Goal: Task Accomplishment & Management: Complete application form

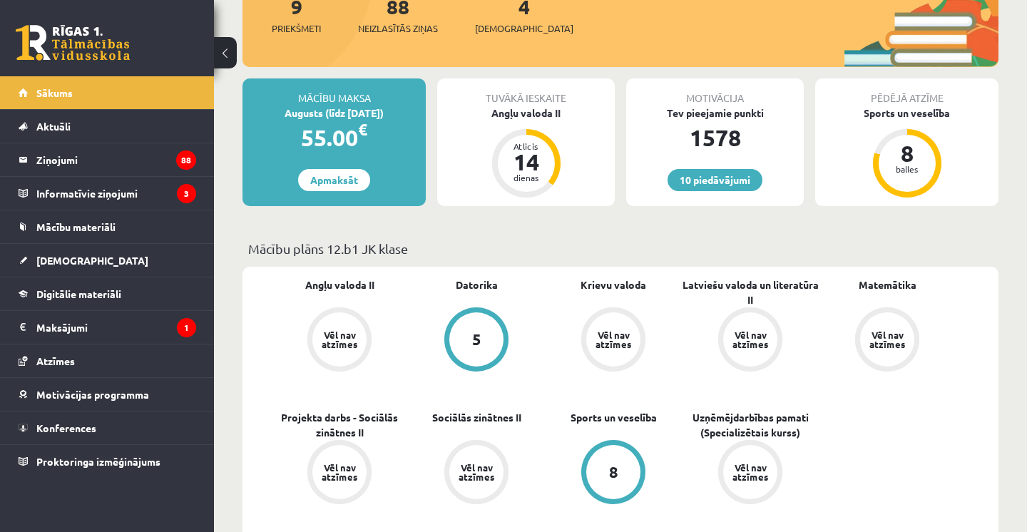
scroll to position [266, 0]
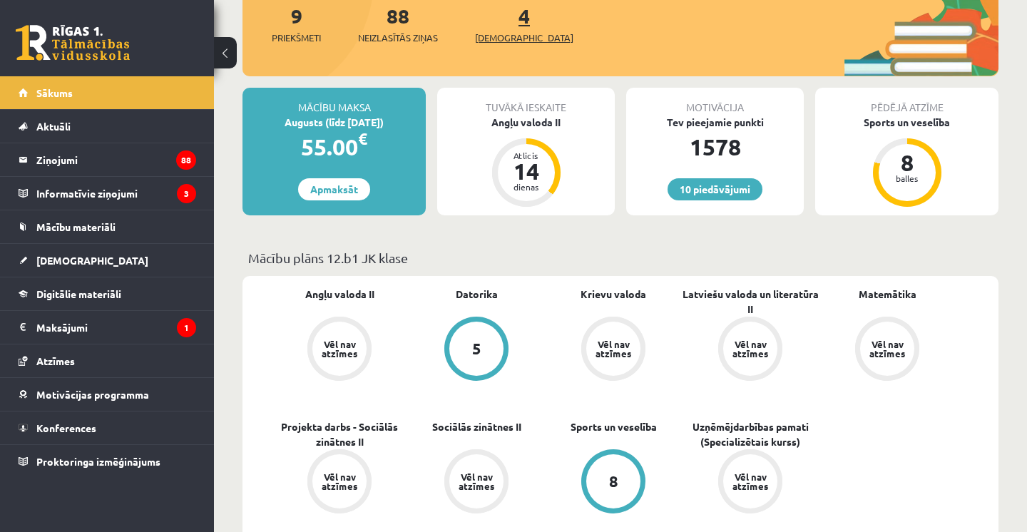
click at [504, 41] on span "[DEMOGRAPHIC_DATA]" at bounding box center [524, 38] width 98 height 14
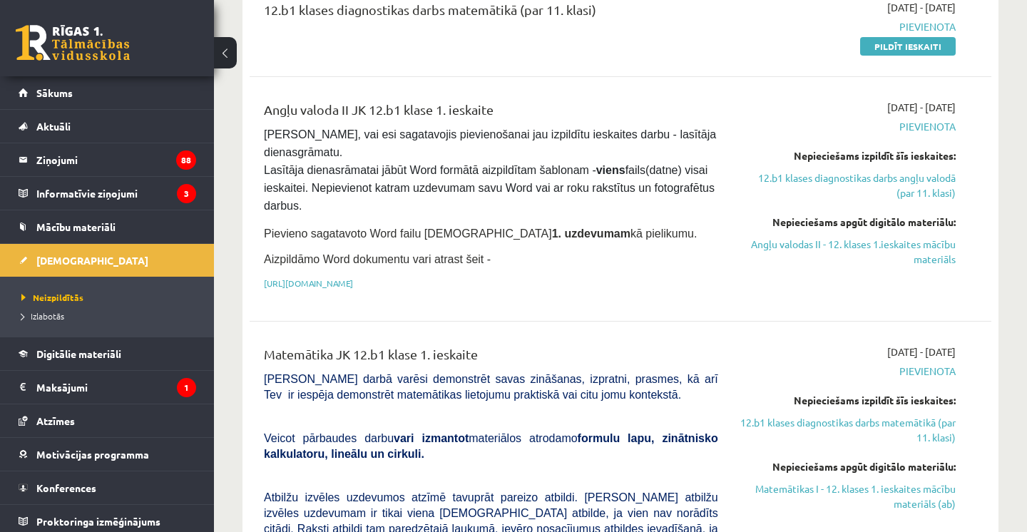
scroll to position [305, 0]
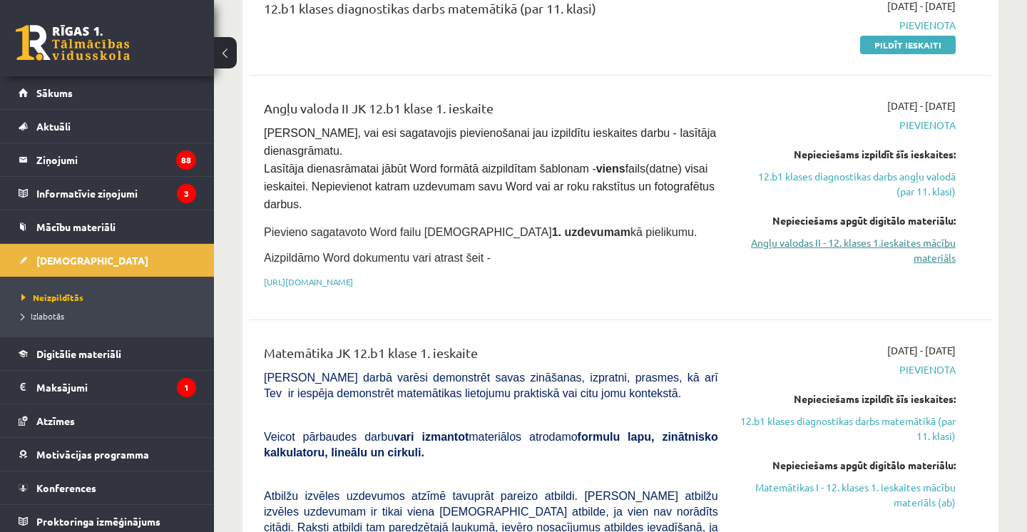
click at [826, 235] on link "Angļu valodas II - 12. klases 1.ieskaites mācību materiāls" at bounding box center [847, 250] width 216 height 30
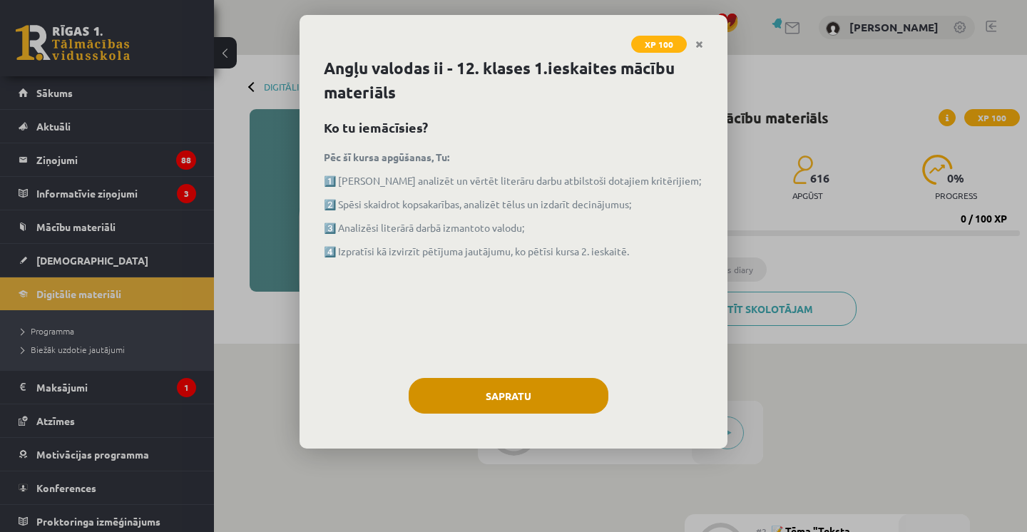
click at [471, 406] on button "Sapratu" at bounding box center [509, 396] width 200 height 36
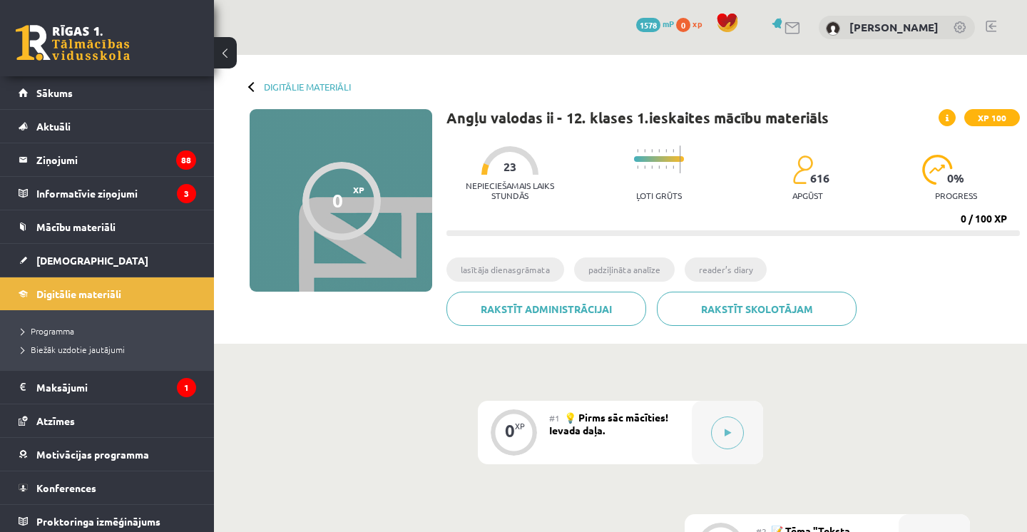
click at [227, 54] on button at bounding box center [225, 52] width 23 height 31
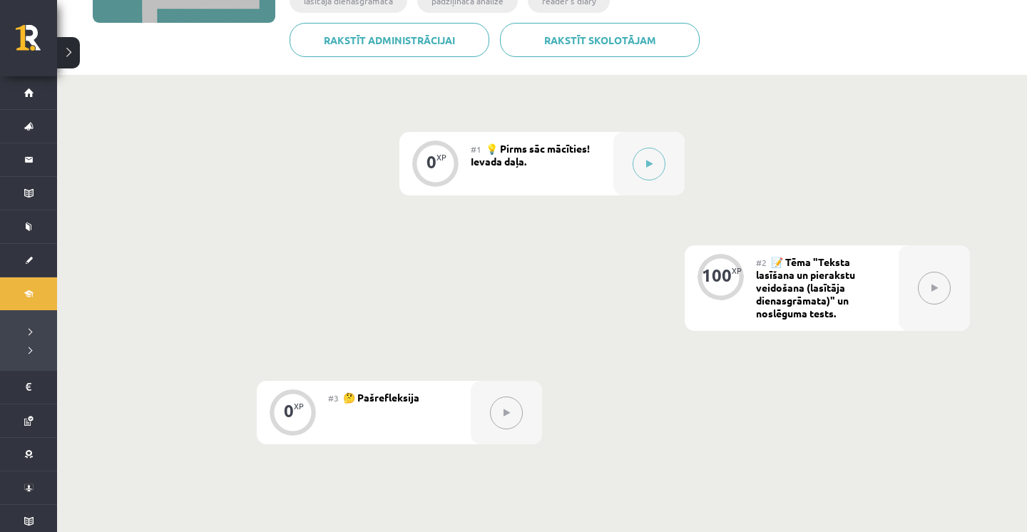
scroll to position [270, 0]
click at [646, 160] on icon at bounding box center [649, 163] width 6 height 9
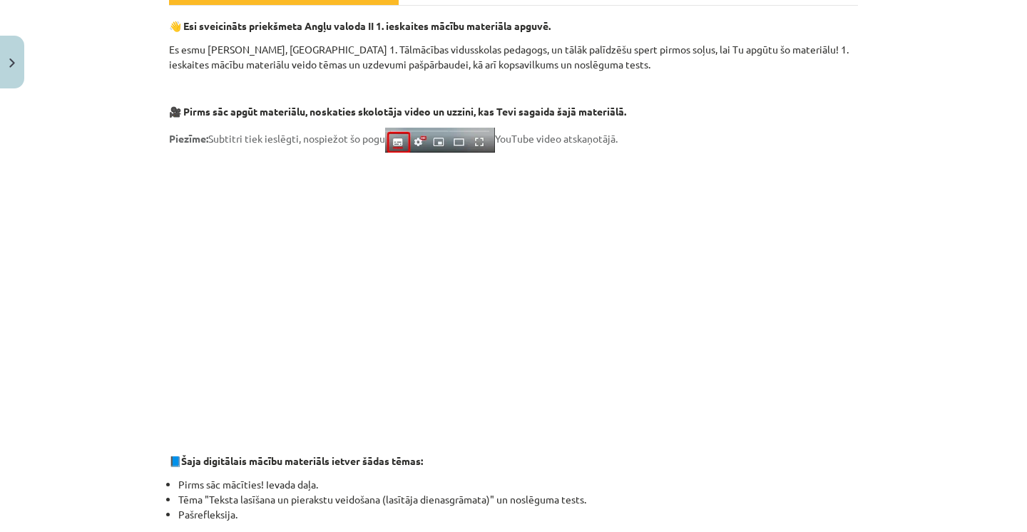
scroll to position [237, 0]
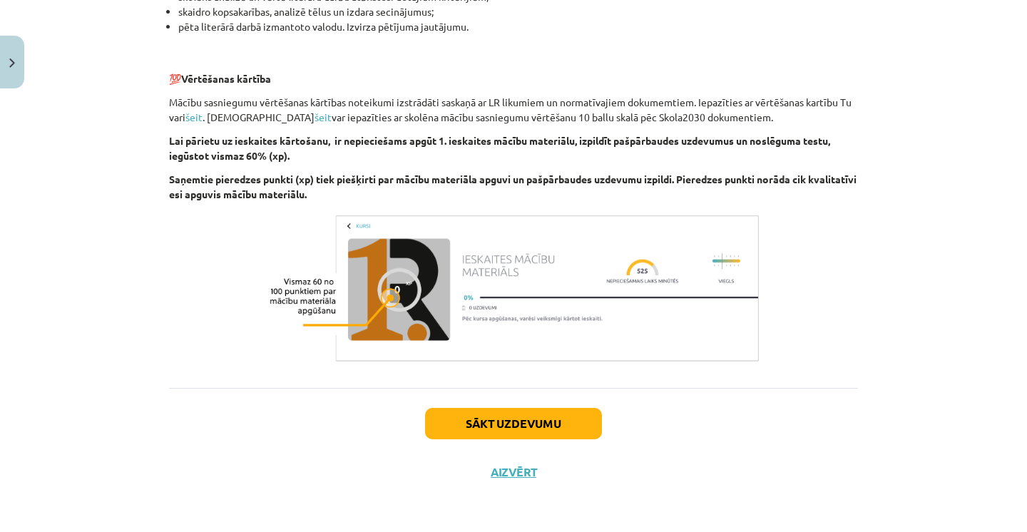
click at [540, 421] on button "Sākt uzdevumu" at bounding box center [513, 423] width 177 height 31
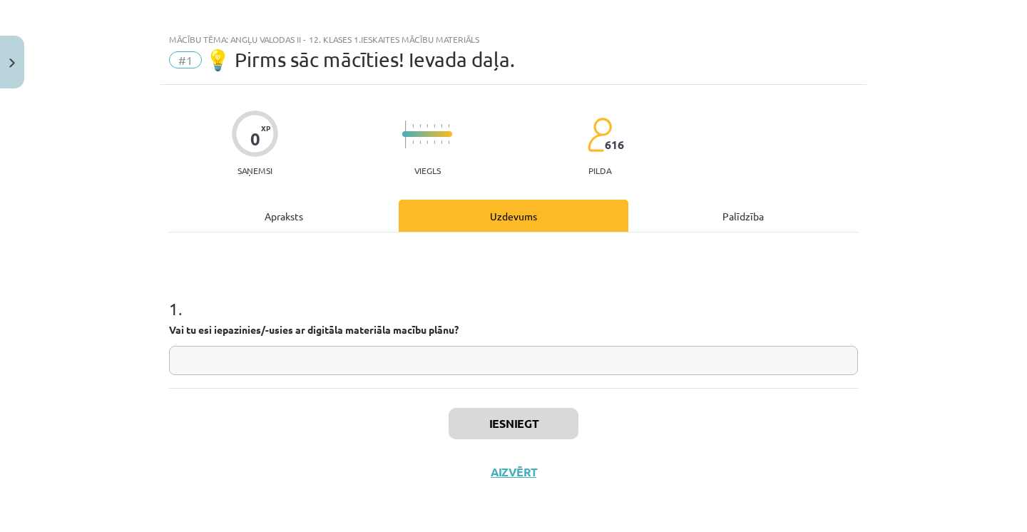
click at [513, 359] on input "text" at bounding box center [513, 360] width 689 height 29
type input "**"
click at [547, 432] on button "Iesniegt" at bounding box center [514, 423] width 130 height 31
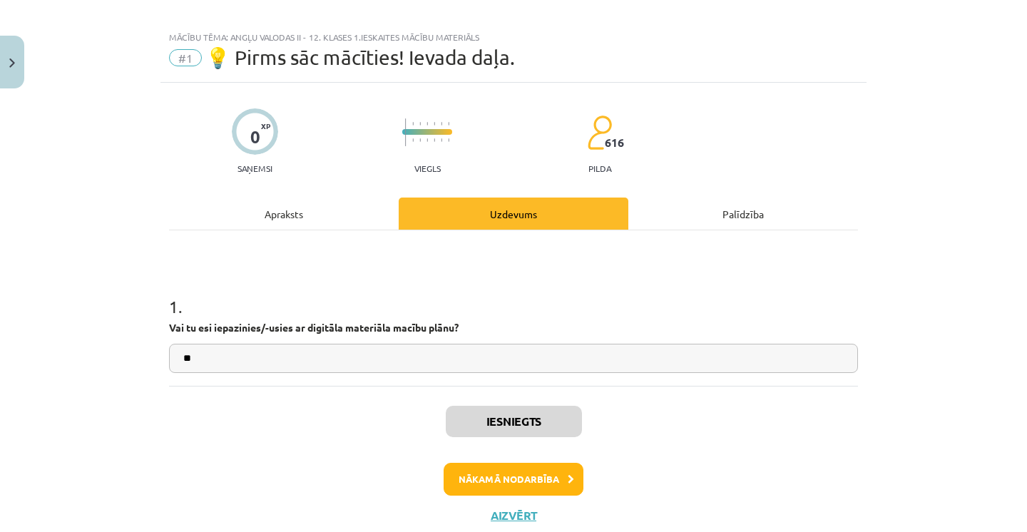
click at [531, 488] on button "Nākamā nodarbība" at bounding box center [514, 479] width 140 height 33
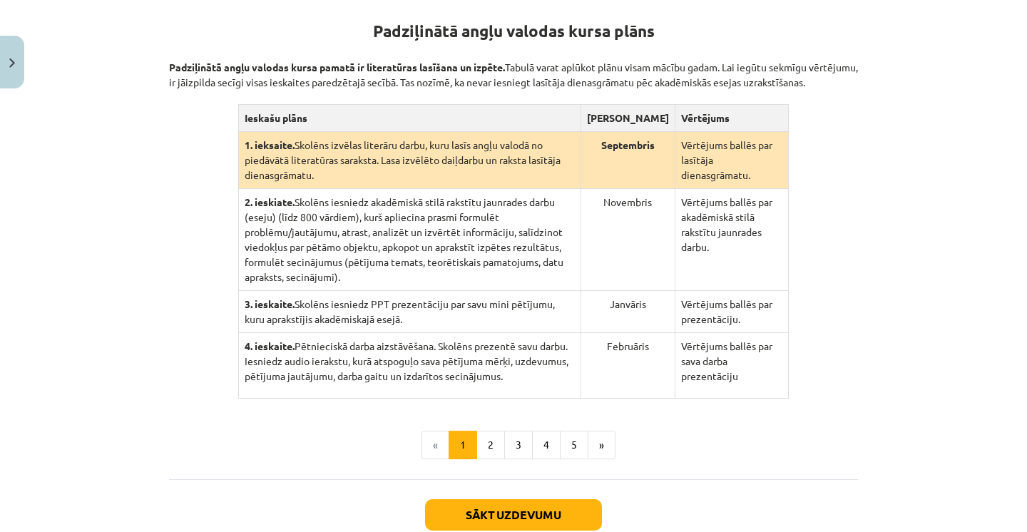
scroll to position [285, 0]
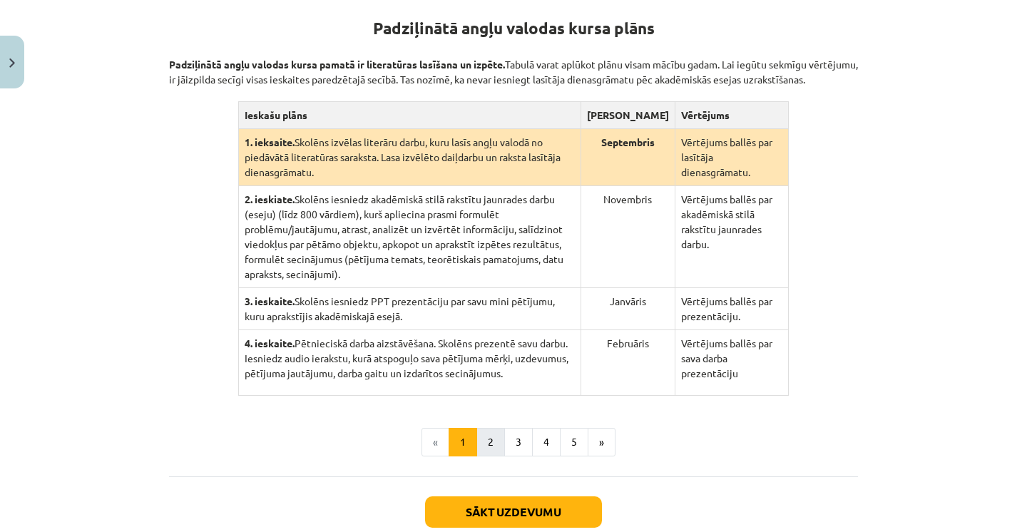
click at [492, 456] on button "2" at bounding box center [490, 442] width 29 height 29
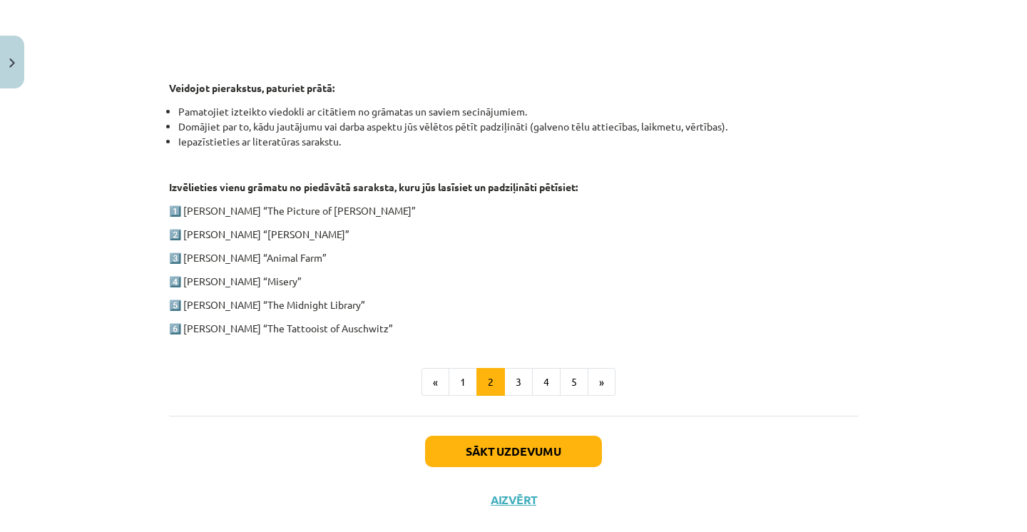
scroll to position [672, 0]
click at [523, 374] on button "3" at bounding box center [518, 381] width 29 height 29
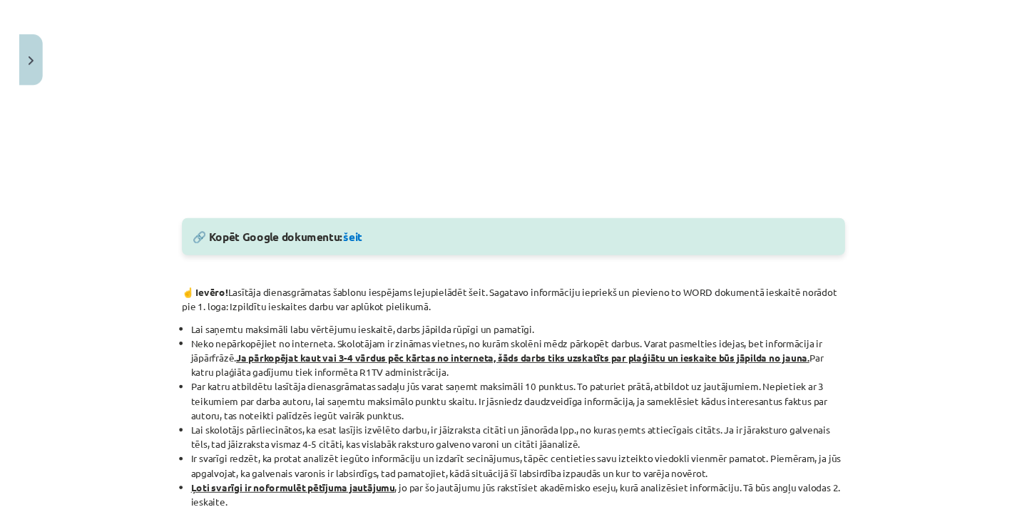
scroll to position [623, 0]
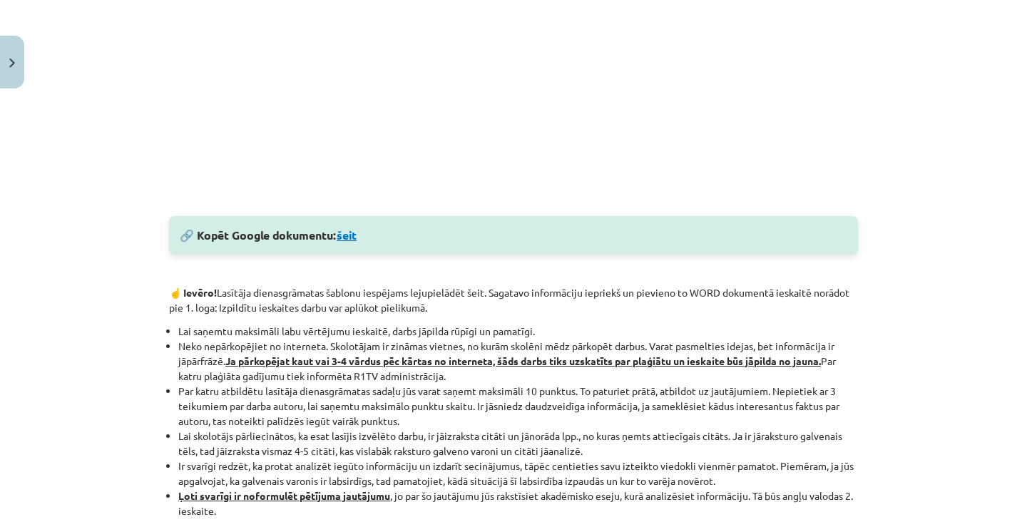
click at [352, 242] on link "šeit" at bounding box center [347, 234] width 20 height 15
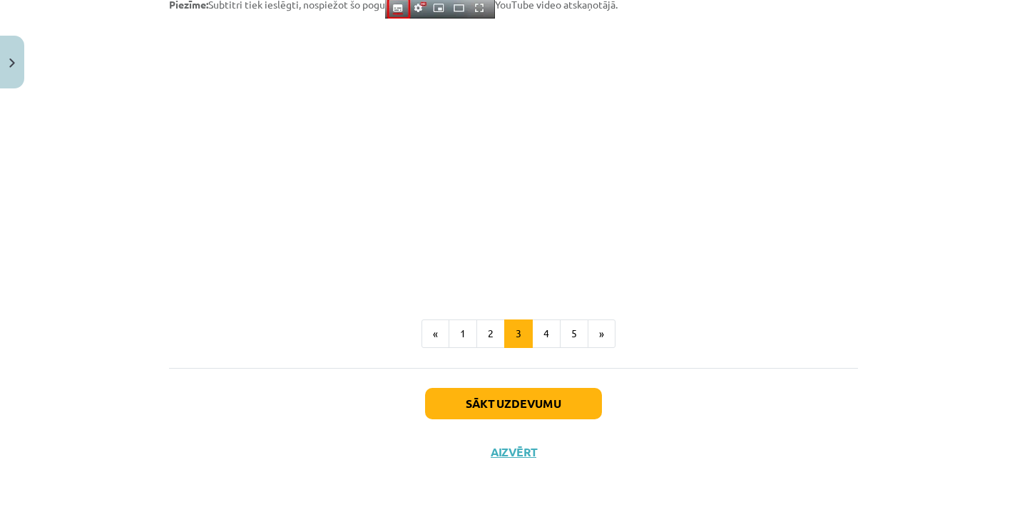
scroll to position [1205, 0]
click at [547, 330] on button "4" at bounding box center [546, 333] width 29 height 29
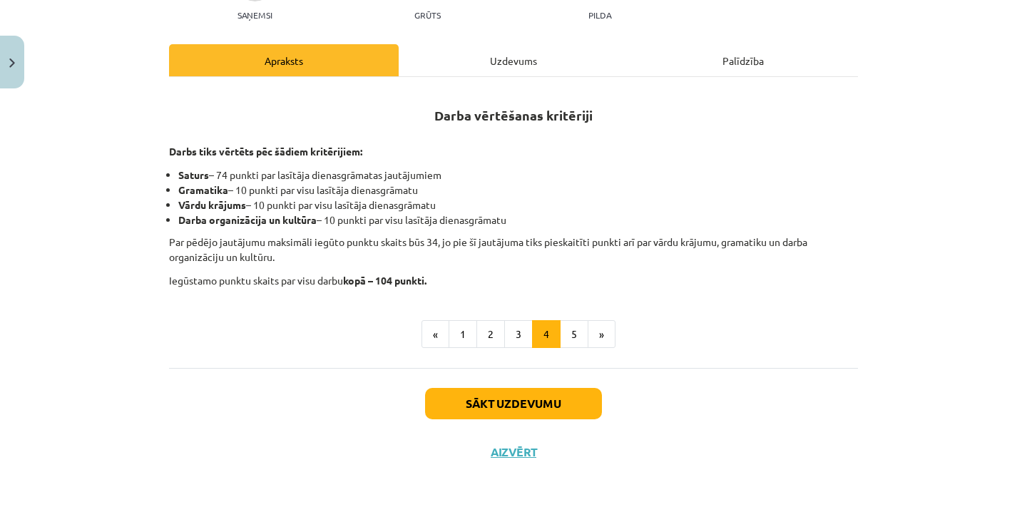
scroll to position [190, 0]
click at [573, 329] on button "5" at bounding box center [574, 334] width 29 height 29
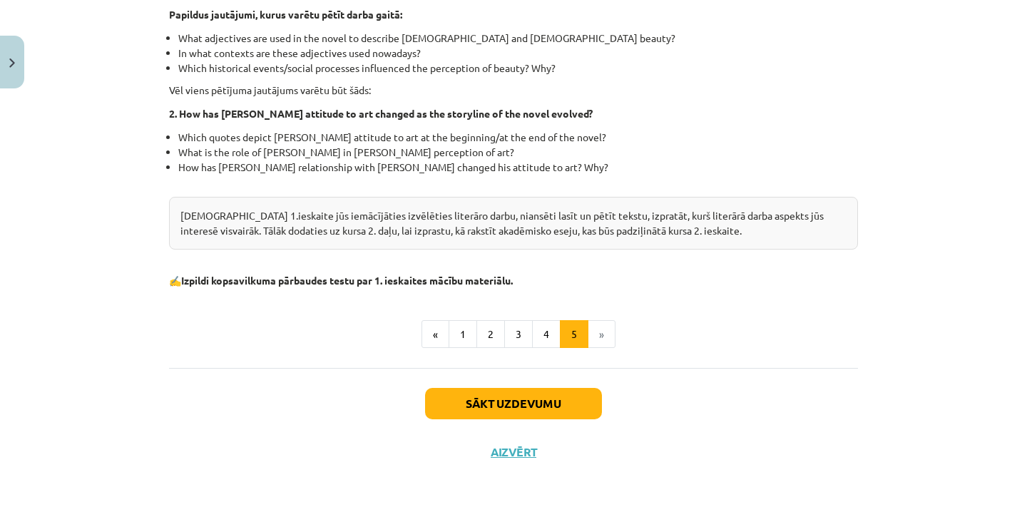
scroll to position [451, 0]
click at [548, 407] on button "Sākt uzdevumu" at bounding box center [513, 403] width 177 height 31
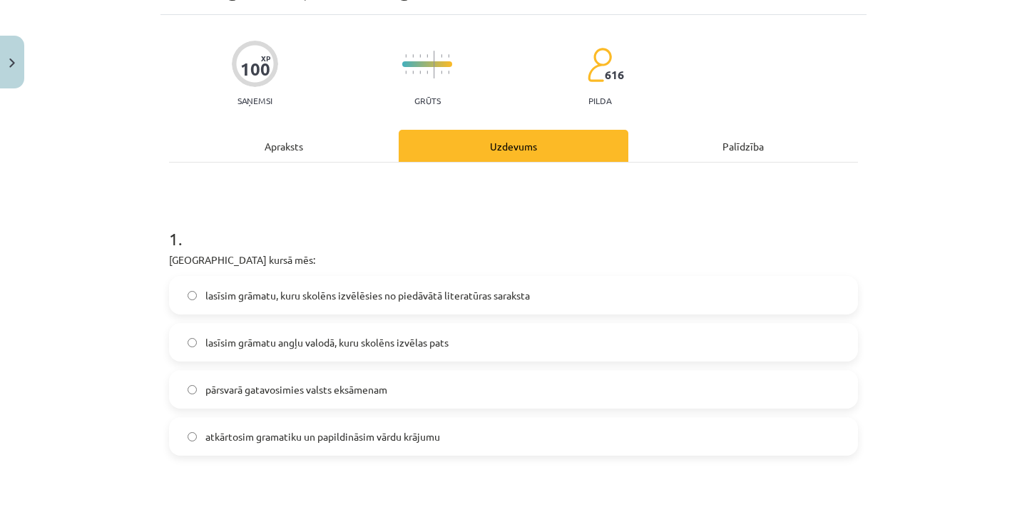
scroll to position [103, 0]
click at [567, 294] on label "lasīsim grāmatu, kuru skolēns izvēlēsies no piedāvātā literatūras saraksta" at bounding box center [513, 295] width 686 height 36
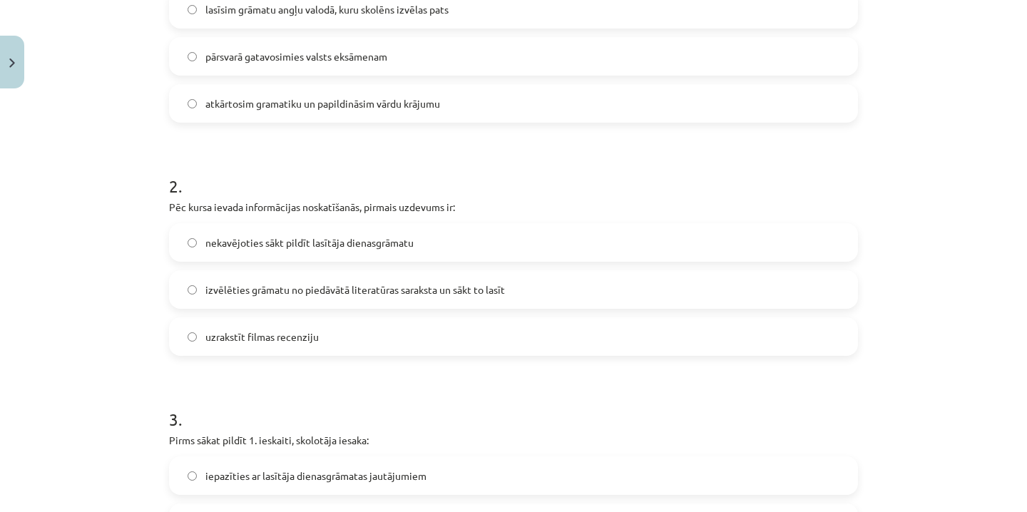
scroll to position [445, 0]
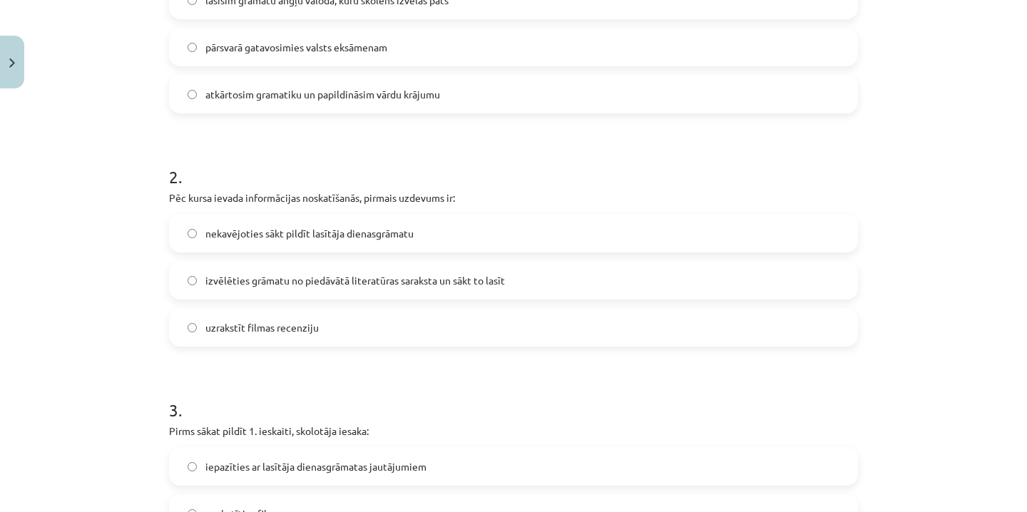
click at [529, 277] on label "izvēlēties grāmatu no piedāvātā literatūras saraksta un sākt to lasīt" at bounding box center [513, 280] width 686 height 36
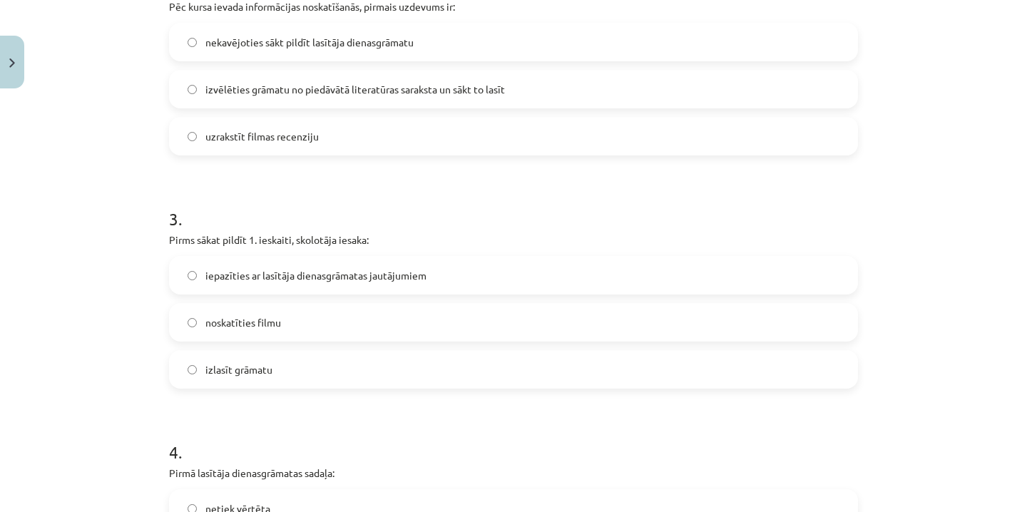
scroll to position [637, 0]
click at [529, 277] on label "iepazīties ar lasītāja dienasgrāmatas jautājumiem" at bounding box center [513, 274] width 686 height 36
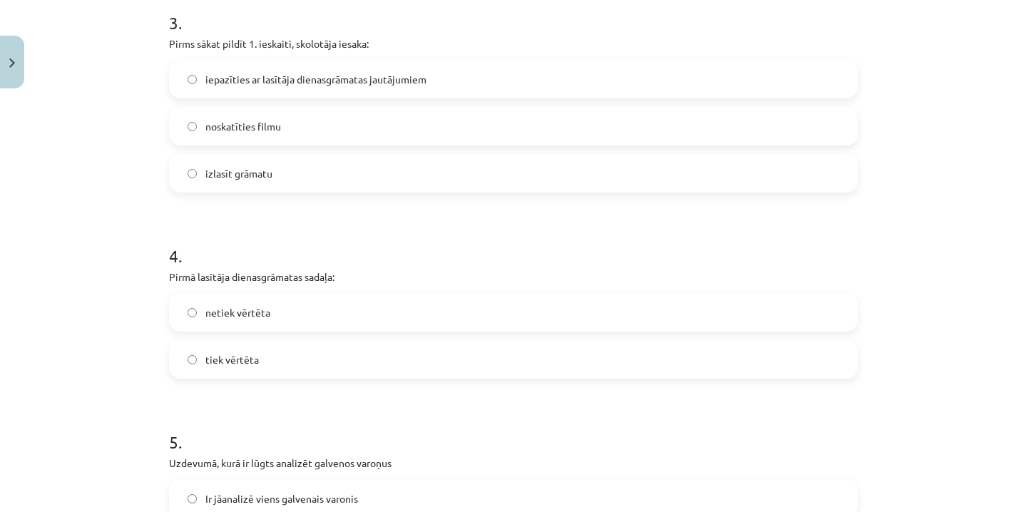
scroll to position [834, 0]
click at [440, 362] on label "tiek vērtēta" at bounding box center [513, 357] width 686 height 36
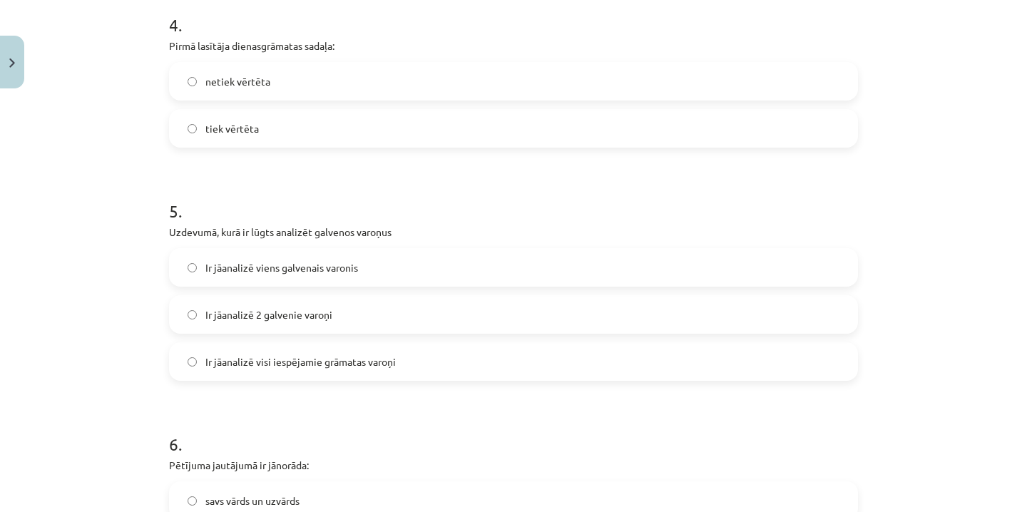
scroll to position [1065, 0]
click at [442, 307] on label "Ir jāanalizē 2 galvenie varoņi" at bounding box center [513, 313] width 686 height 36
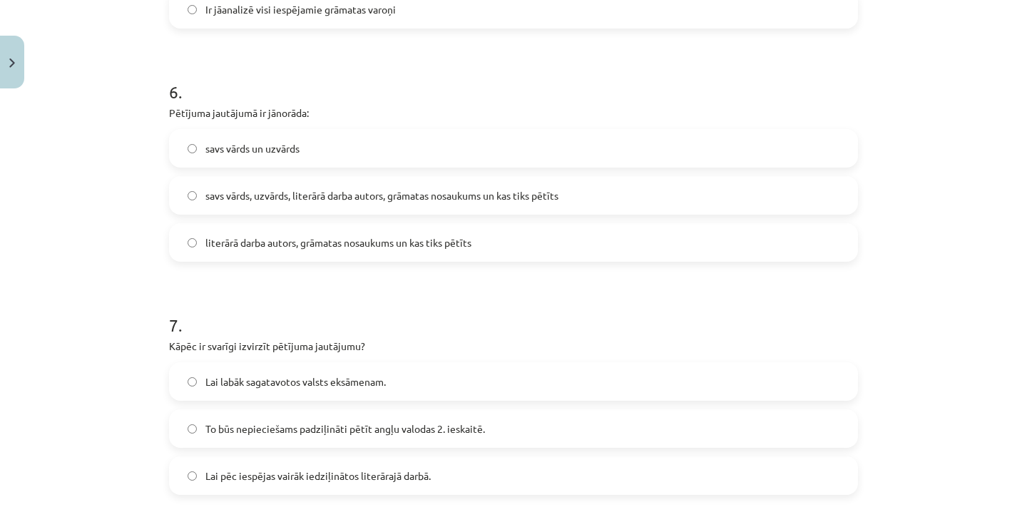
scroll to position [1411, 0]
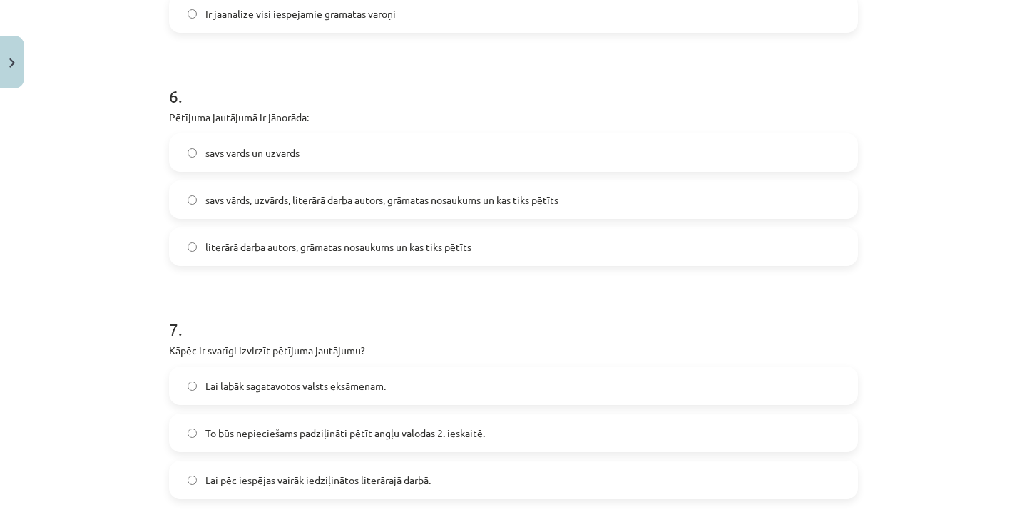
click at [452, 214] on label "savs vārds, uzvārds, literārā darba autors, grāmatas nosaukums un kas tiks pētī…" at bounding box center [513, 200] width 686 height 36
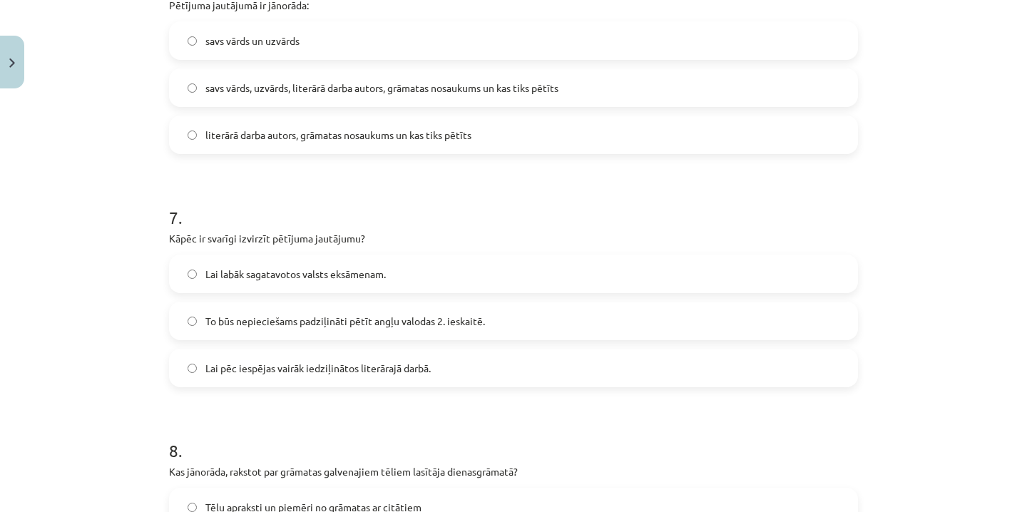
scroll to position [1537, 0]
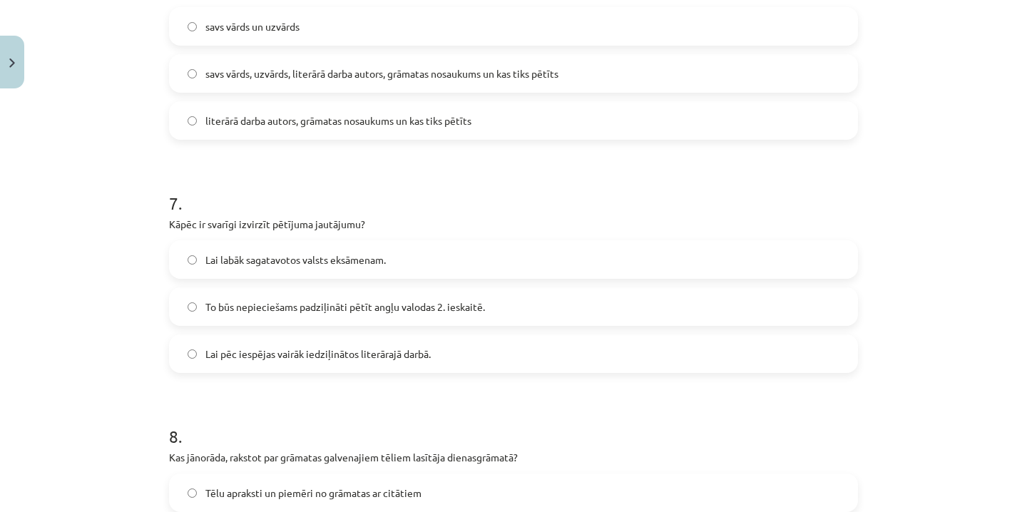
click at [429, 357] on span "Lai pēc iespējas vairāk iedziļinātos literārajā darbā." at bounding box center [317, 354] width 225 height 15
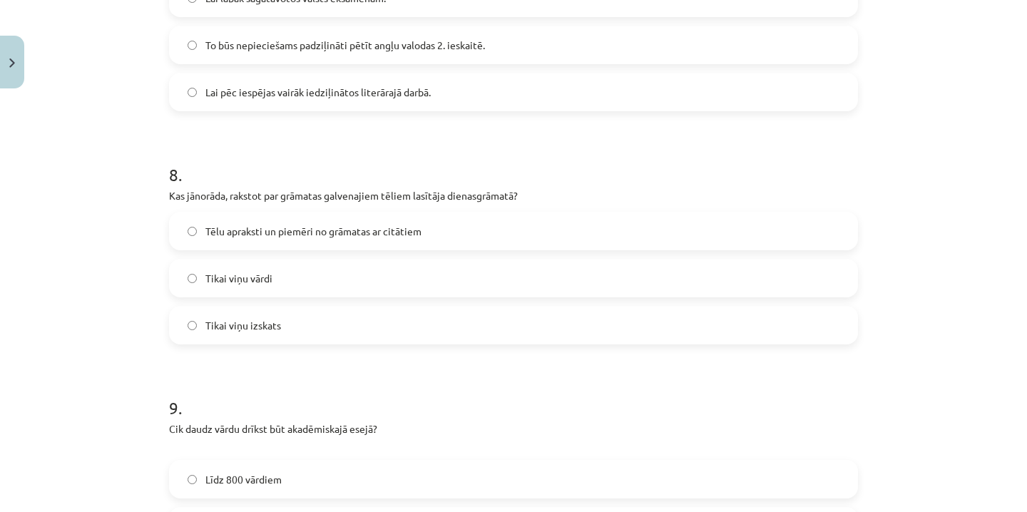
scroll to position [1806, 0]
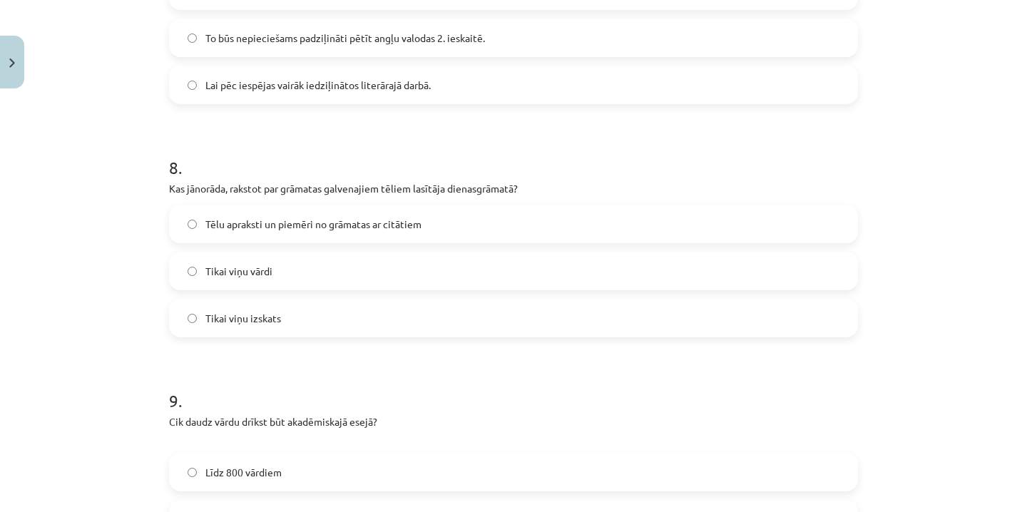
click at [478, 227] on label "Tēlu apraksti un piemēri no grāmatas ar citātiem" at bounding box center [513, 224] width 686 height 36
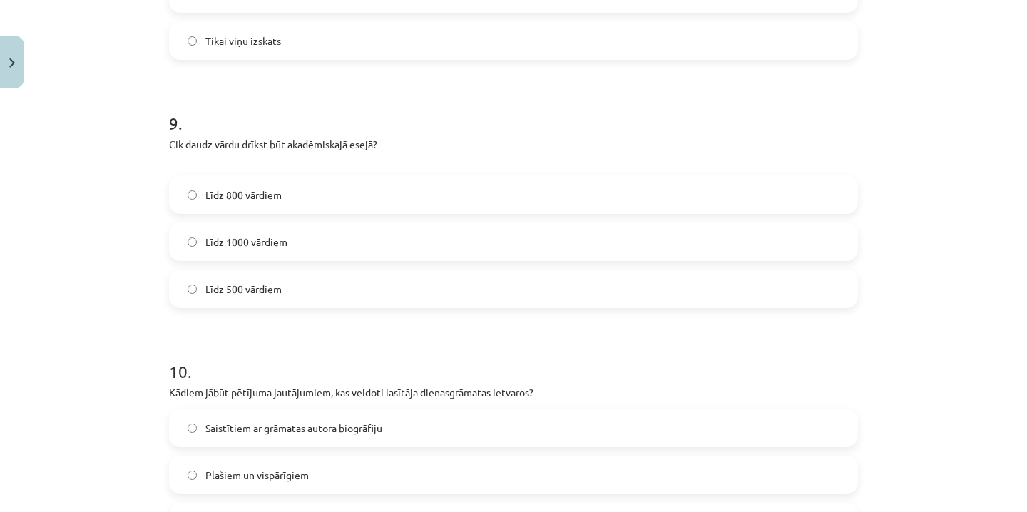
scroll to position [2095, 0]
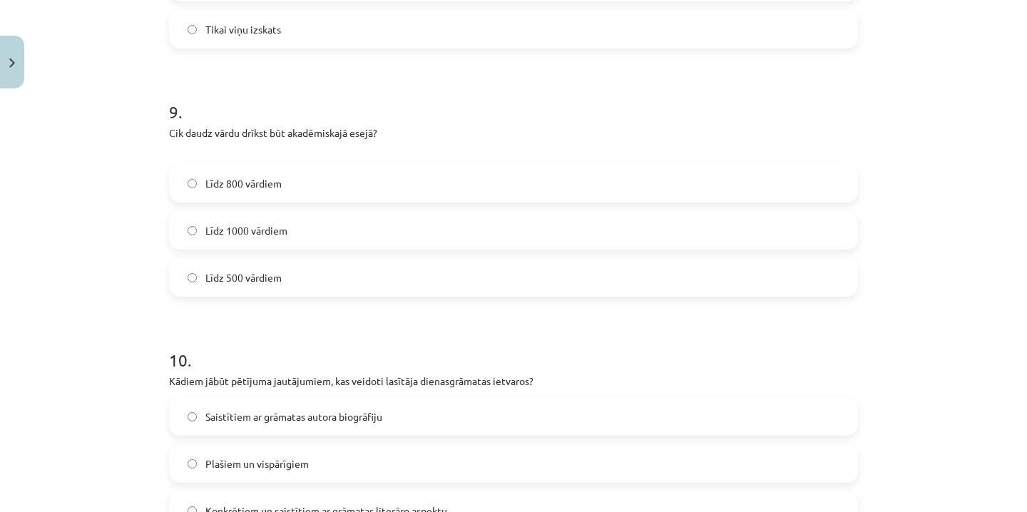
click at [459, 178] on label "Līdz 800 vārdiem" at bounding box center [513, 183] width 686 height 36
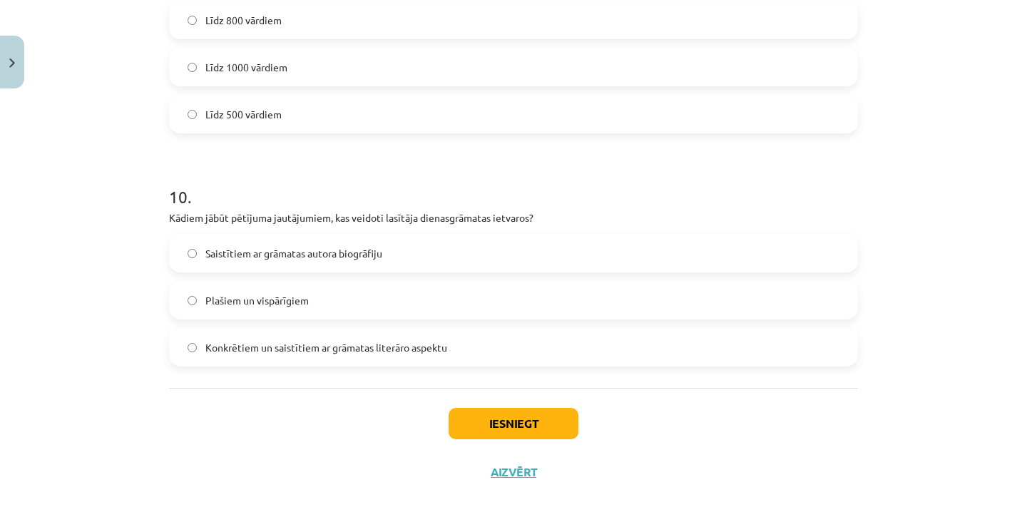
scroll to position [2261, 0]
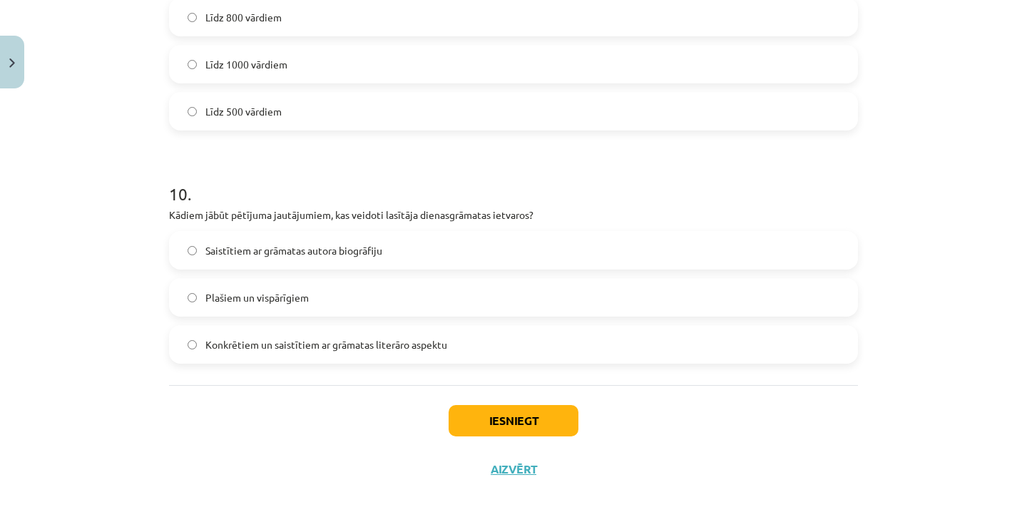
click at [424, 341] on span "Konkrētiem un saistītiem ar grāmatas literāro aspektu" at bounding box center [326, 344] width 242 height 15
click at [473, 421] on button "Iesniegt" at bounding box center [514, 420] width 130 height 31
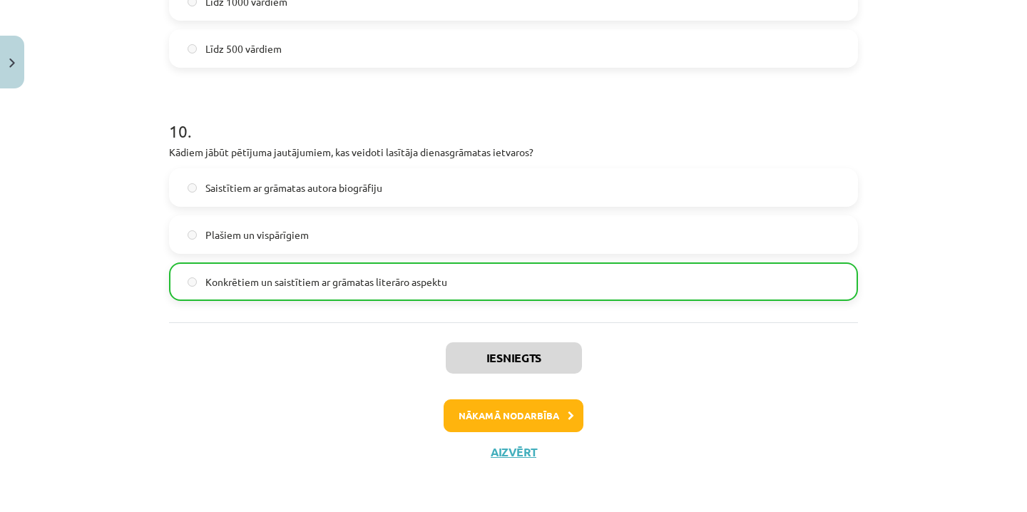
scroll to position [2325, 0]
click at [535, 411] on button "Nākamā nodarbība" at bounding box center [514, 415] width 140 height 33
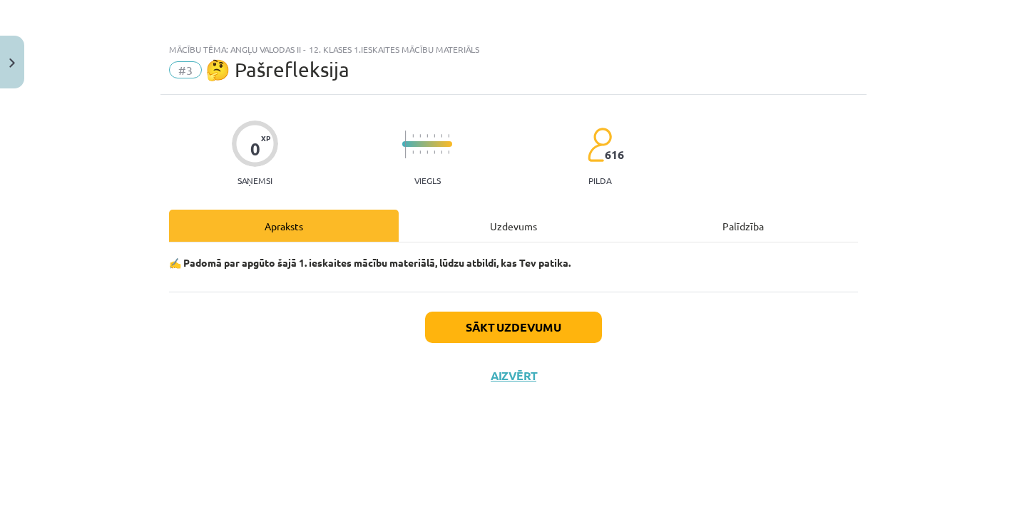
click at [545, 332] on button "Sākt uzdevumu" at bounding box center [513, 327] width 177 height 31
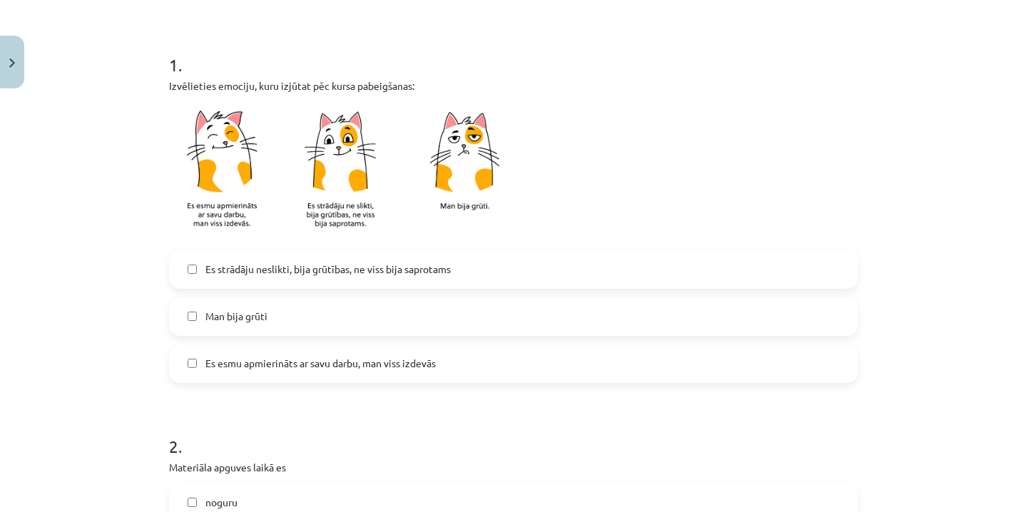
scroll to position [255, 0]
click at [445, 362] on label "Es esmu apmierināts ar savu darbu, man viss izdevās" at bounding box center [513, 363] width 686 height 36
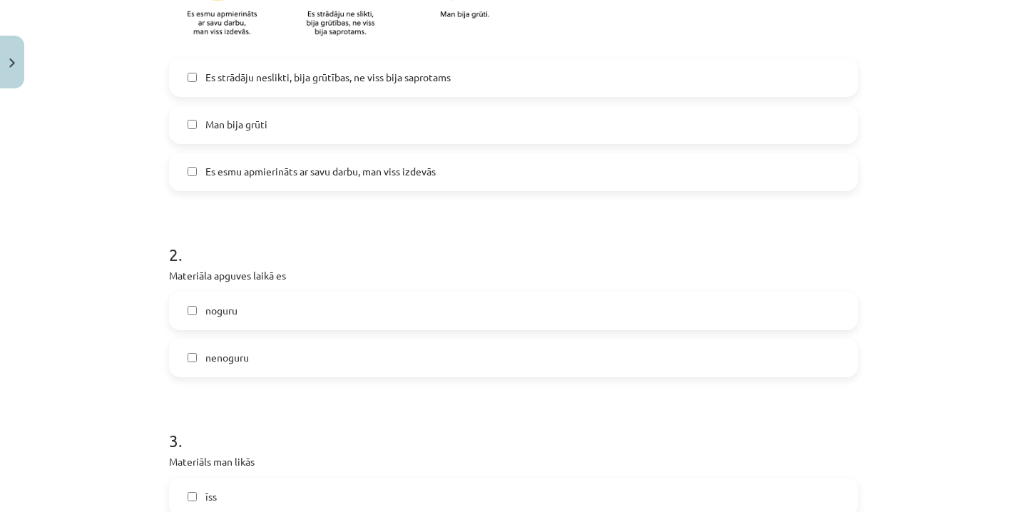
scroll to position [467, 0]
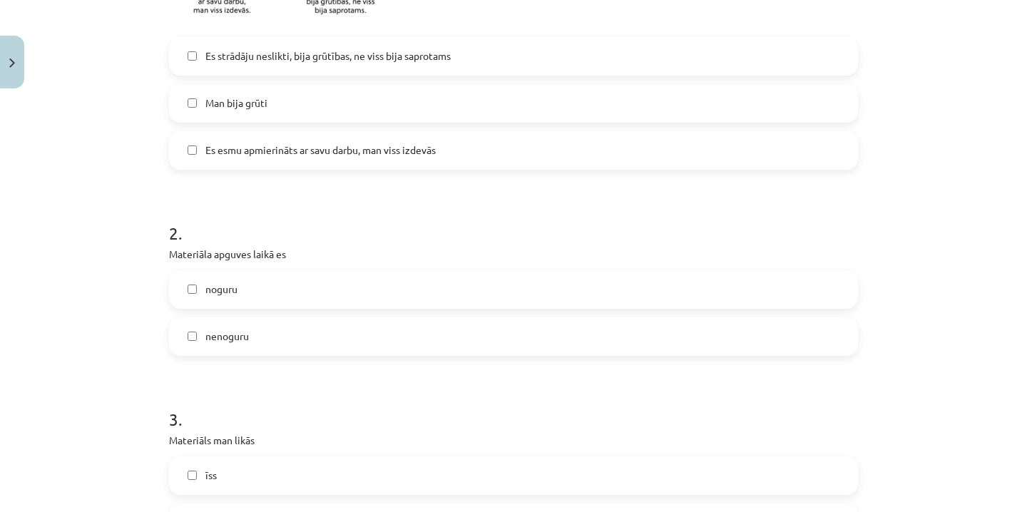
click at [430, 336] on label "nenoguru" at bounding box center [513, 337] width 686 height 36
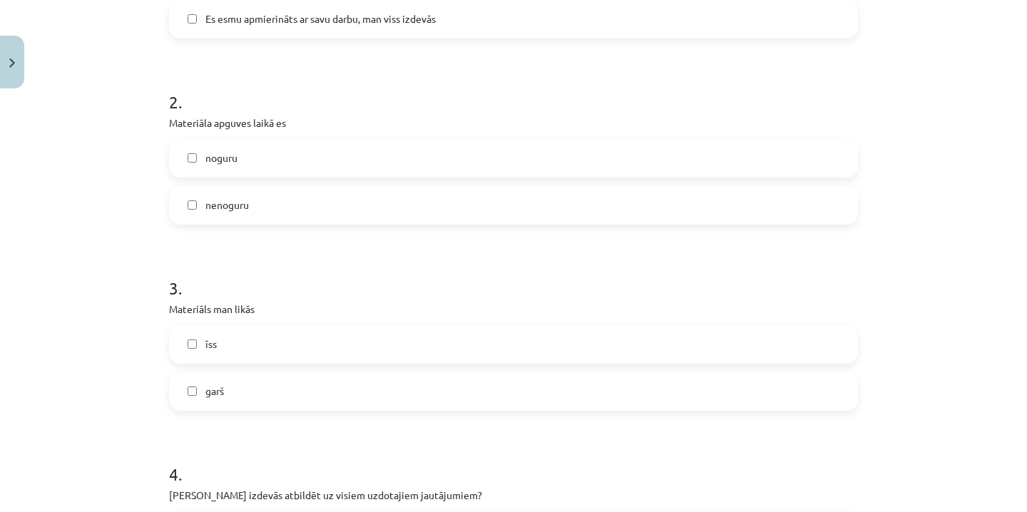
scroll to position [605, 0]
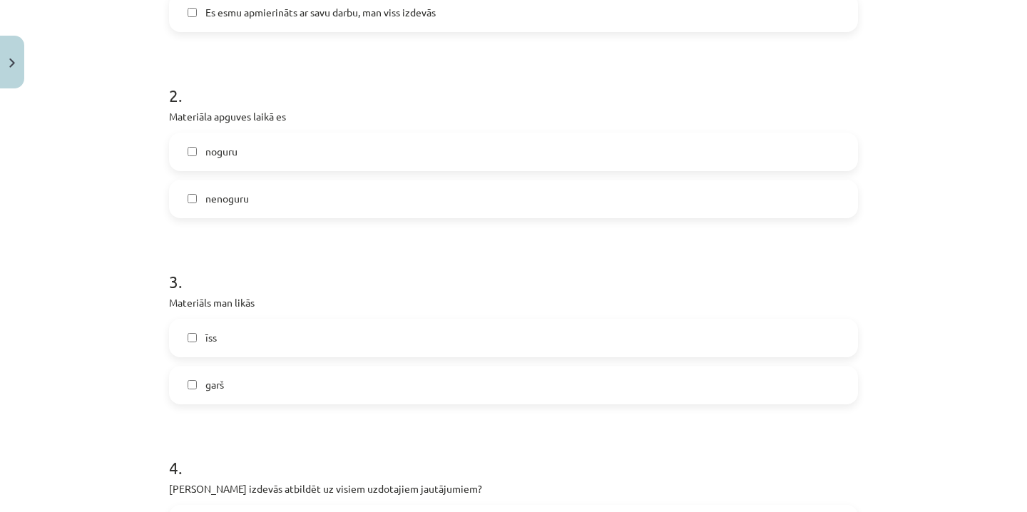
click at [399, 347] on label "īss" at bounding box center [513, 338] width 686 height 36
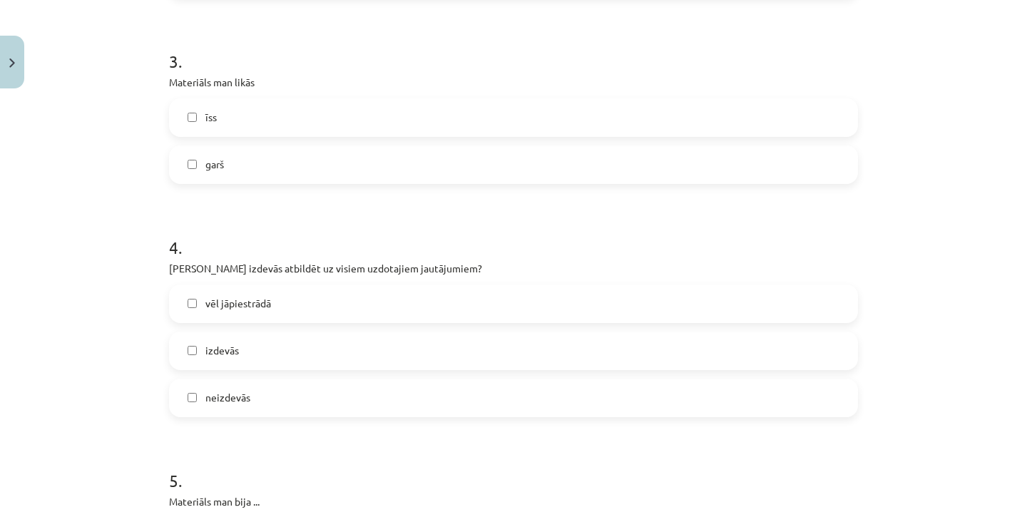
scroll to position [847, 0]
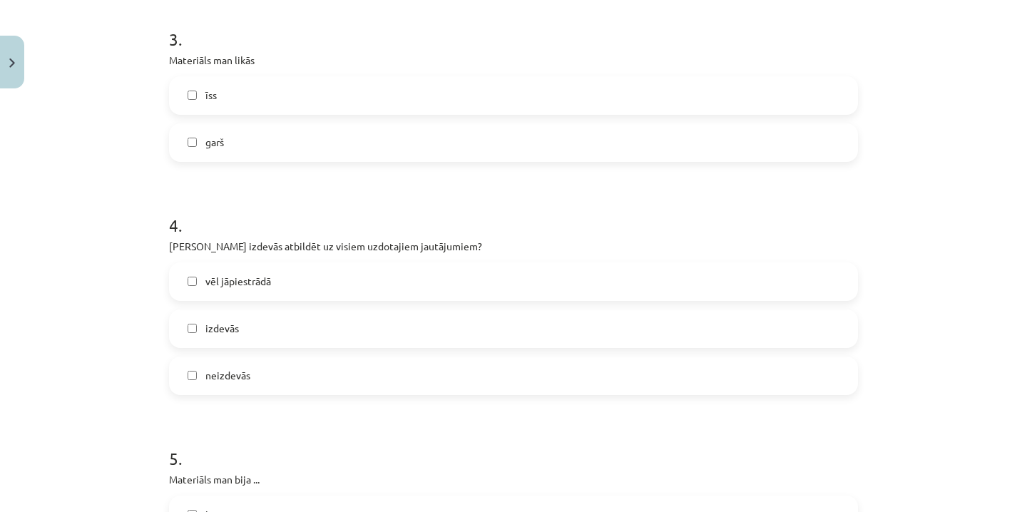
click at [358, 376] on label "neizdevās" at bounding box center [513, 376] width 686 height 36
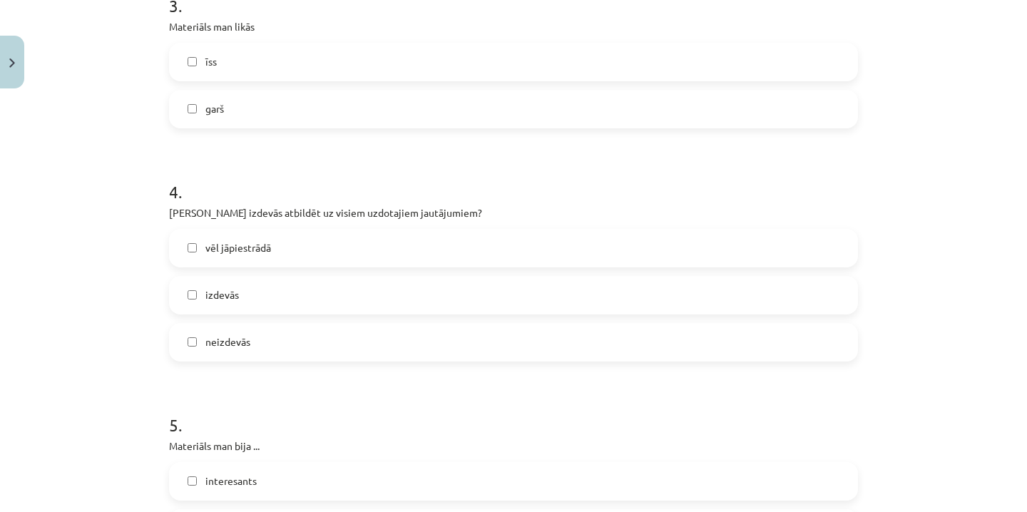
scroll to position [885, 0]
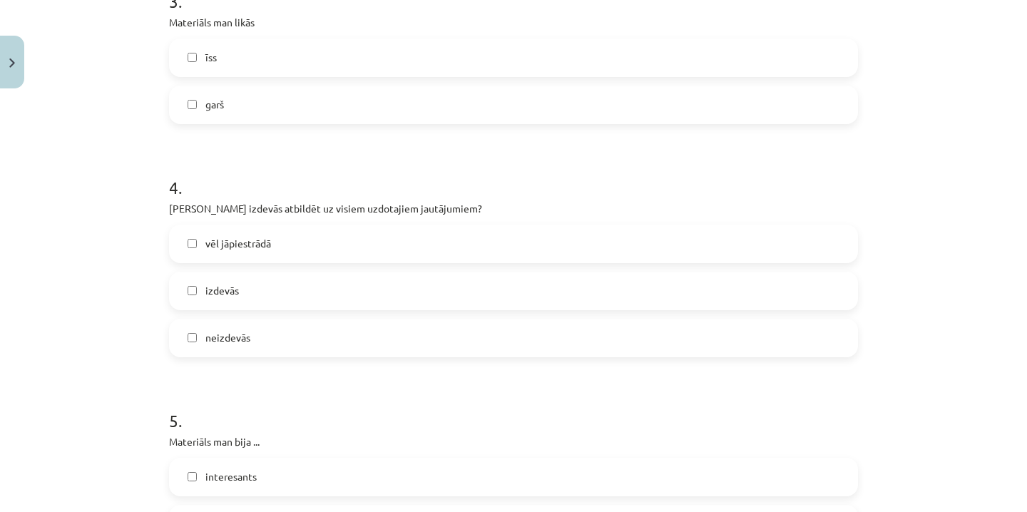
click at [353, 288] on label "izdevās" at bounding box center [513, 291] width 686 height 36
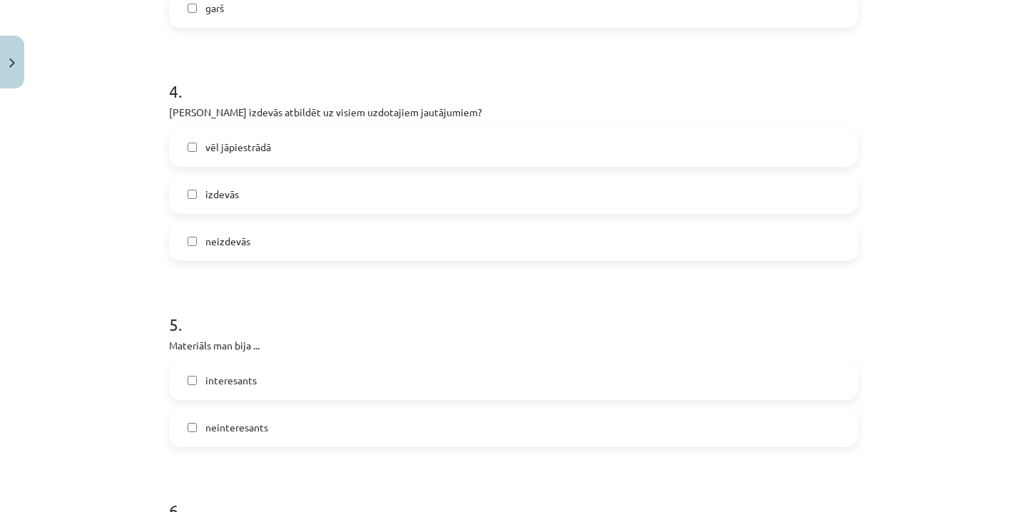
scroll to position [990, 0]
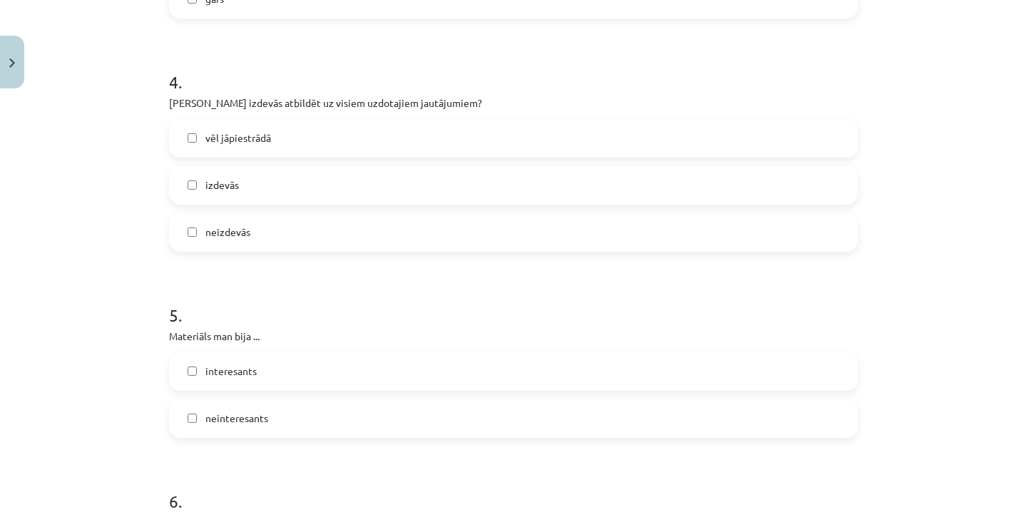
click at [319, 227] on label "neizdevās" at bounding box center [513, 233] width 686 height 36
click at [324, 145] on label "vēl jāpiestrādā" at bounding box center [513, 139] width 686 height 36
click at [309, 376] on label "interesants" at bounding box center [513, 372] width 686 height 36
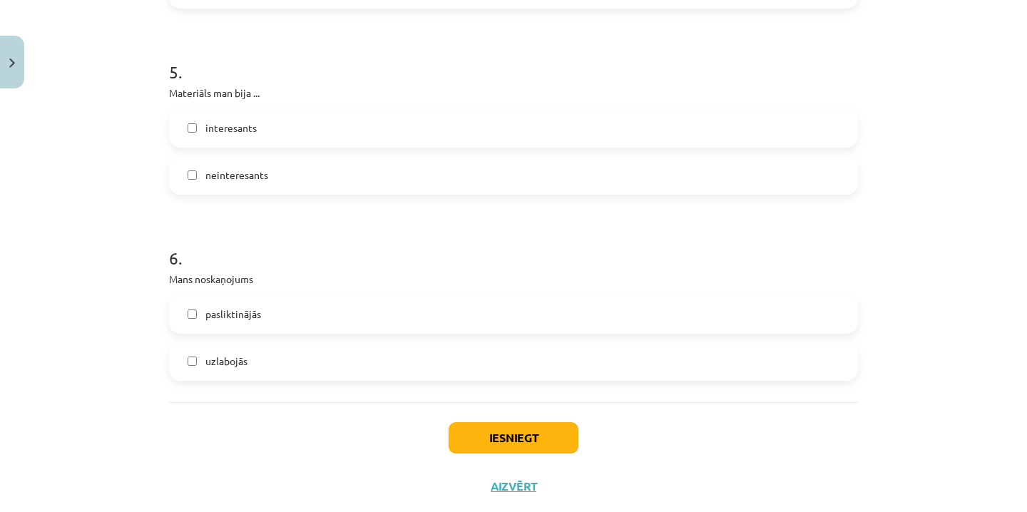
scroll to position [1241, 0]
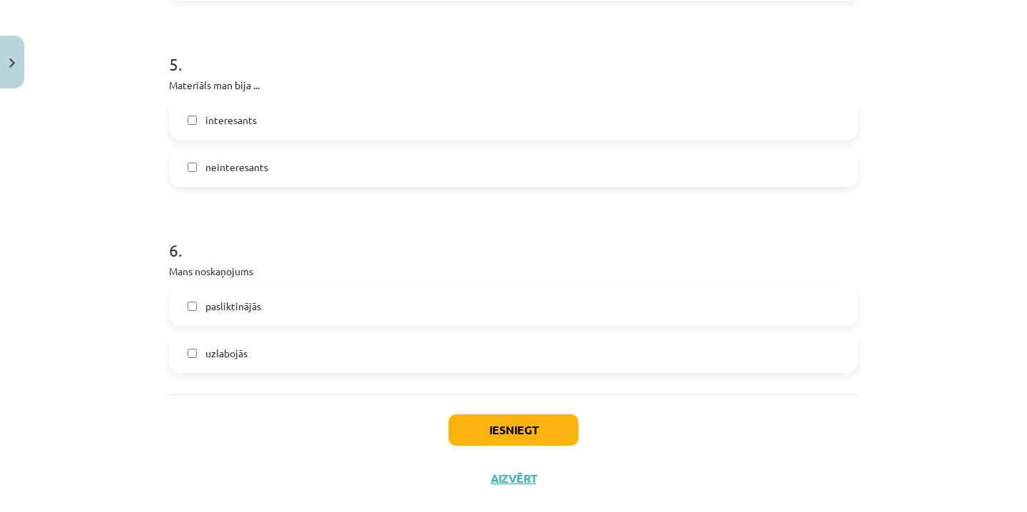
click at [323, 353] on label "uzlabojās" at bounding box center [513, 354] width 686 height 36
click at [446, 428] on div "Iesniegt Aizvērt" at bounding box center [513, 444] width 689 height 100
click at [464, 433] on button "Iesniegt" at bounding box center [514, 429] width 130 height 31
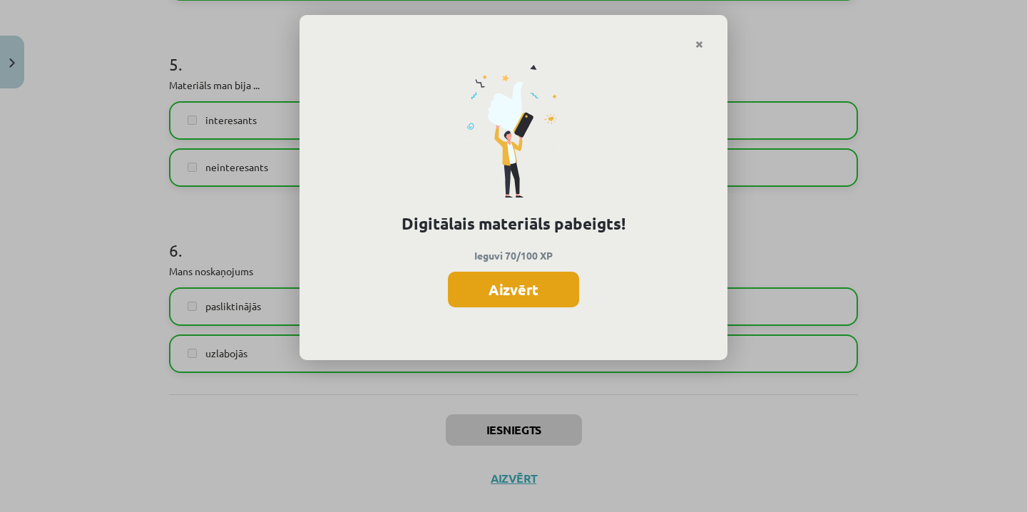
click at [548, 285] on button "Aizvērt" at bounding box center [513, 290] width 131 height 36
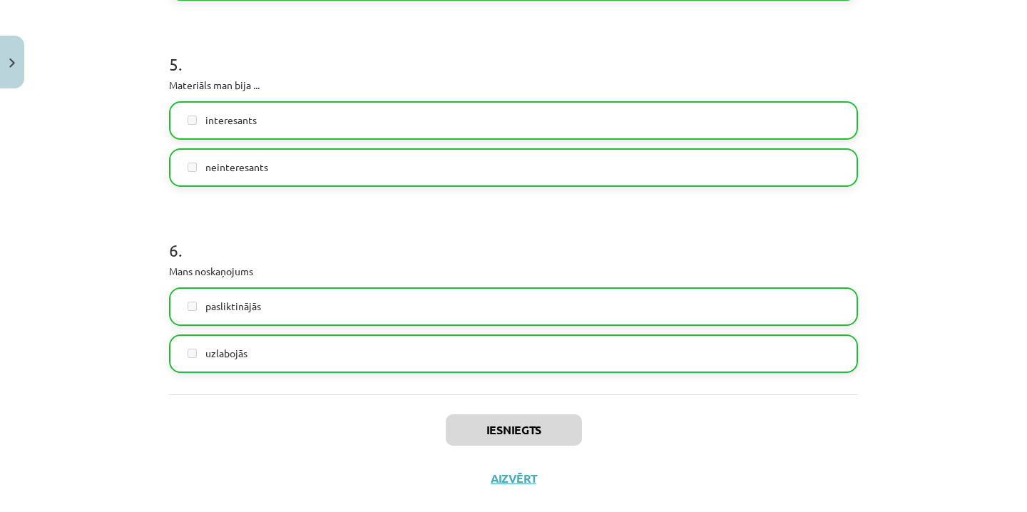
click at [511, 478] on button "Aizvērt" at bounding box center [513, 478] width 54 height 14
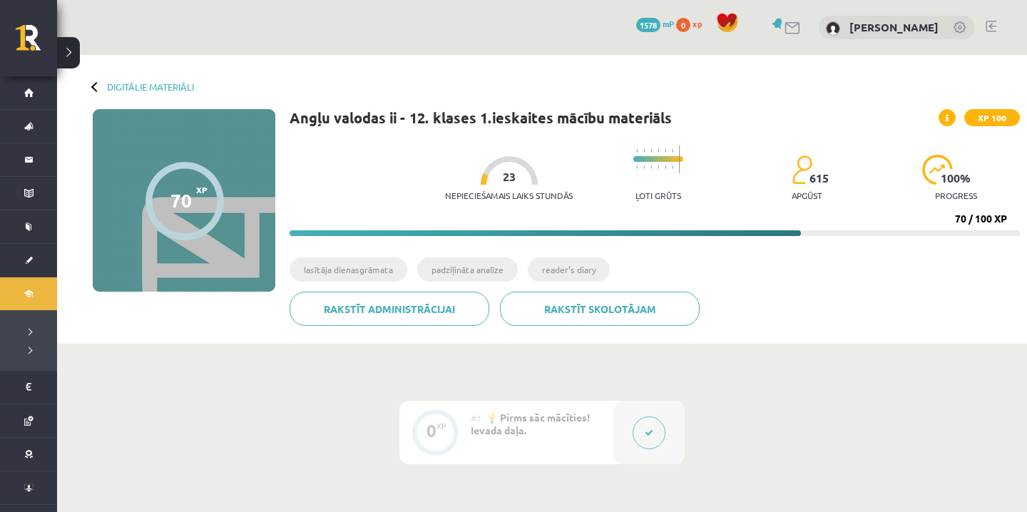
scroll to position [0, 0]
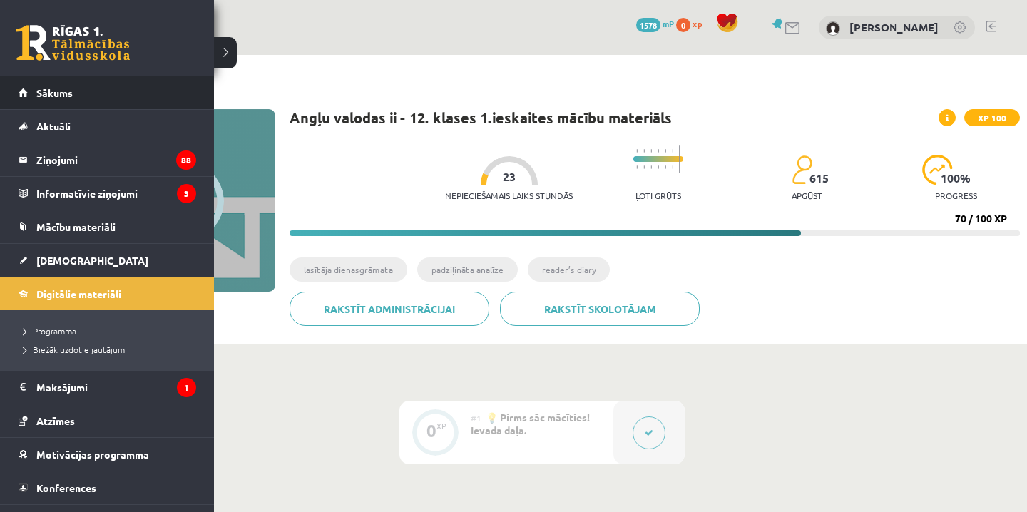
click at [41, 101] on link "Sākums" at bounding box center [108, 92] width 178 height 33
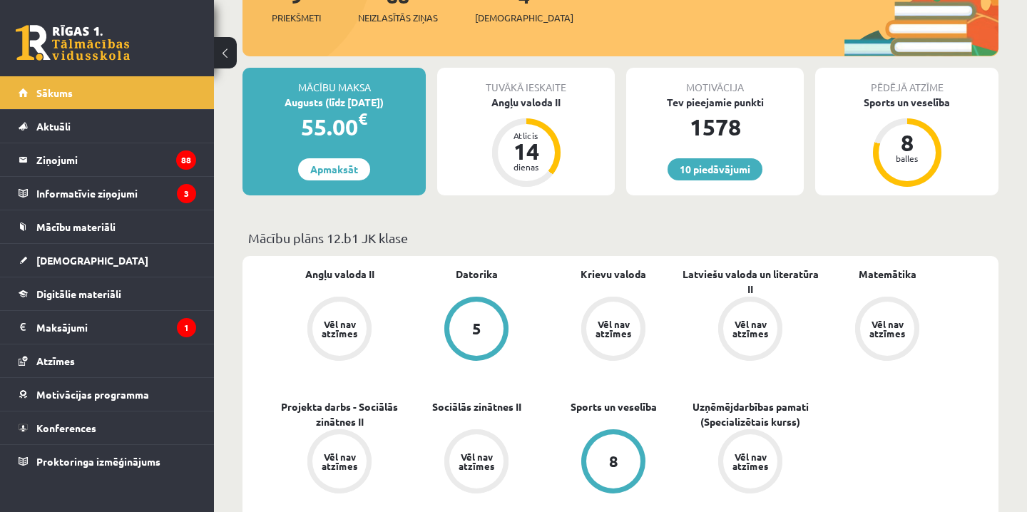
scroll to position [264, 0]
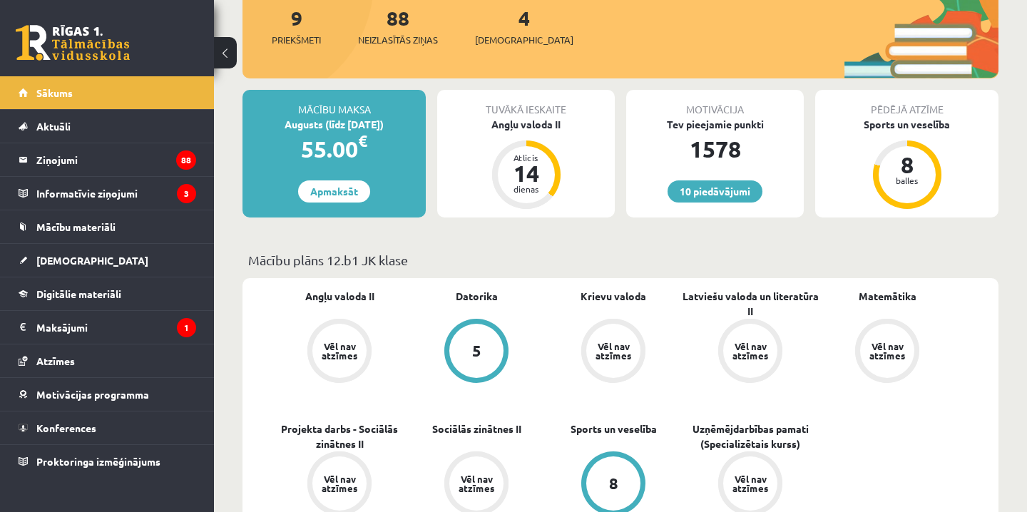
click at [521, 131] on div "Tuvākā ieskaite Angļu valoda II Atlicis 14 dienas" at bounding box center [526, 154] width 178 height 128
click at [523, 125] on div "Angļu valoda II" at bounding box center [526, 124] width 178 height 15
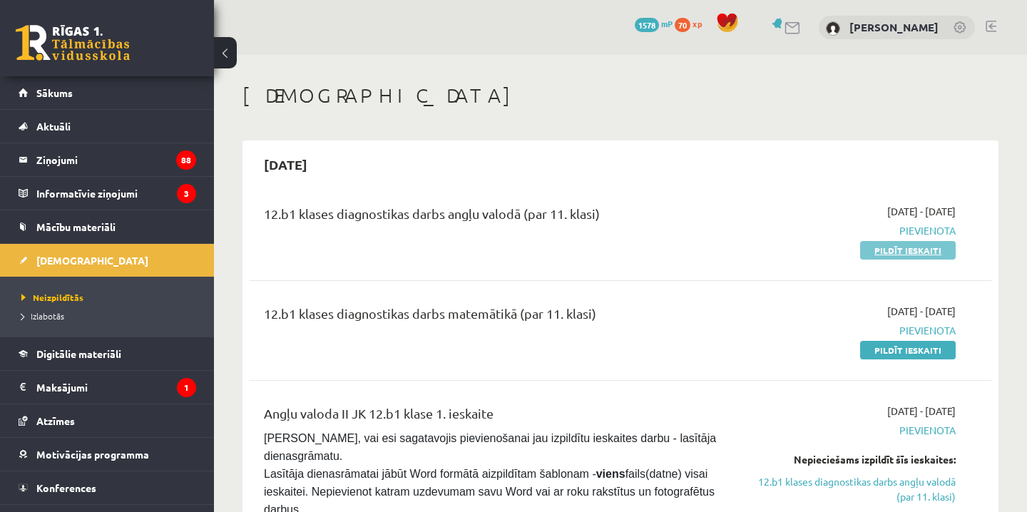
click at [892, 250] on link "Pildīt ieskaiti" at bounding box center [908, 250] width 96 height 19
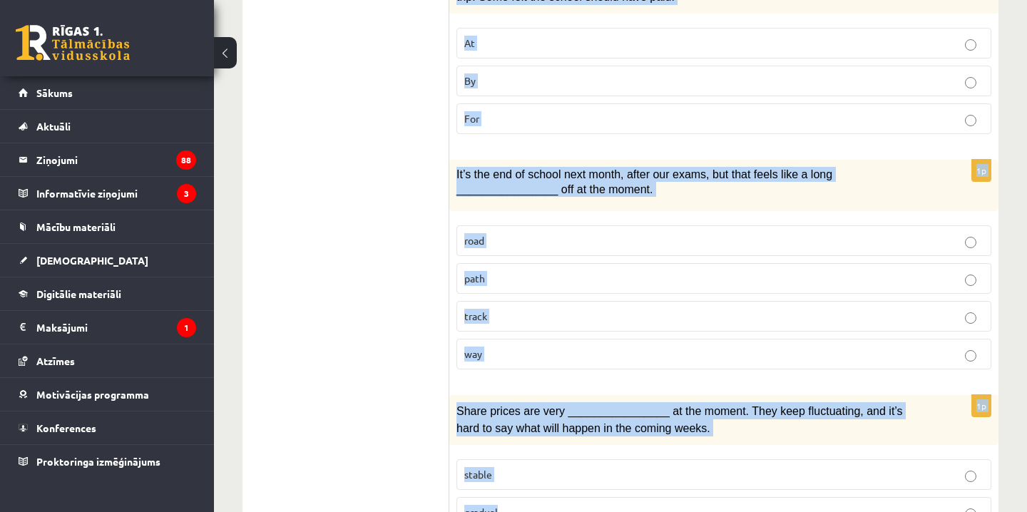
scroll to position [2231, 0]
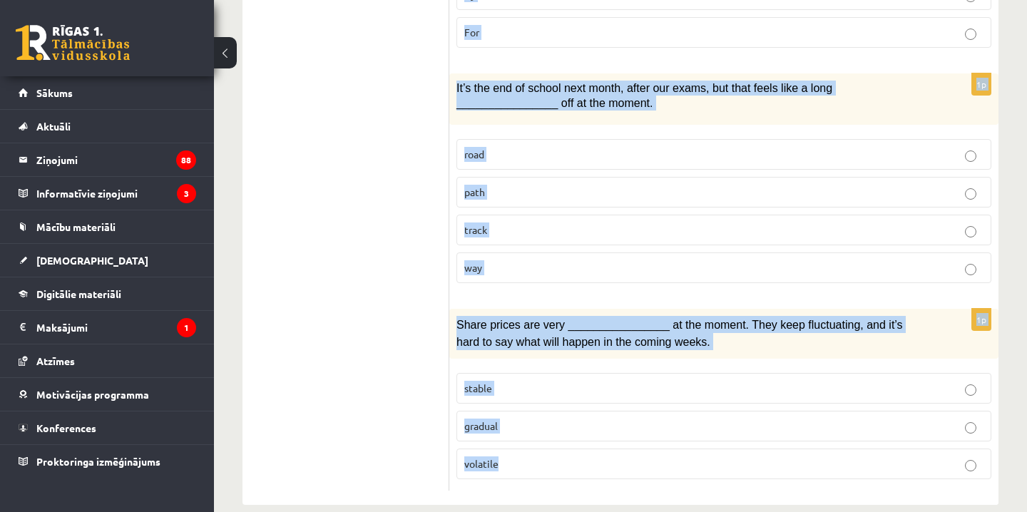
drag, startPoint x: 458, startPoint y: 180, endPoint x: 509, endPoint y: 445, distance: 270.2
copy form "Lorem ips dolor sitam, con adipiscin elitse doeiusmodt ________________ in utla…"
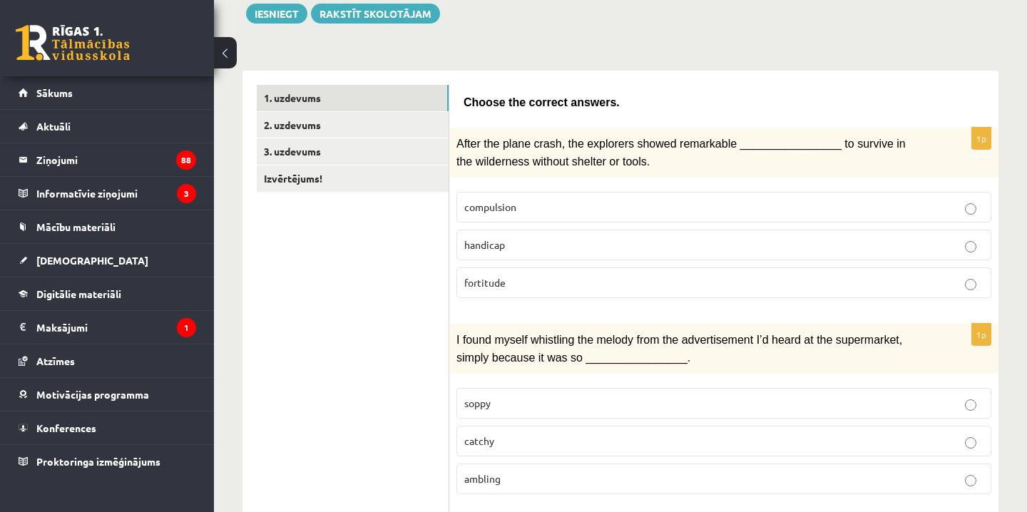
scroll to position [172, 0]
click at [516, 283] on p "fortitude" at bounding box center [723, 282] width 519 height 15
click at [526, 440] on p "catchy" at bounding box center [723, 440] width 519 height 15
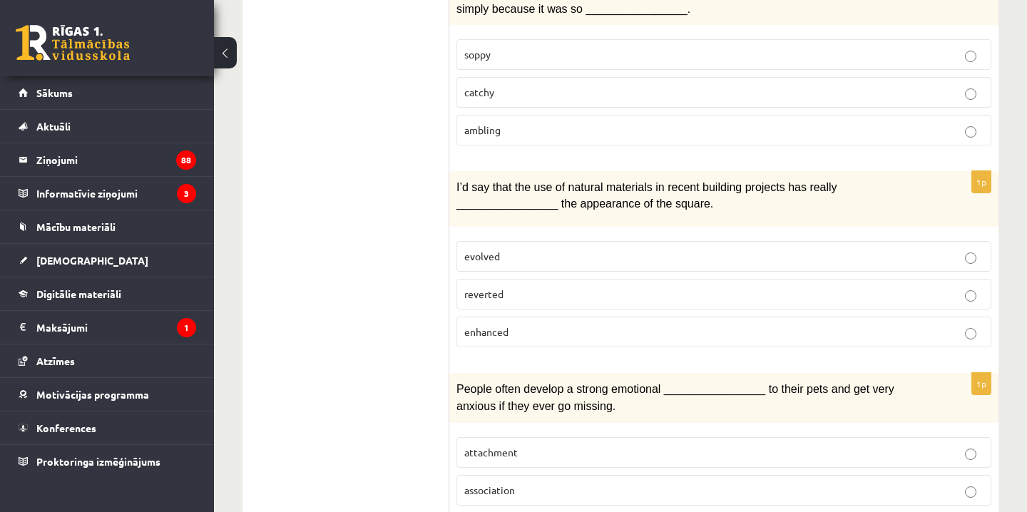
scroll to position [526, 0]
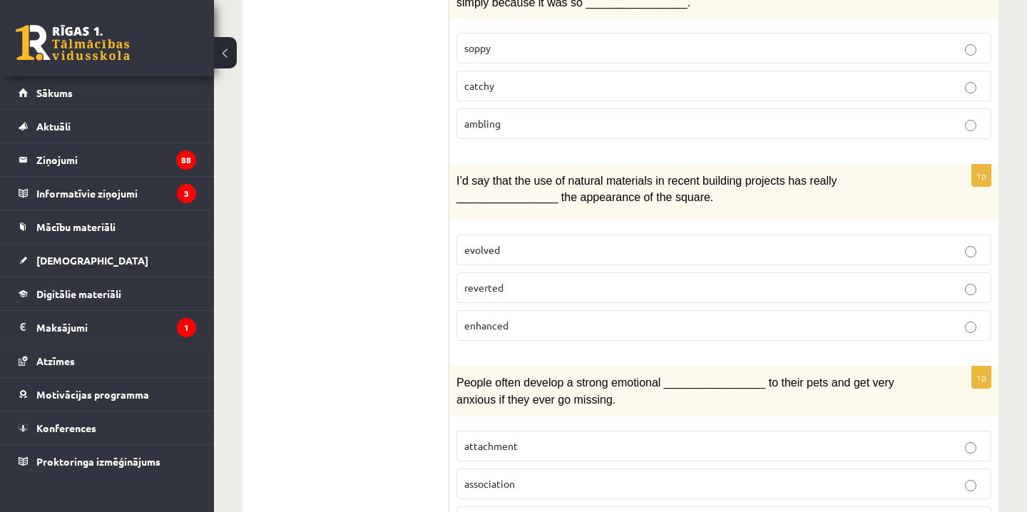
click at [511, 327] on label "enhanced" at bounding box center [723, 325] width 535 height 31
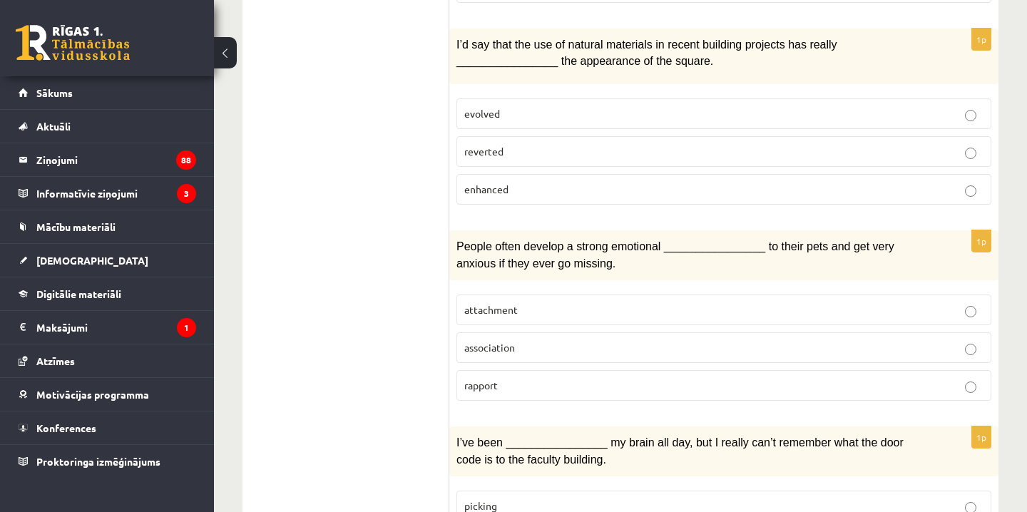
scroll to position [668, 0]
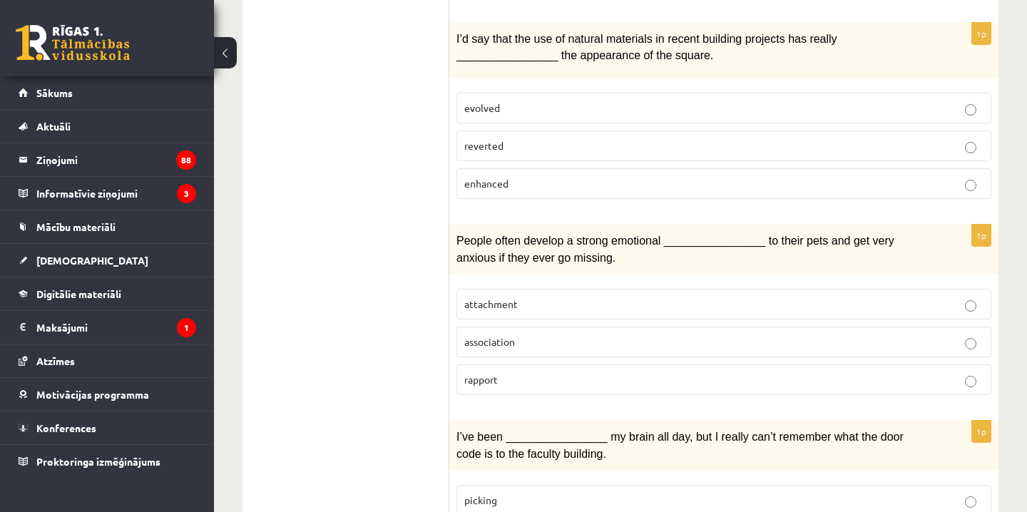
click at [618, 302] on p "attachment" at bounding box center [723, 304] width 519 height 15
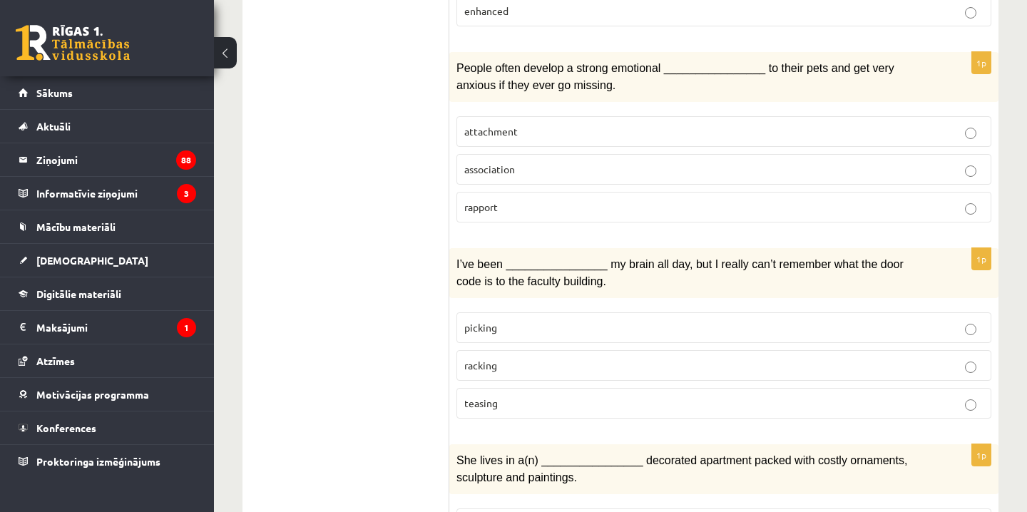
scroll to position [866, 0]
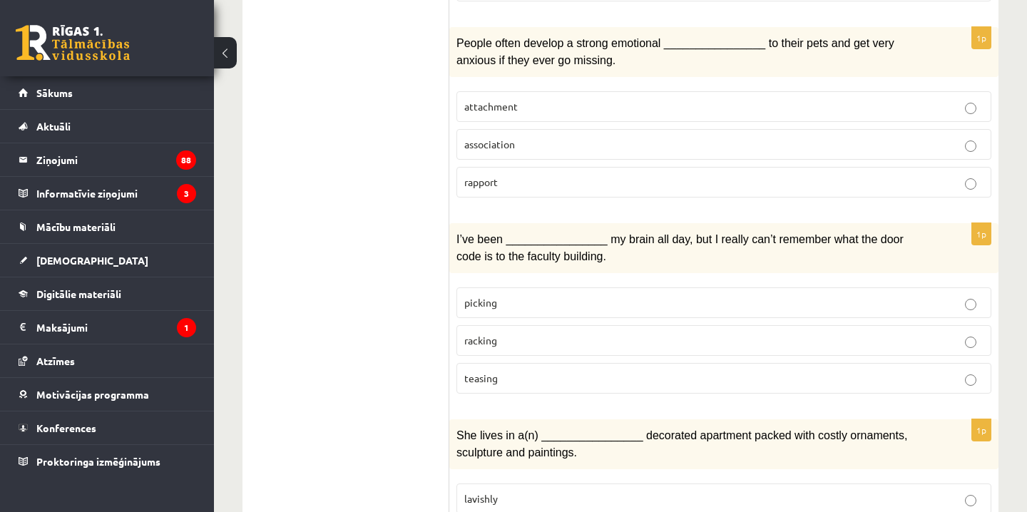
click at [507, 333] on p "racking" at bounding box center [723, 340] width 519 height 15
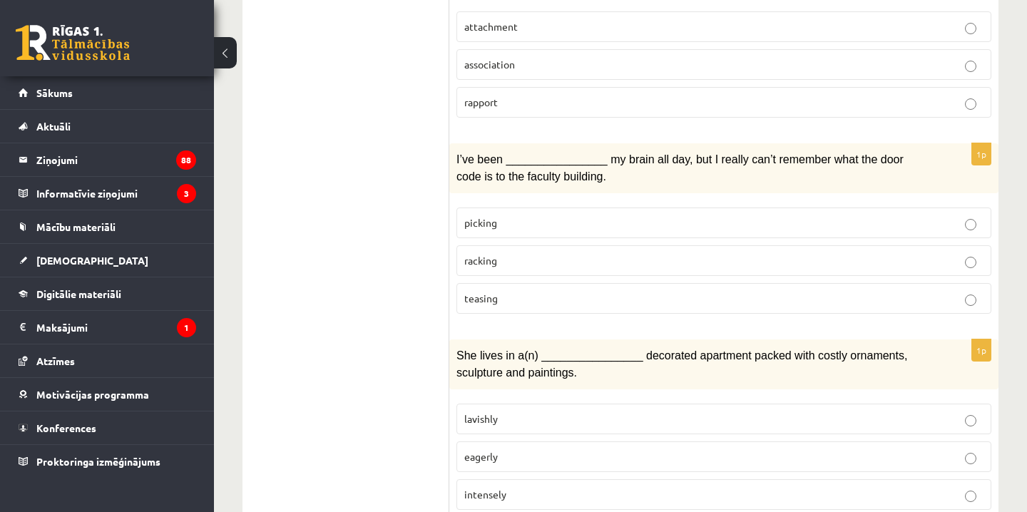
scroll to position [968, 0]
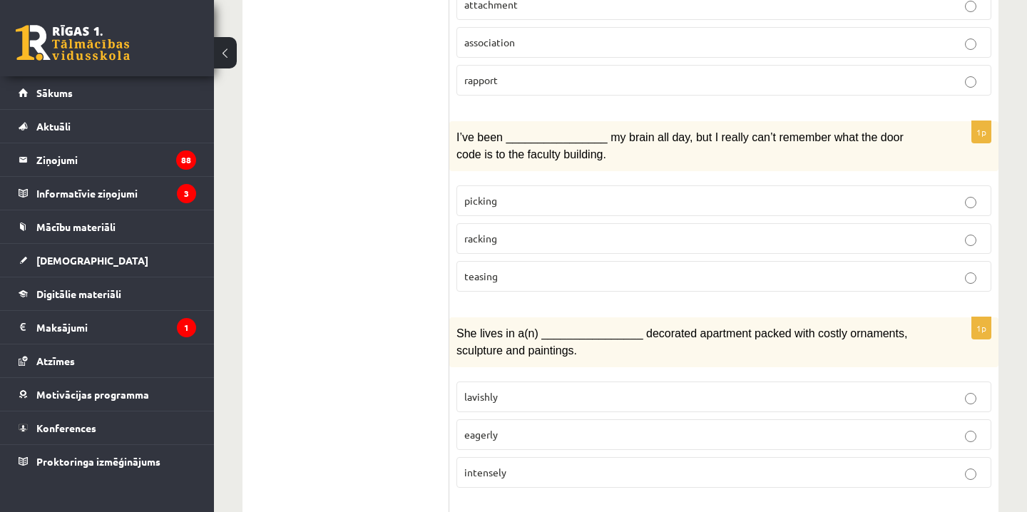
click at [520, 389] on p "lavishly" at bounding box center [723, 396] width 519 height 15
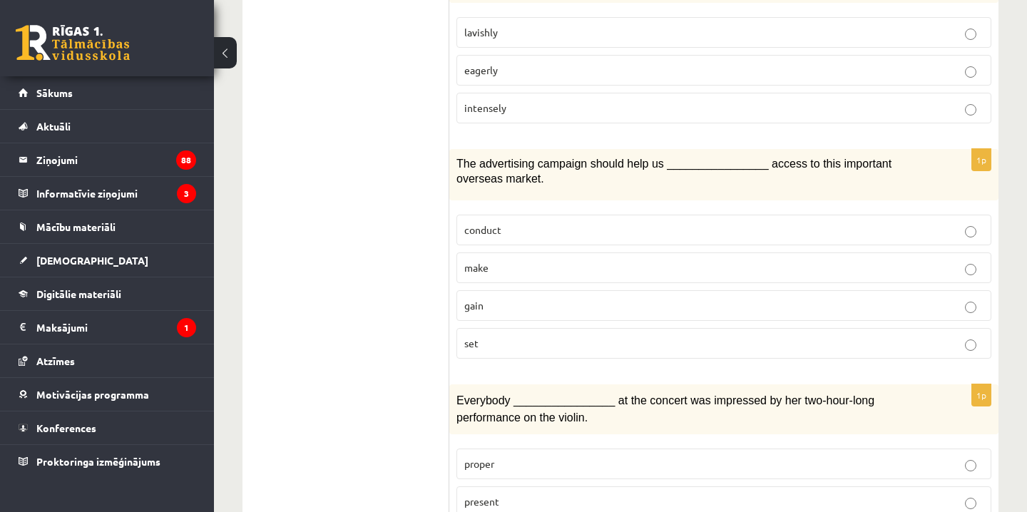
scroll to position [1336, 0]
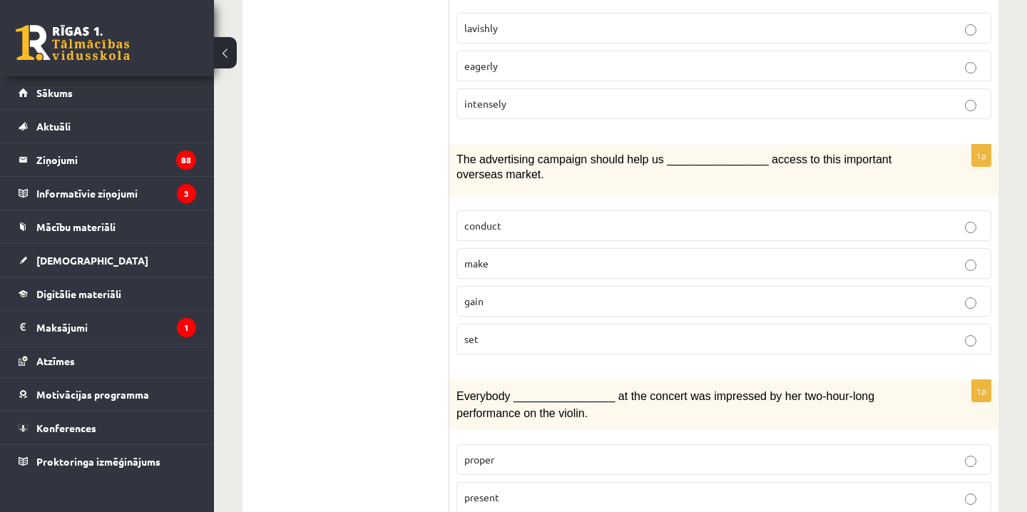
click at [529, 294] on p "gain" at bounding box center [723, 301] width 519 height 15
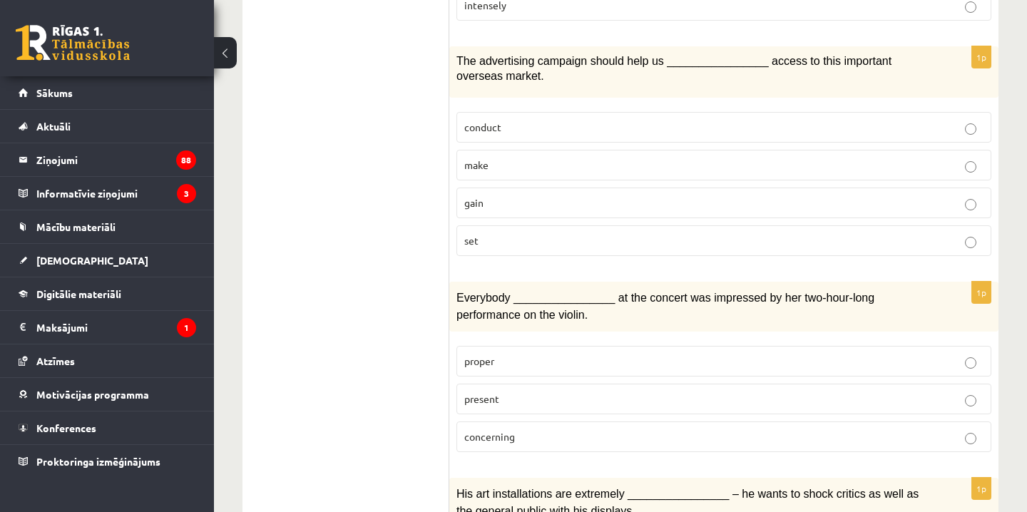
scroll to position [1440, 0]
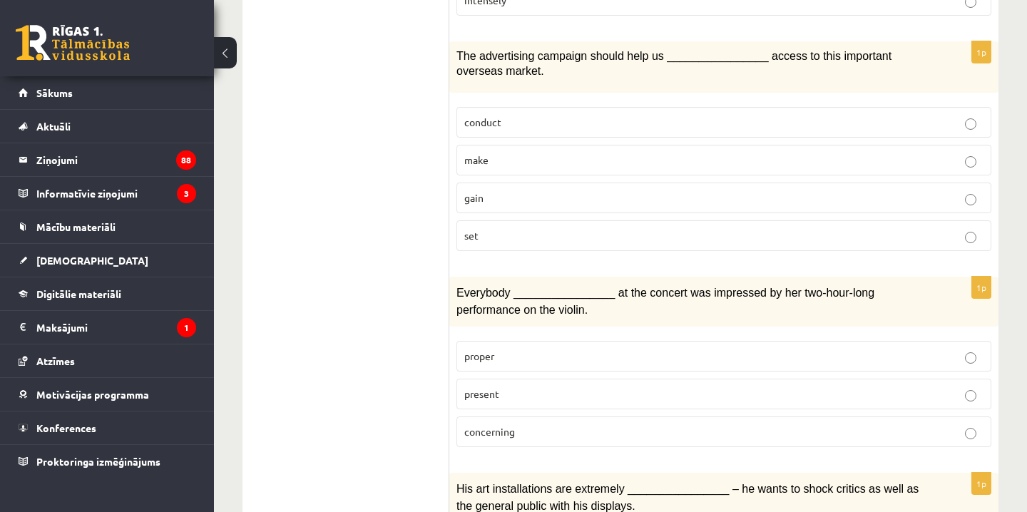
click at [533, 386] on p "present" at bounding box center [723, 393] width 519 height 15
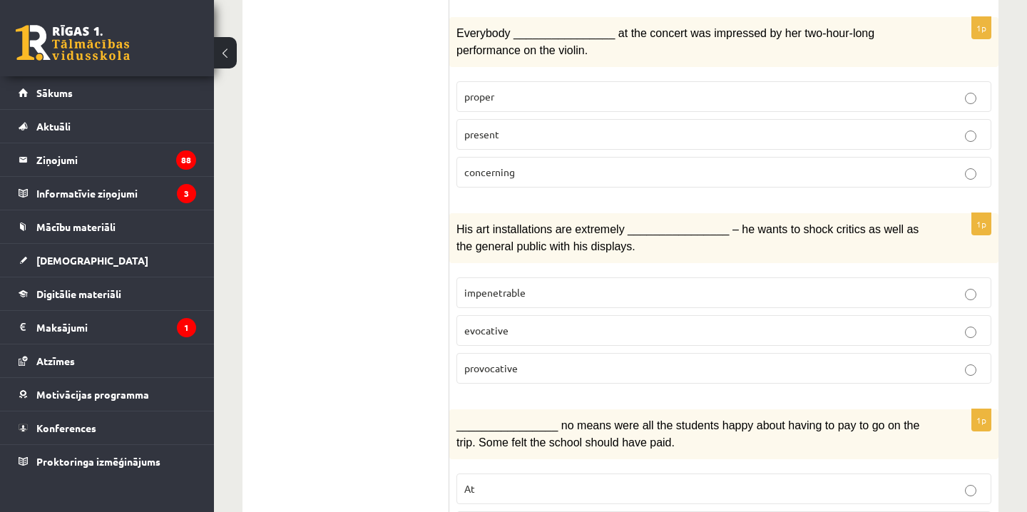
scroll to position [1704, 0]
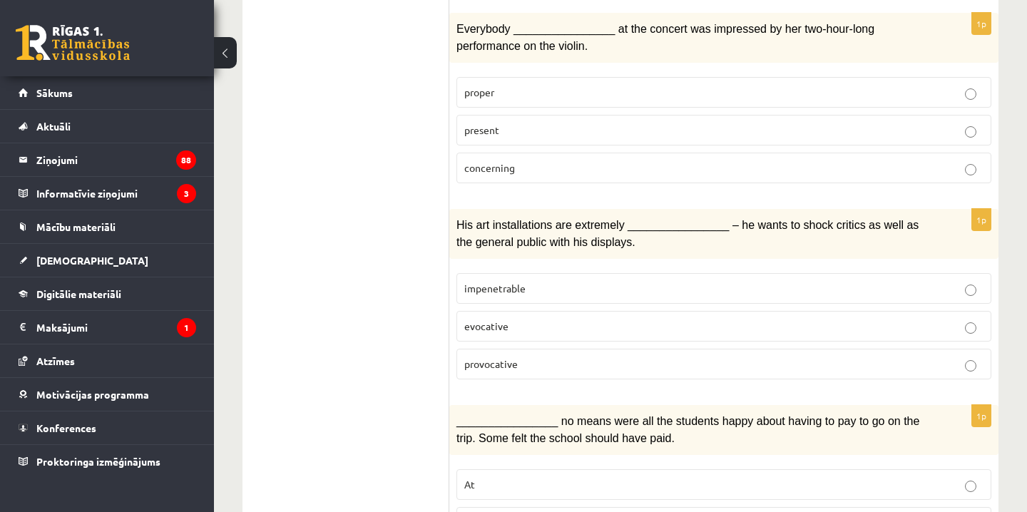
click at [541, 357] on p "provocative" at bounding box center [723, 364] width 519 height 15
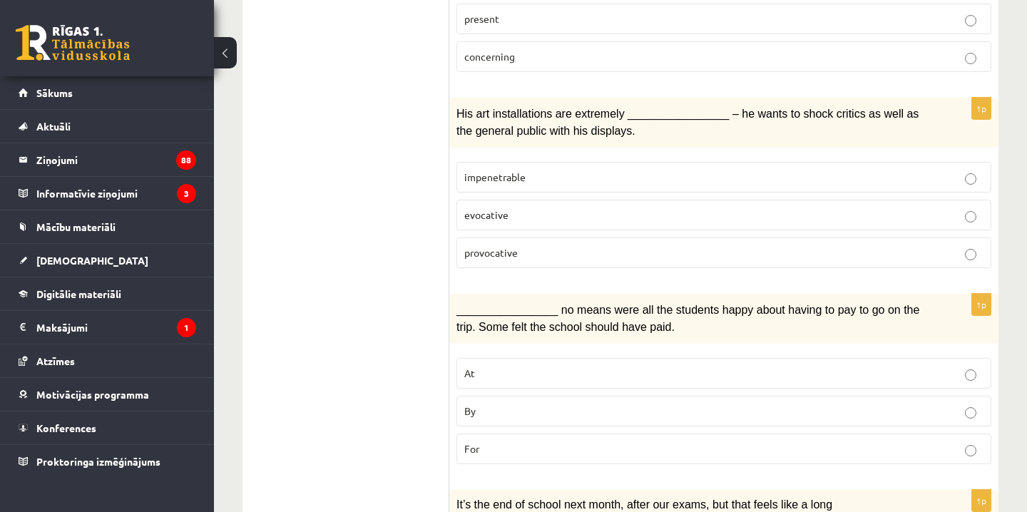
scroll to position [1823, 0]
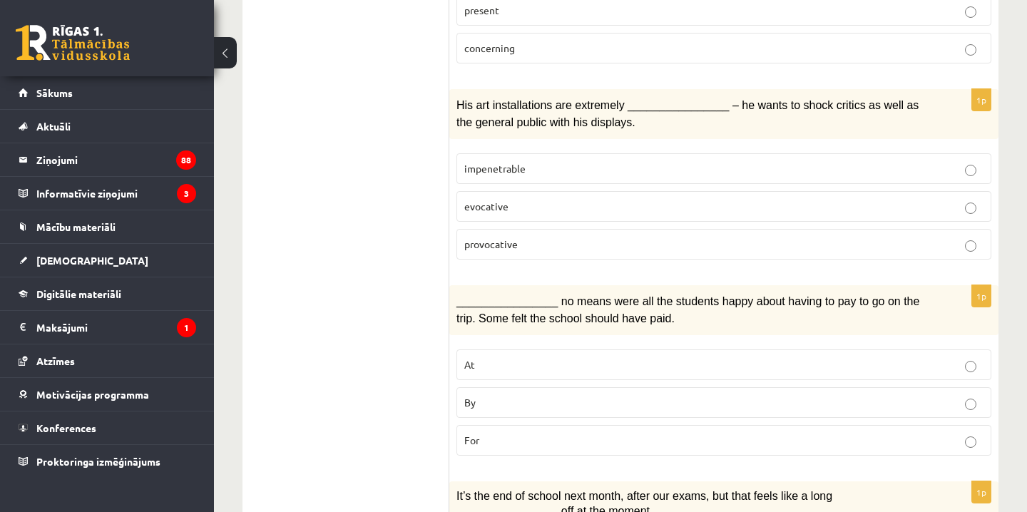
click at [526, 395] on p "By" at bounding box center [723, 402] width 519 height 15
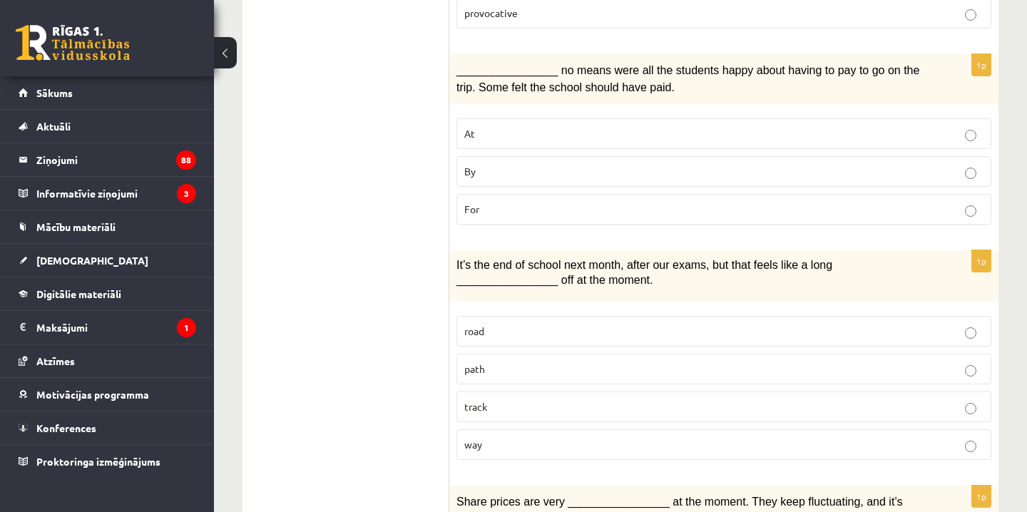
scroll to position [2056, 0]
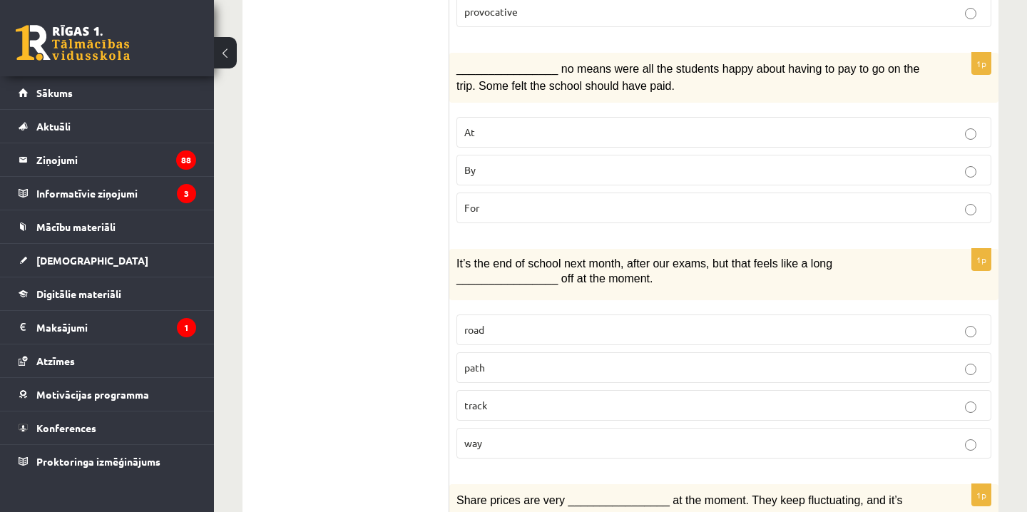
click at [510, 436] on p "way" at bounding box center [723, 443] width 519 height 15
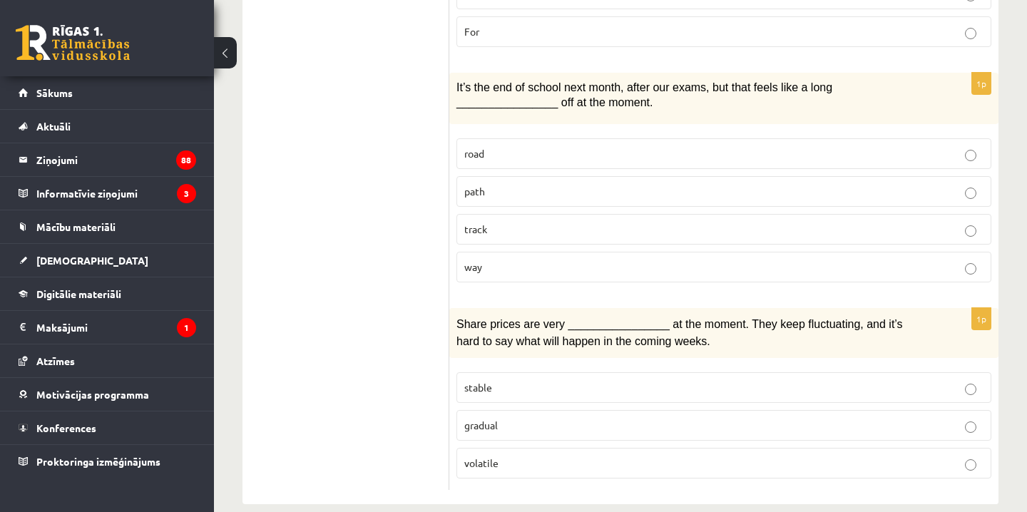
scroll to position [2231, 0]
click at [512, 456] on p "volatile" at bounding box center [723, 463] width 519 height 15
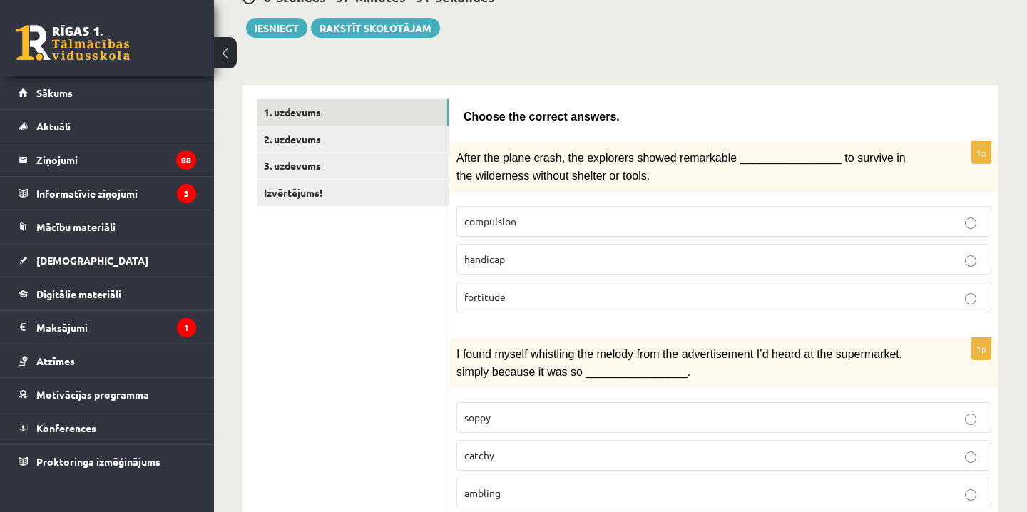
scroll to position [139, 0]
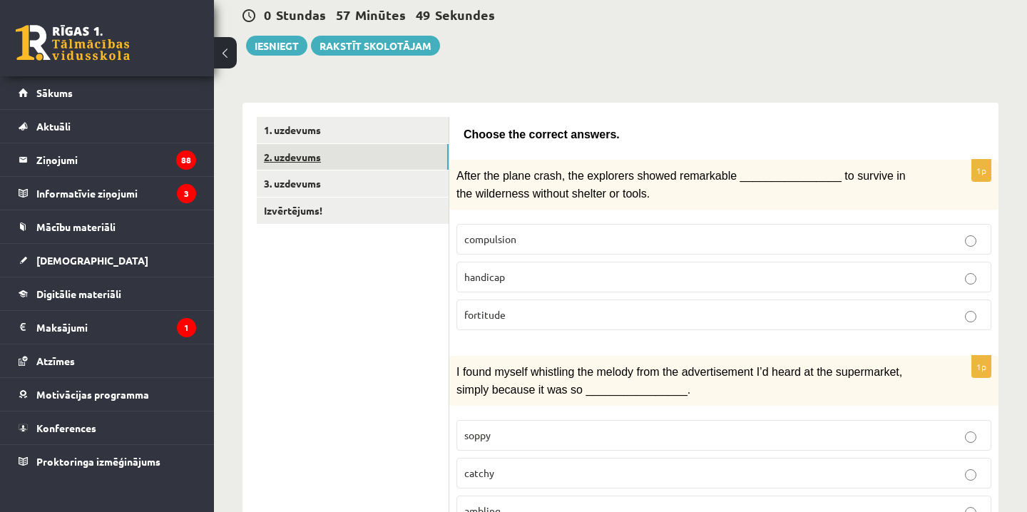
click at [300, 163] on link "2. uzdevums" at bounding box center [353, 157] width 192 height 26
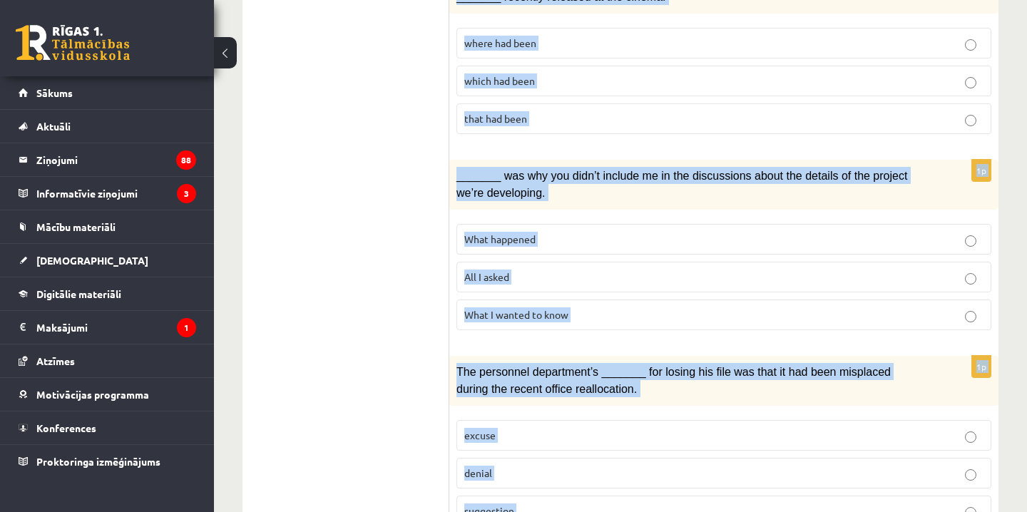
scroll to position [1740, 0]
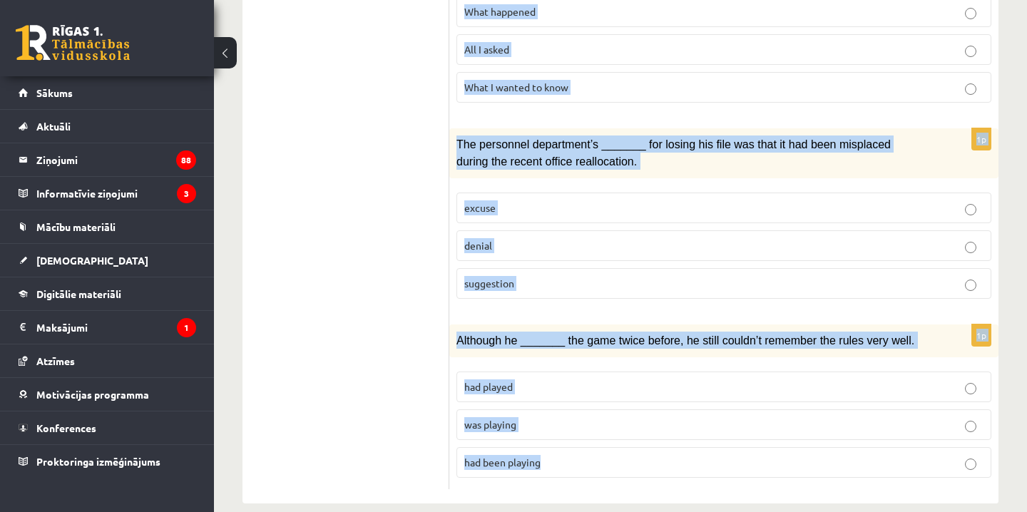
drag, startPoint x: 466, startPoint y: 133, endPoint x: 571, endPoint y: 438, distance: 322.2
copy form "Circle the form that cannot be used to complete the sentences. 1p When I finall…"
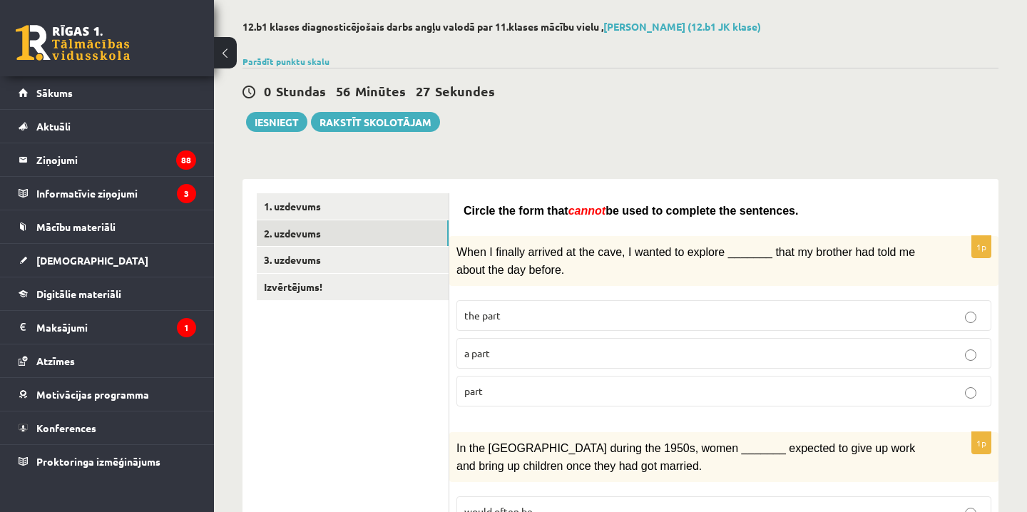
scroll to position [68, 0]
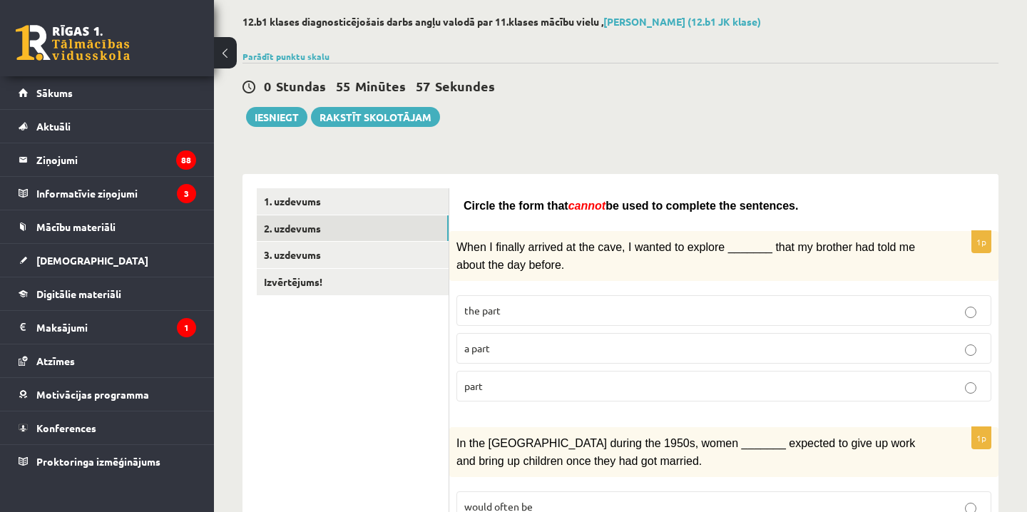
click at [548, 397] on label "part" at bounding box center [723, 386] width 535 height 31
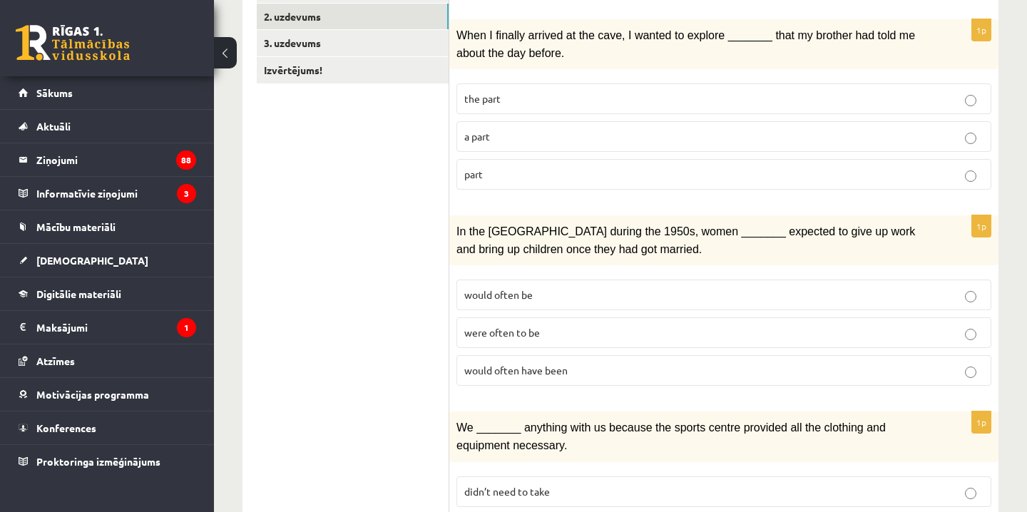
scroll to position [283, 0]
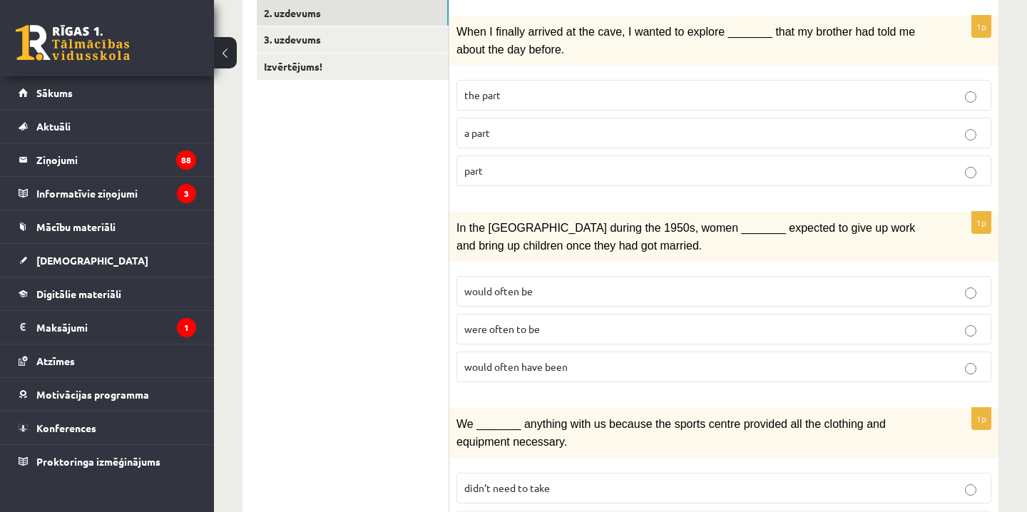
click at [657, 366] on p "would often have been" at bounding box center [723, 366] width 519 height 15
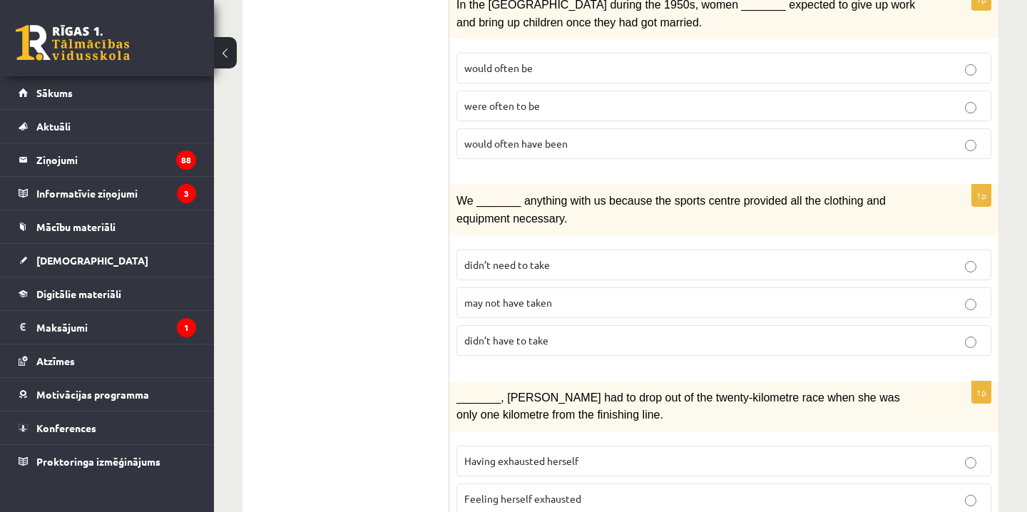
scroll to position [507, 0]
click at [551, 295] on span "may not have taken" at bounding box center [508, 301] width 88 height 13
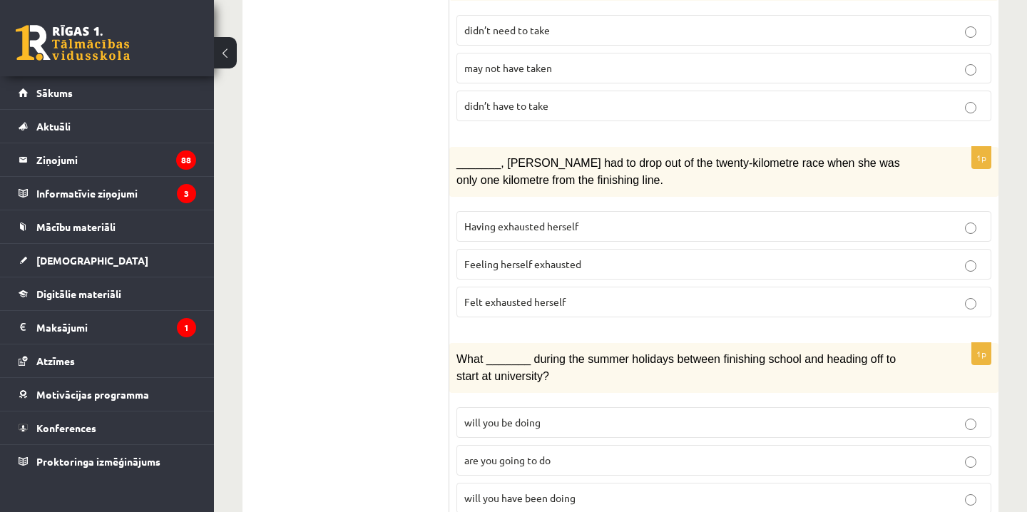
scroll to position [752, 0]
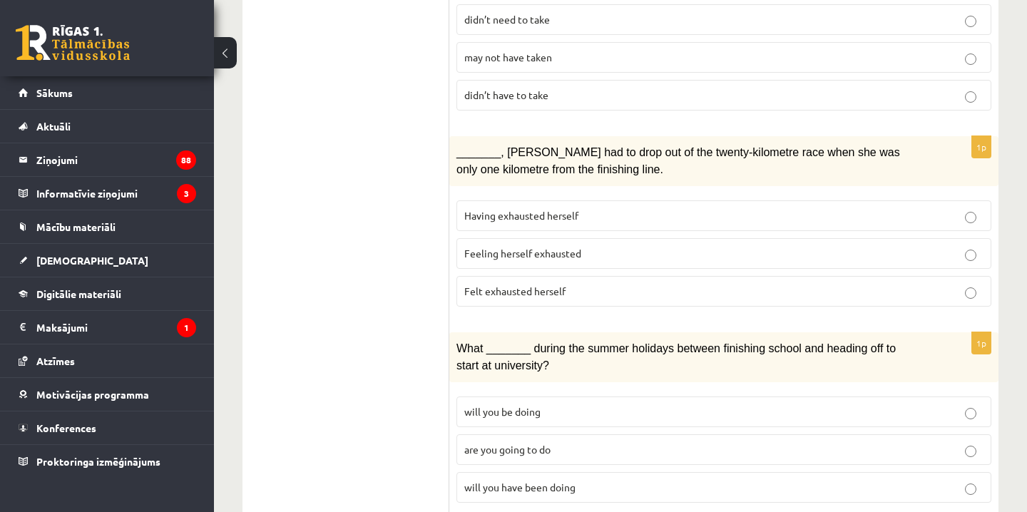
click at [529, 285] on span "Felt exhausted herself" at bounding box center [514, 291] width 101 height 13
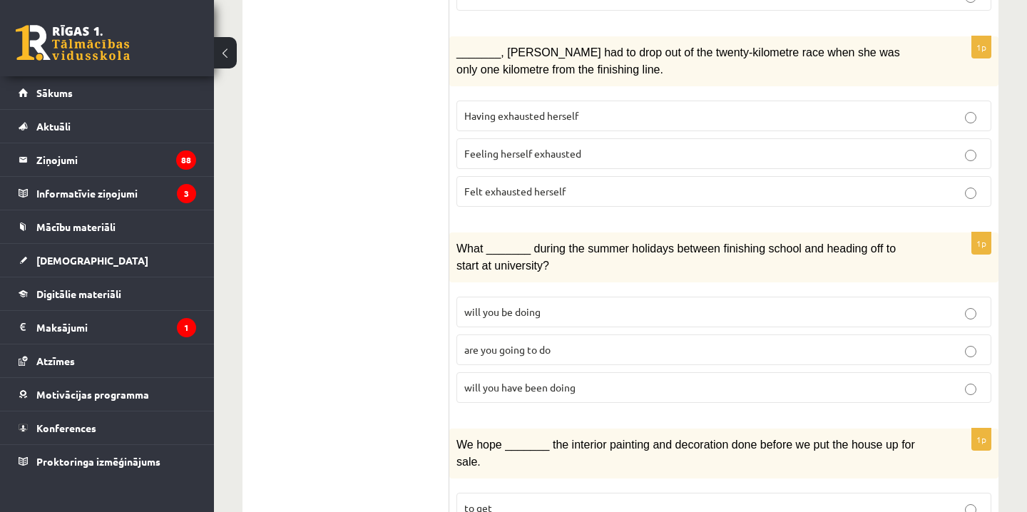
scroll to position [869, 0]
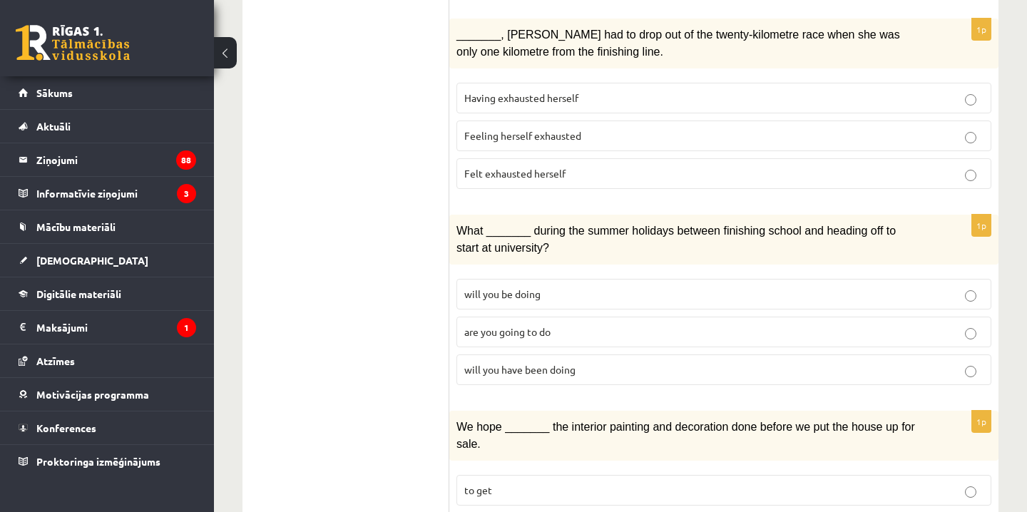
click at [502, 363] on span "will you have been doing" at bounding box center [519, 369] width 111 height 13
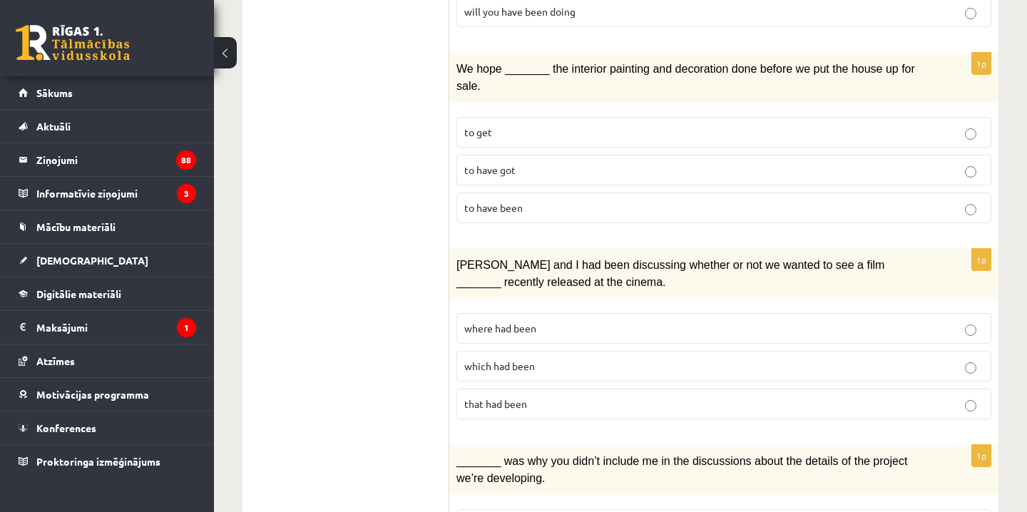
scroll to position [1236, 0]
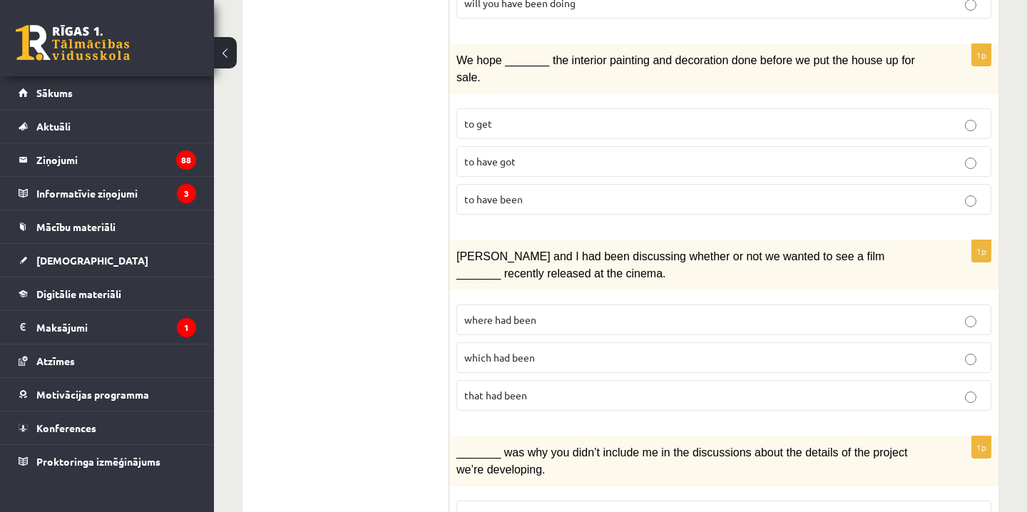
click at [531, 192] on p "to have been" at bounding box center [723, 199] width 519 height 15
click at [513, 313] on span "where had been" at bounding box center [500, 319] width 72 height 13
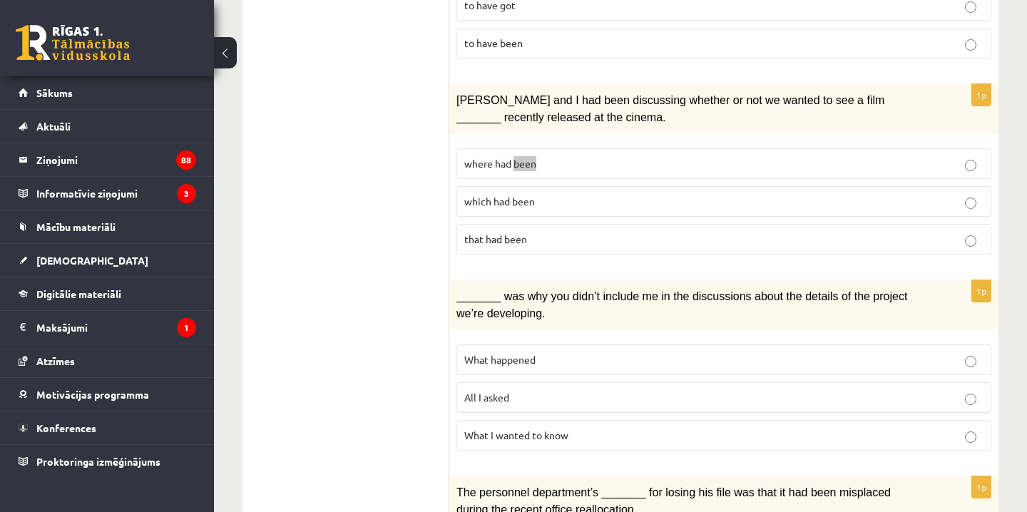
scroll to position [1418, 0]
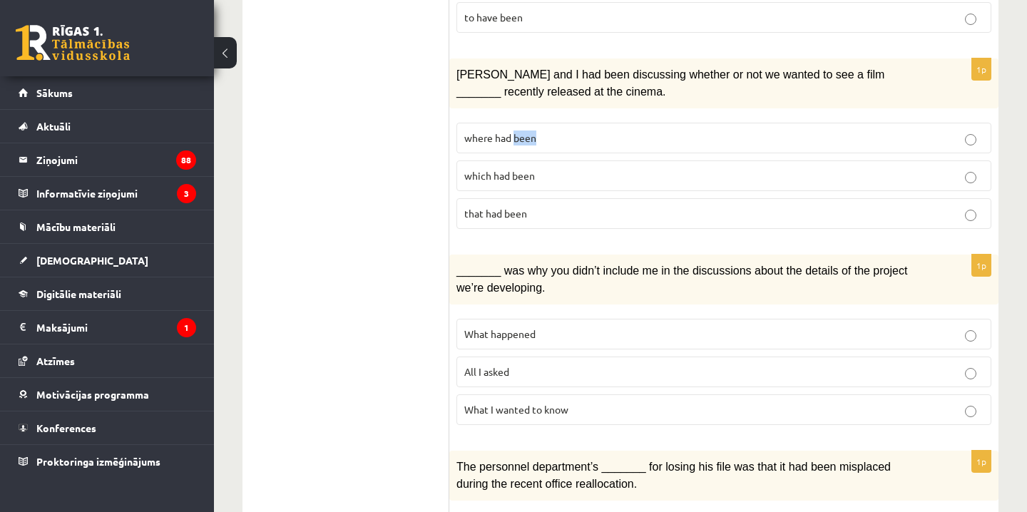
click at [549, 364] on p "All I asked" at bounding box center [723, 371] width 519 height 15
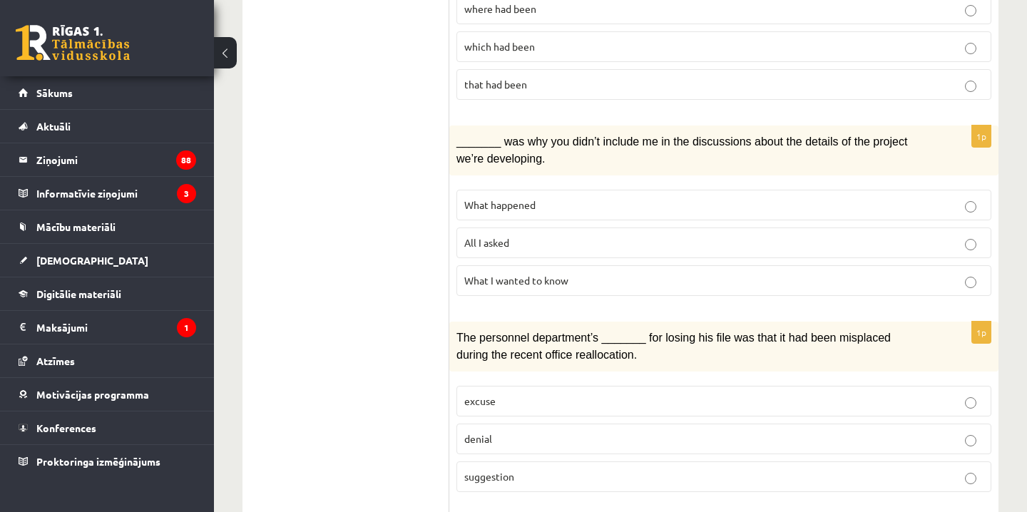
scroll to position [1572, 0]
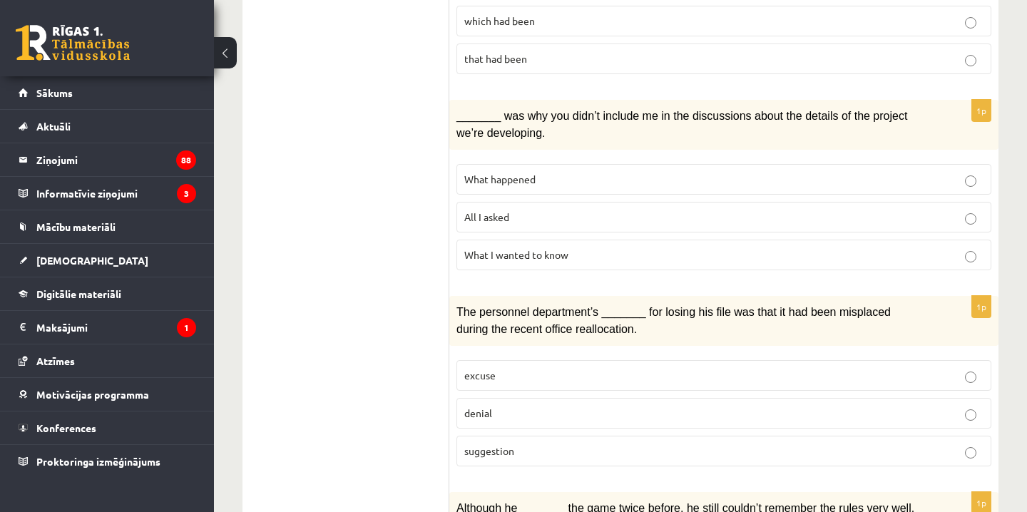
click at [496, 406] on p "denial" at bounding box center [723, 413] width 519 height 15
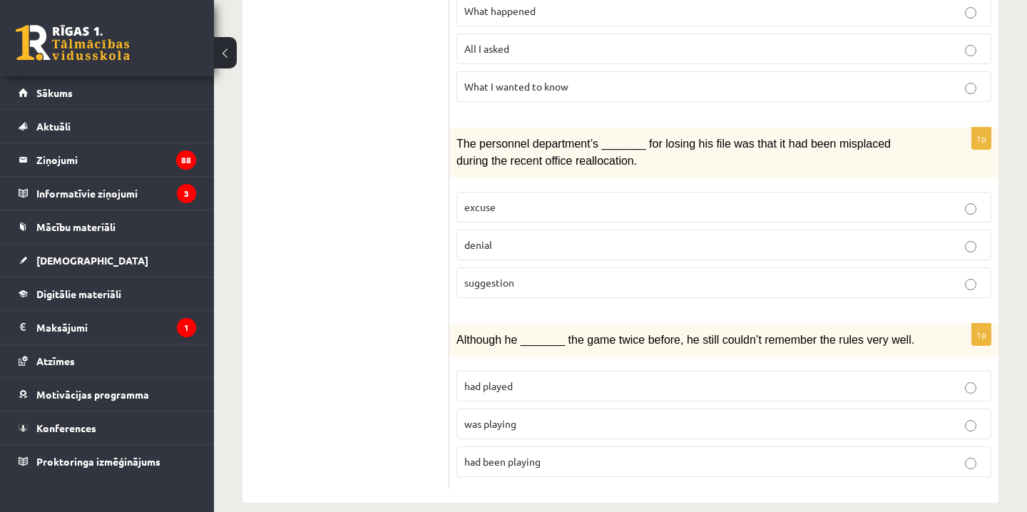
scroll to position [1740, 0]
click at [494, 414] on label "was playing" at bounding box center [723, 424] width 535 height 31
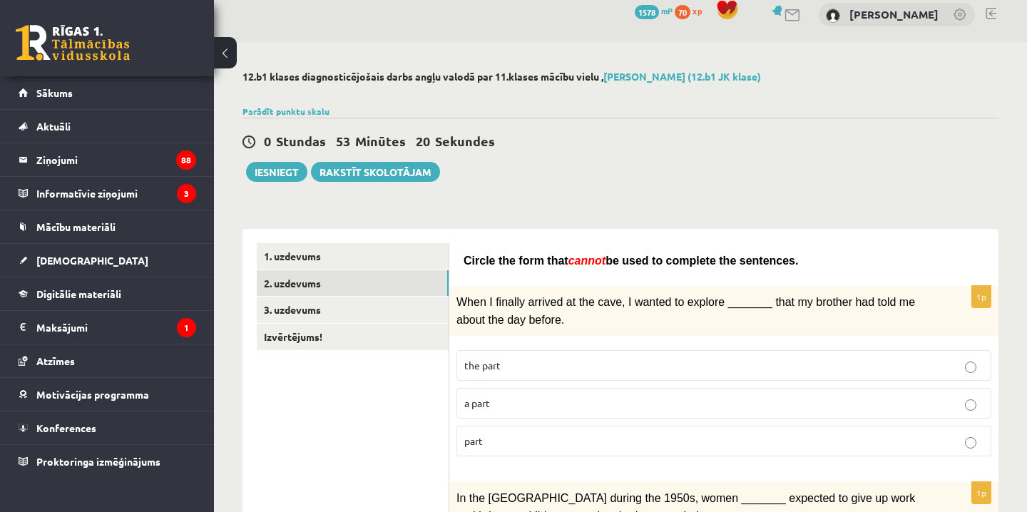
scroll to position [11, 0]
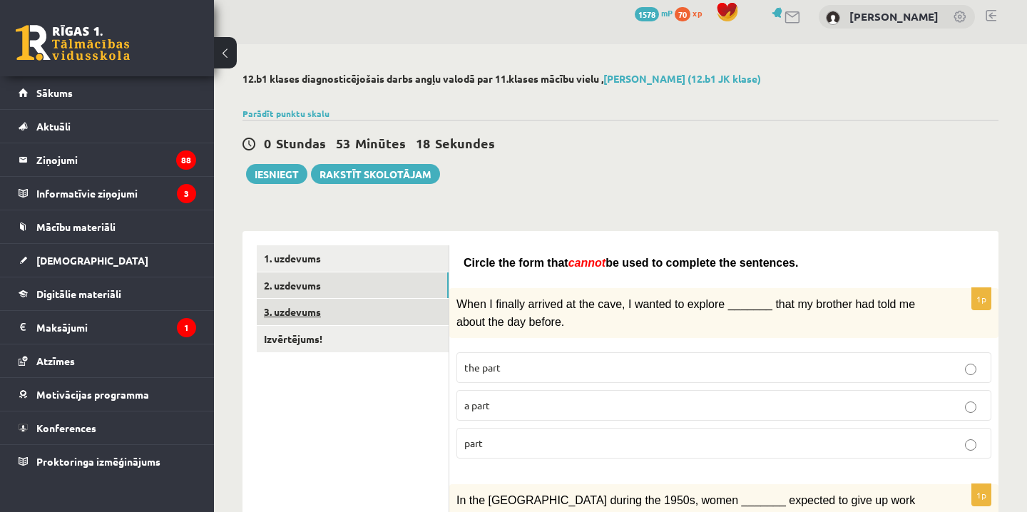
click at [359, 312] on link "3. uzdevums" at bounding box center [353, 312] width 192 height 26
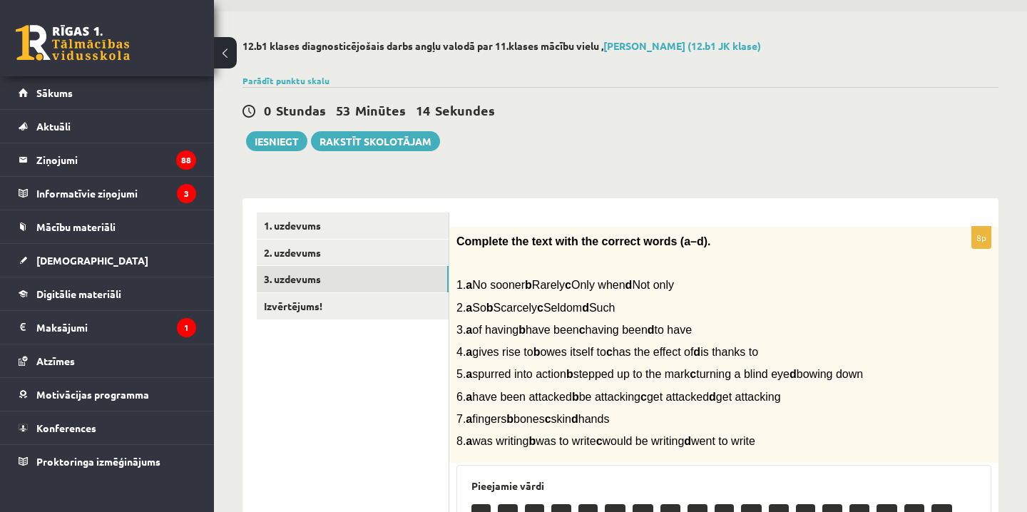
scroll to position [43, 0]
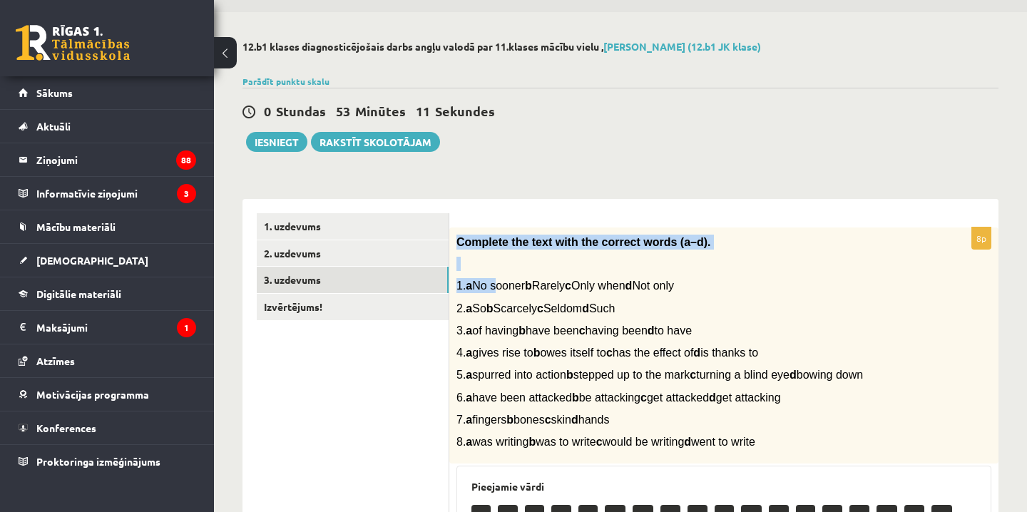
drag, startPoint x: 459, startPoint y: 247, endPoint x: 507, endPoint y: 287, distance: 62.3
click at [507, 287] on span "1. a No sooner b Rarely c Only when d Not only" at bounding box center [564, 286] width 217 height 12
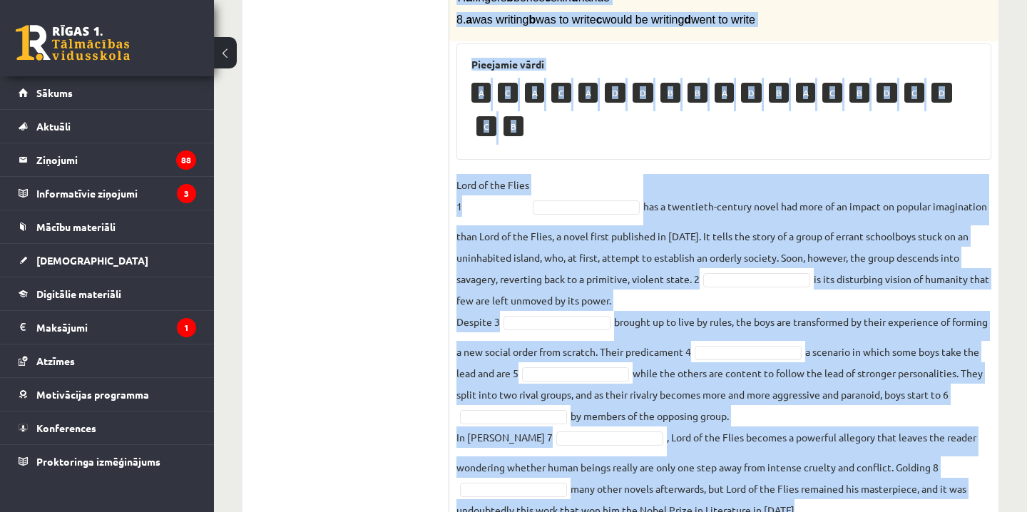
scroll to position [533, 0]
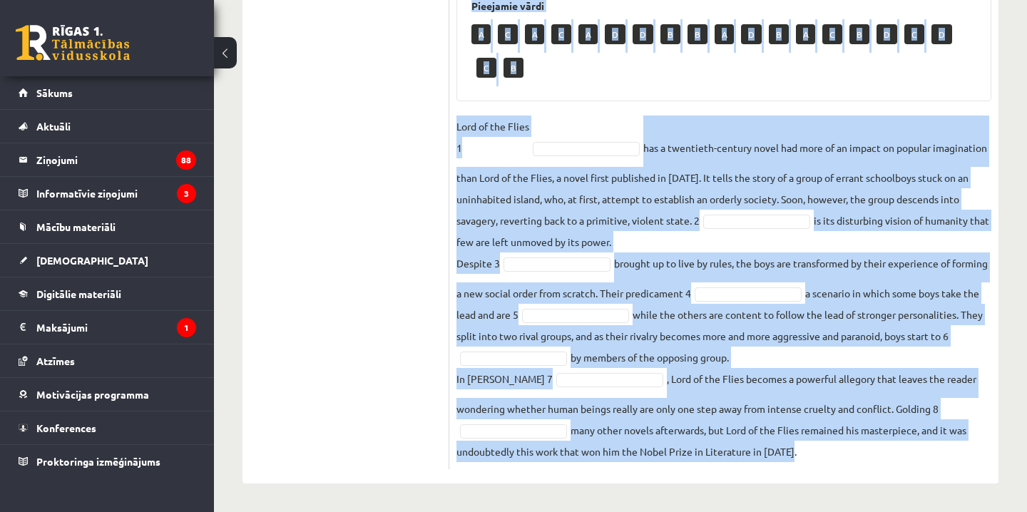
drag, startPoint x: 456, startPoint y: 239, endPoint x: 633, endPoint y: 540, distance: 349.6
copy div "Complete the text with the correct words (a–d). 1. a No sooner b Rarely c Only …"
click at [817, 468] on div "8p Complete the text with the correct words (a–d). 1. a No sooner b Rarely c On…" at bounding box center [723, 108] width 549 height 722
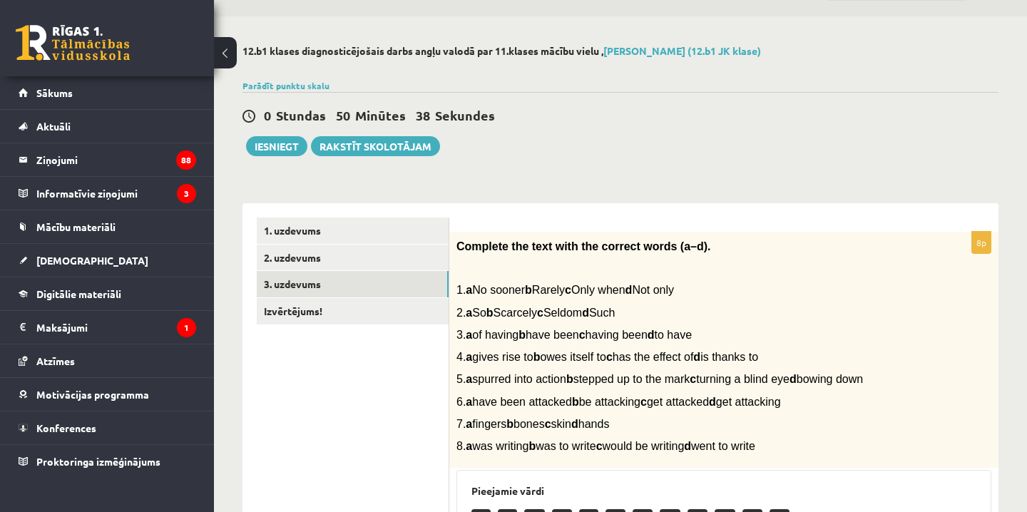
scroll to position [48, 0]
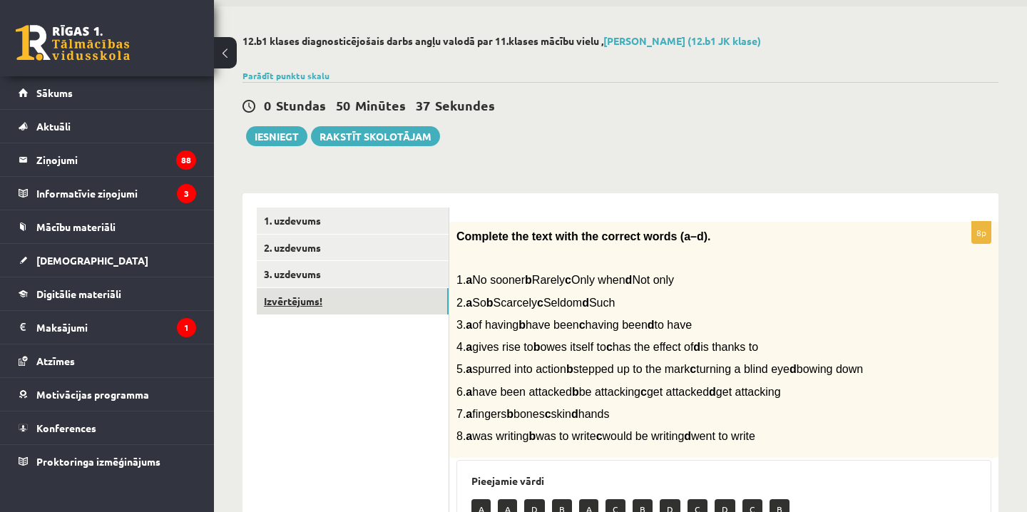
click at [325, 305] on link "Izvērtējums!" at bounding box center [353, 301] width 192 height 26
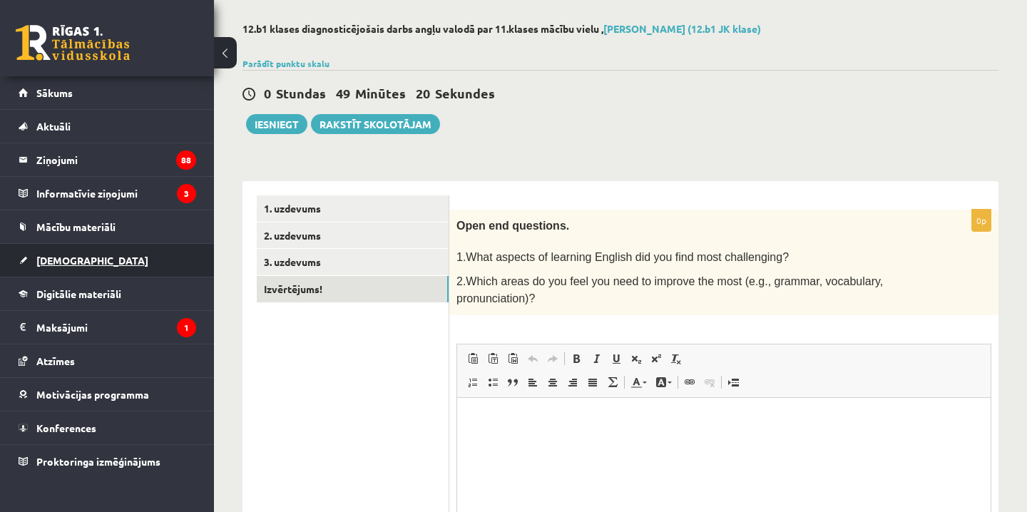
scroll to position [57, 0]
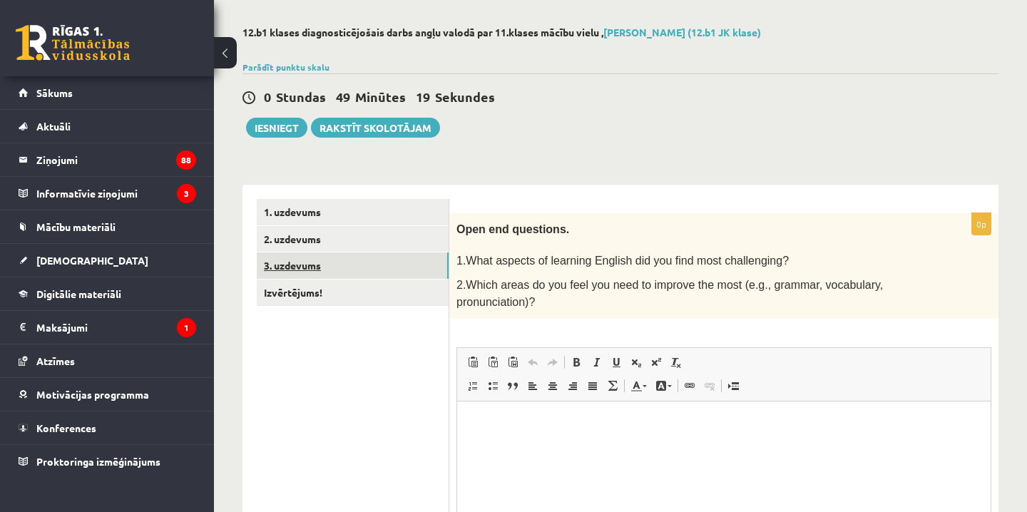
click at [347, 260] on link "3. uzdevums" at bounding box center [353, 265] width 192 height 26
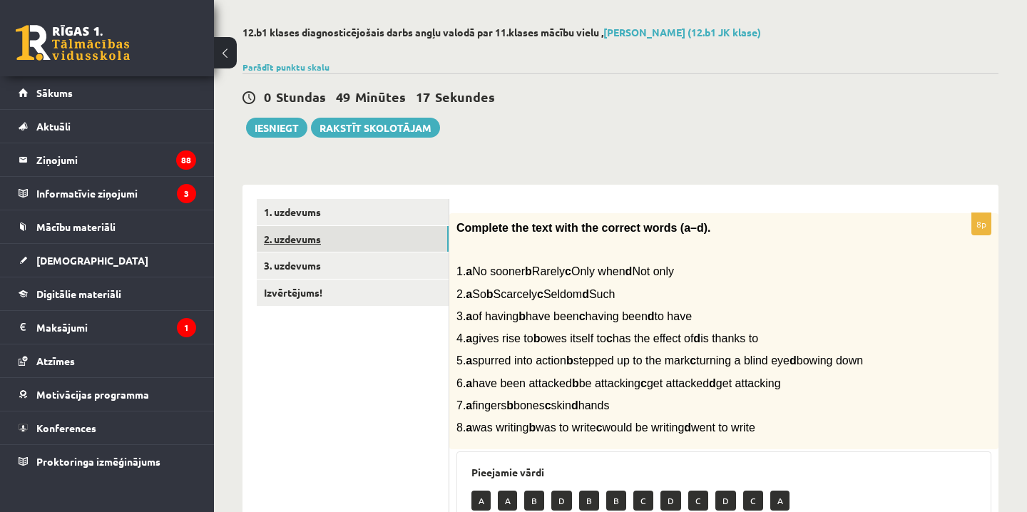
click at [317, 226] on link "2. uzdevums" at bounding box center [353, 239] width 192 height 26
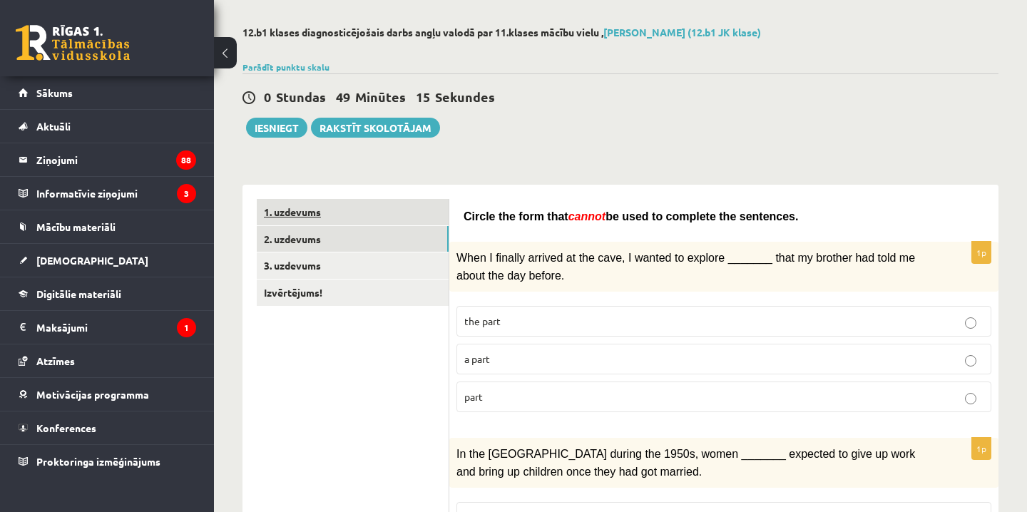
click at [313, 210] on link "1. uzdevums" at bounding box center [353, 212] width 192 height 26
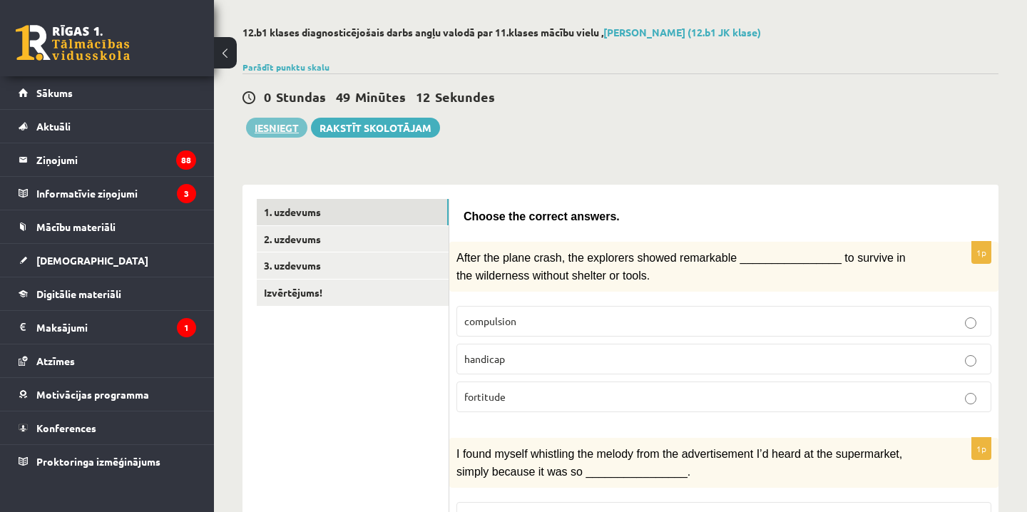
click at [280, 131] on button "Iesniegt" at bounding box center [276, 128] width 61 height 20
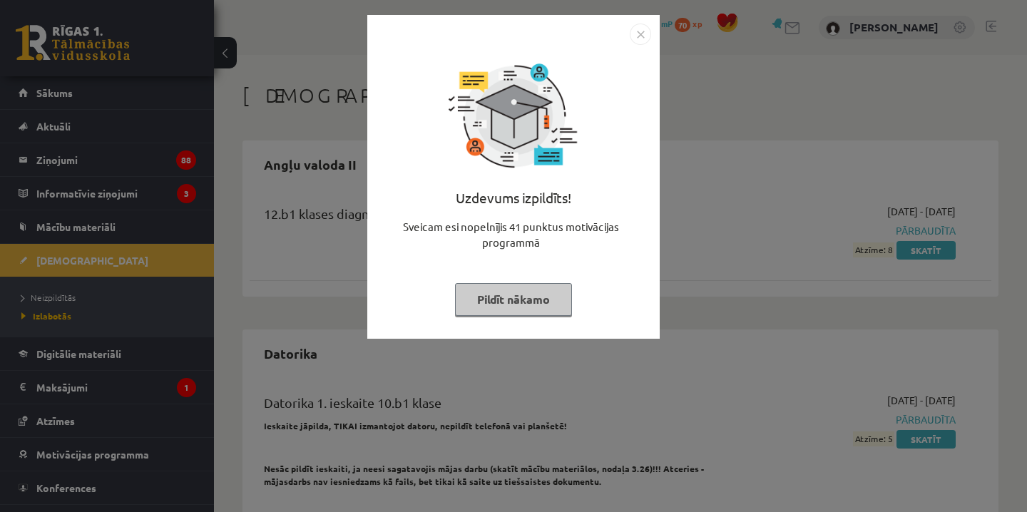
click at [540, 300] on button "Pildīt nākamo" at bounding box center [513, 299] width 117 height 33
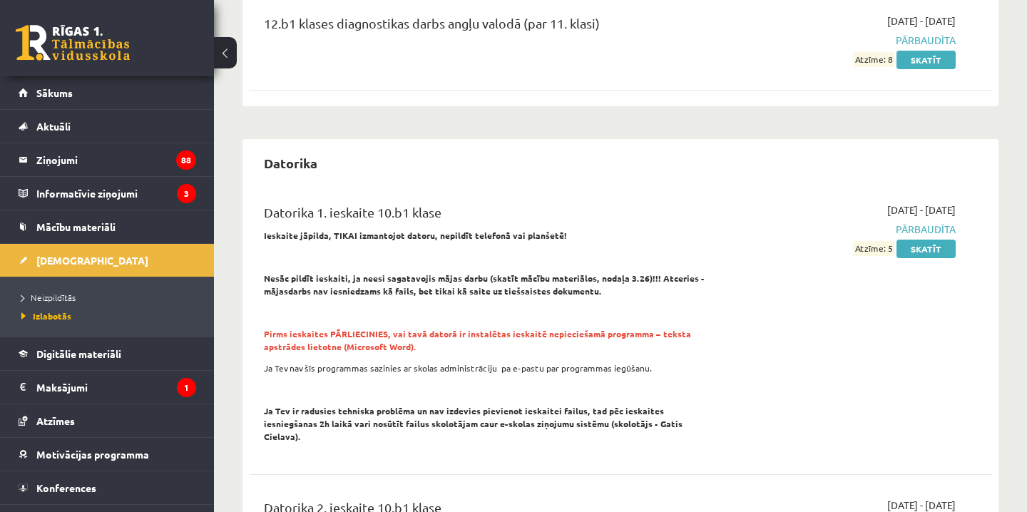
scroll to position [188, 0]
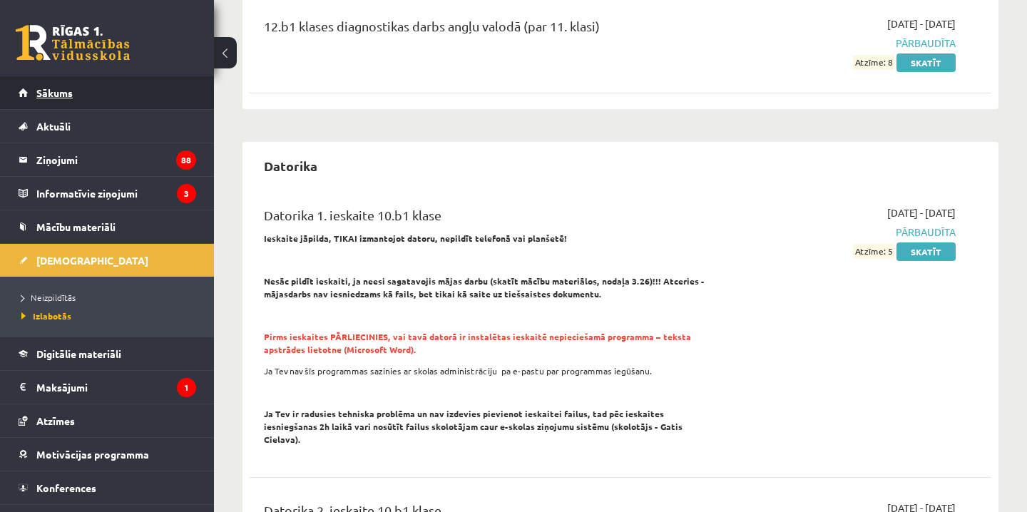
click at [176, 97] on link "Sākums" at bounding box center [108, 92] width 178 height 33
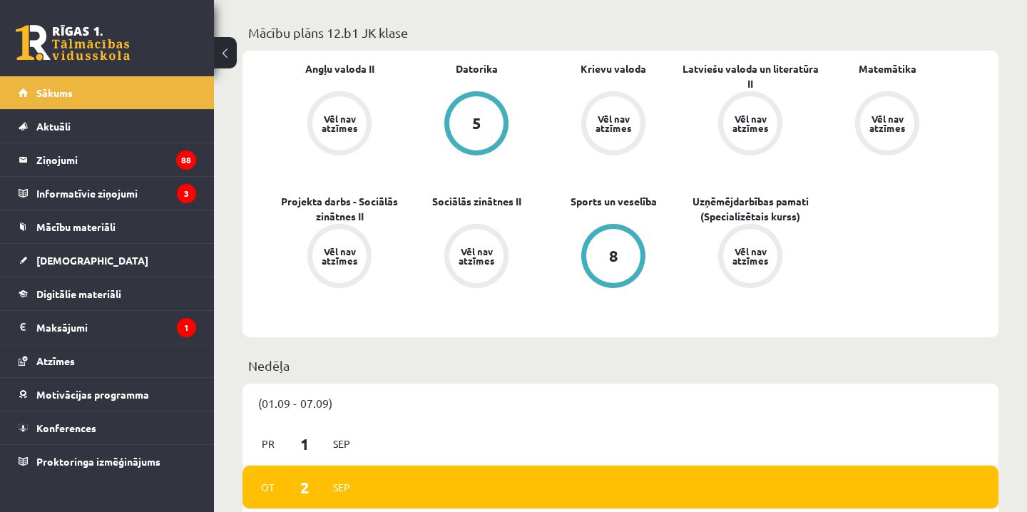
scroll to position [488, 0]
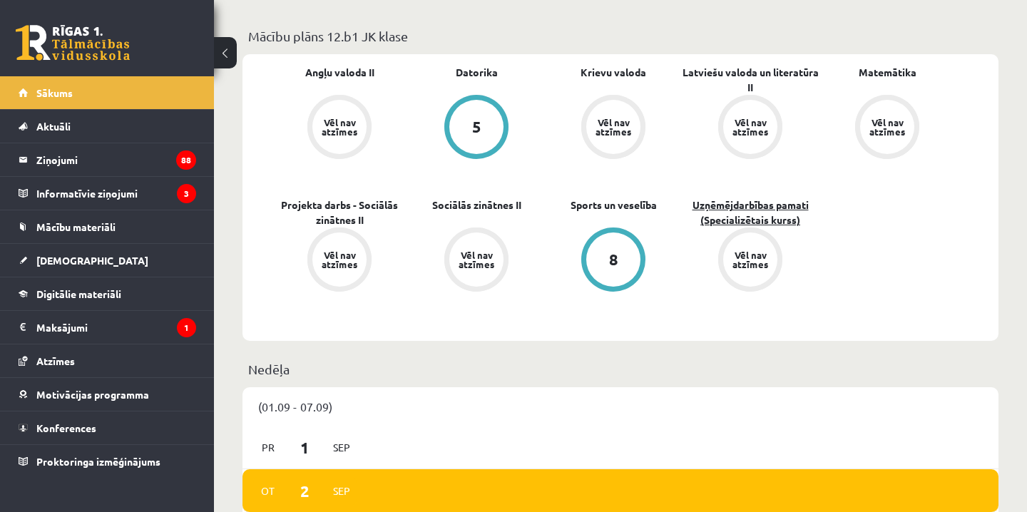
click at [771, 212] on link "Uzņēmējdarbības pamati (Specializētais kurss)" at bounding box center [750, 213] width 137 height 30
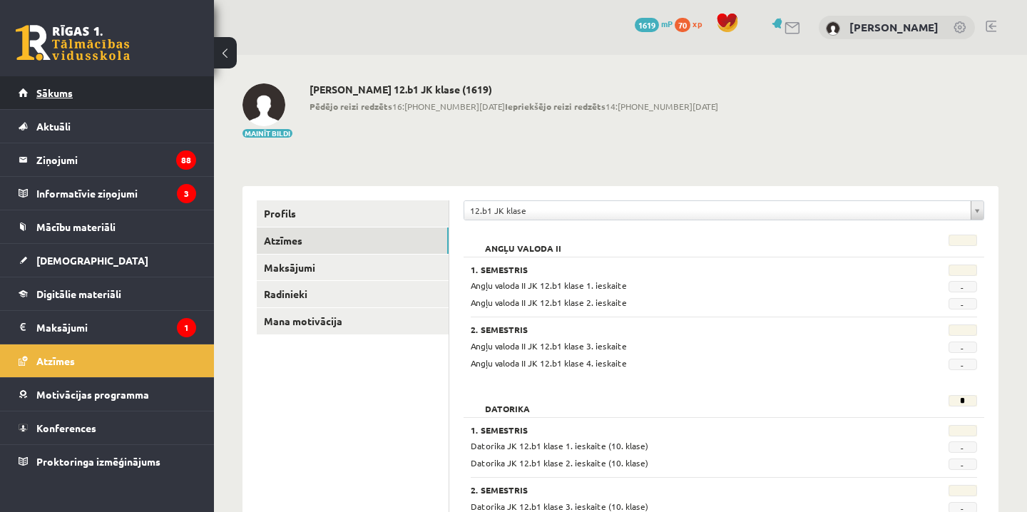
click at [129, 96] on link "Sākums" at bounding box center [108, 92] width 178 height 33
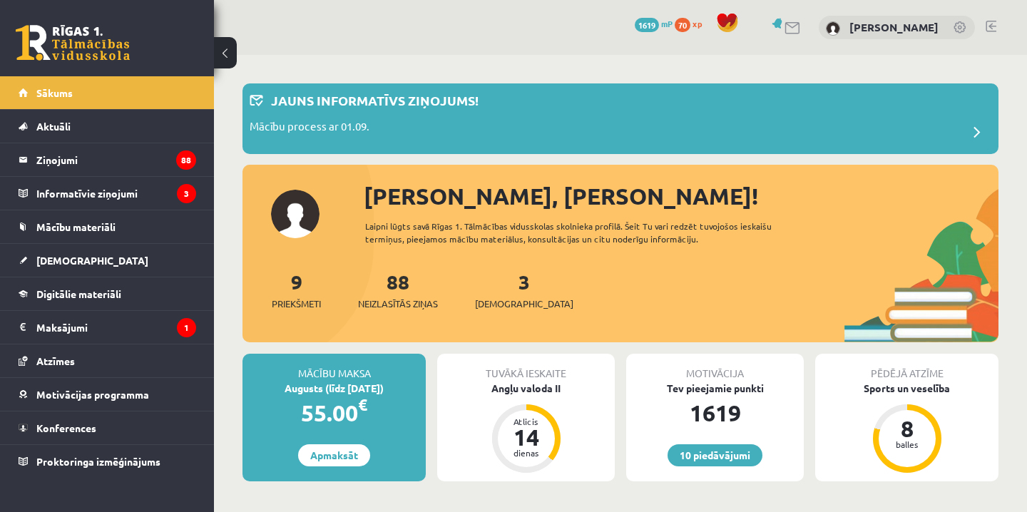
click at [635, 27] on span "1619" at bounding box center [647, 25] width 24 height 14
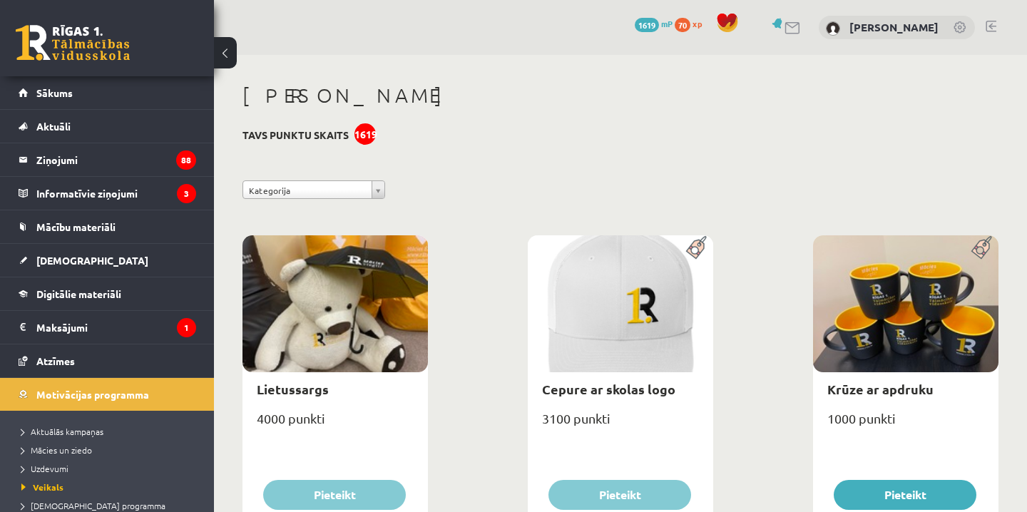
click at [675, 26] on span "70" at bounding box center [683, 25] width 16 height 14
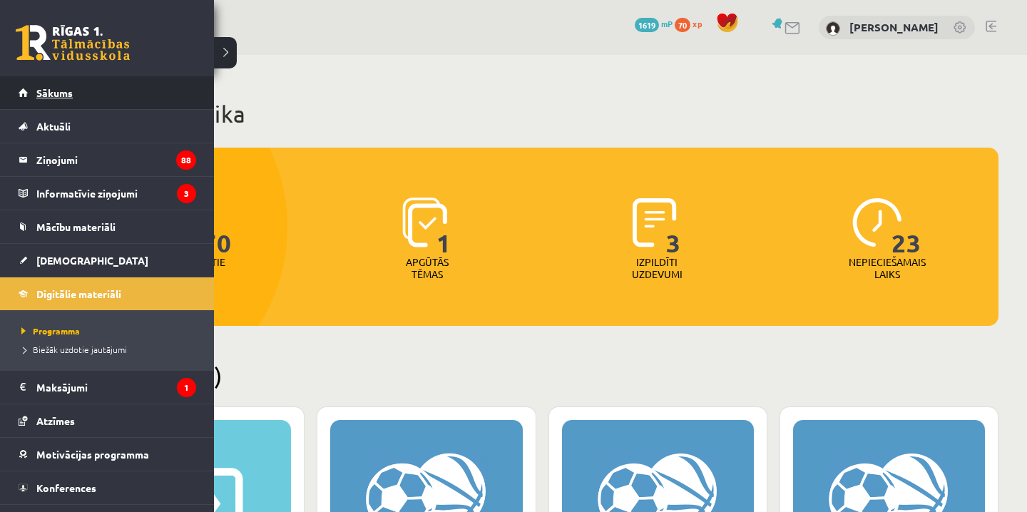
click at [37, 88] on span "Sākums" at bounding box center [54, 92] width 36 height 13
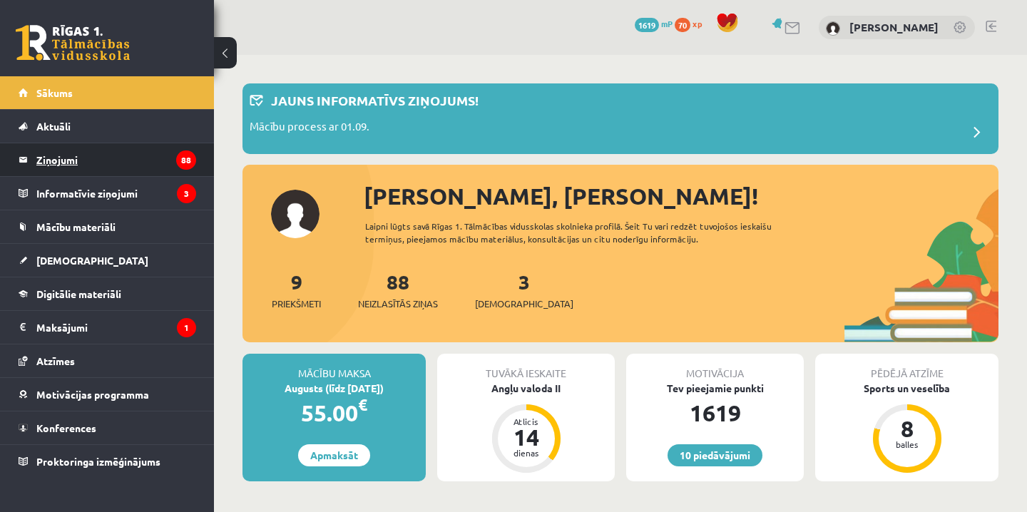
click at [74, 155] on legend "Ziņojumi 88" at bounding box center [116, 159] width 160 height 33
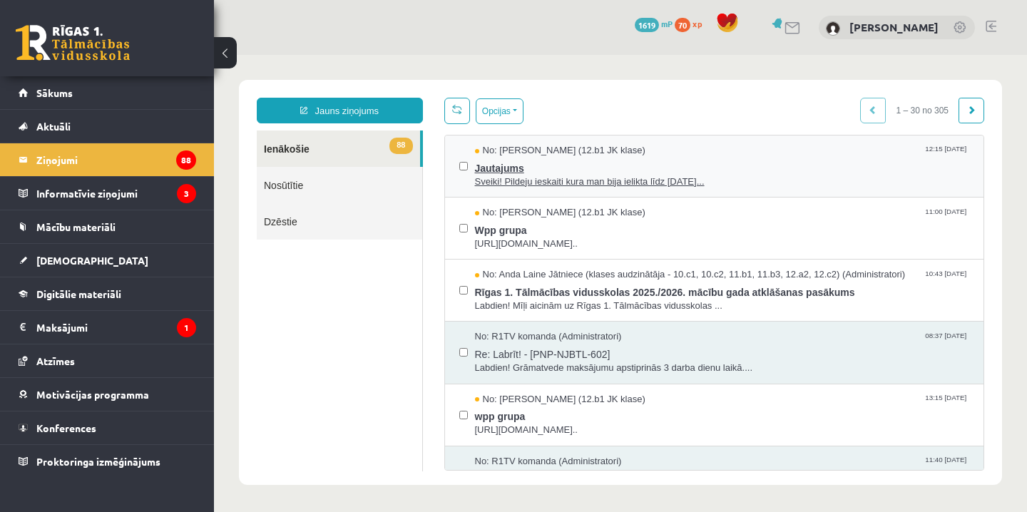
click at [562, 178] on span "Sveiki! Pildeju ieskaiti kura man bija ielikta līdz 15.09.25..." at bounding box center [722, 182] width 495 height 14
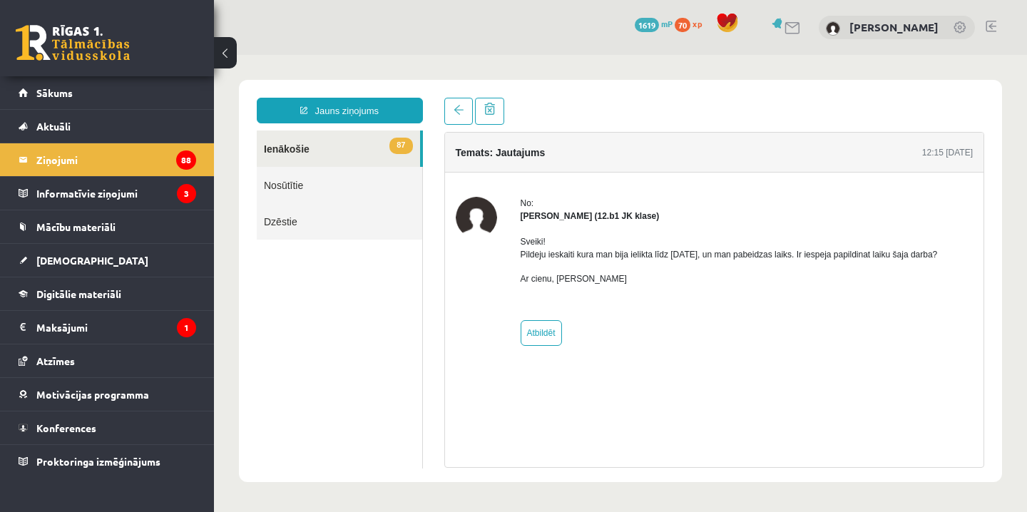
click at [371, 143] on link "87 Ienākošie" at bounding box center [338, 148] width 163 height 36
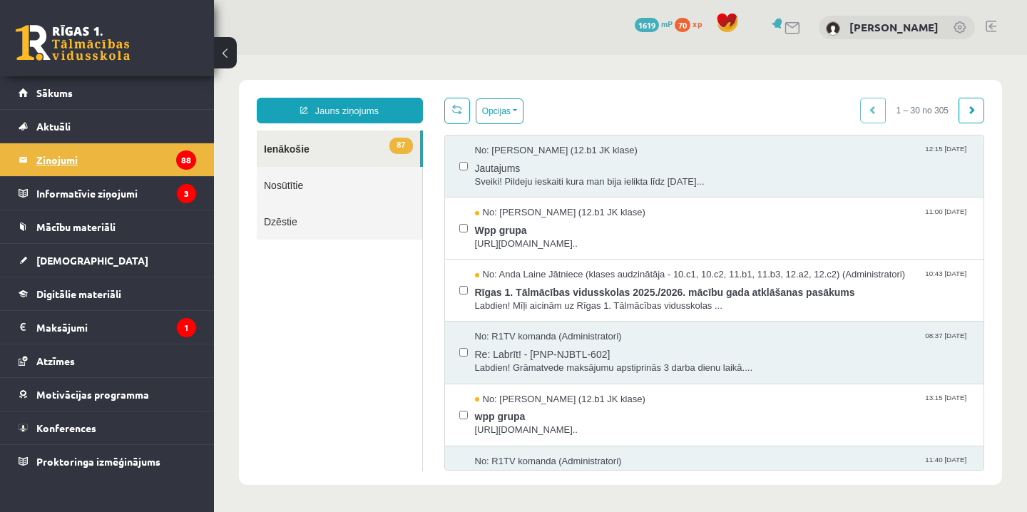
click at [142, 145] on legend "Ziņojumi 88" at bounding box center [116, 159] width 160 height 33
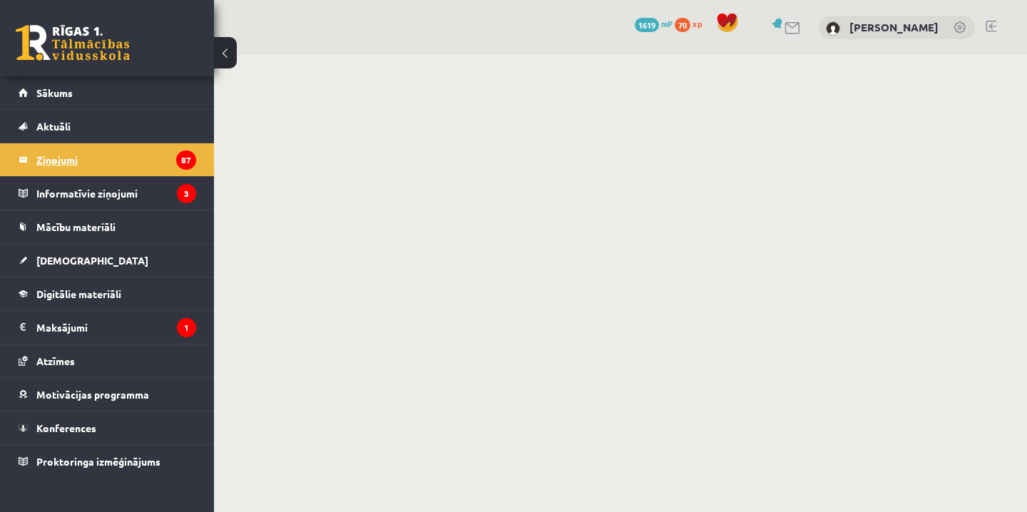
click at [150, 170] on legend "Ziņojumi 87" at bounding box center [116, 159] width 160 height 33
click at [164, 197] on legend "Informatīvie ziņojumi 3" at bounding box center [116, 193] width 160 height 33
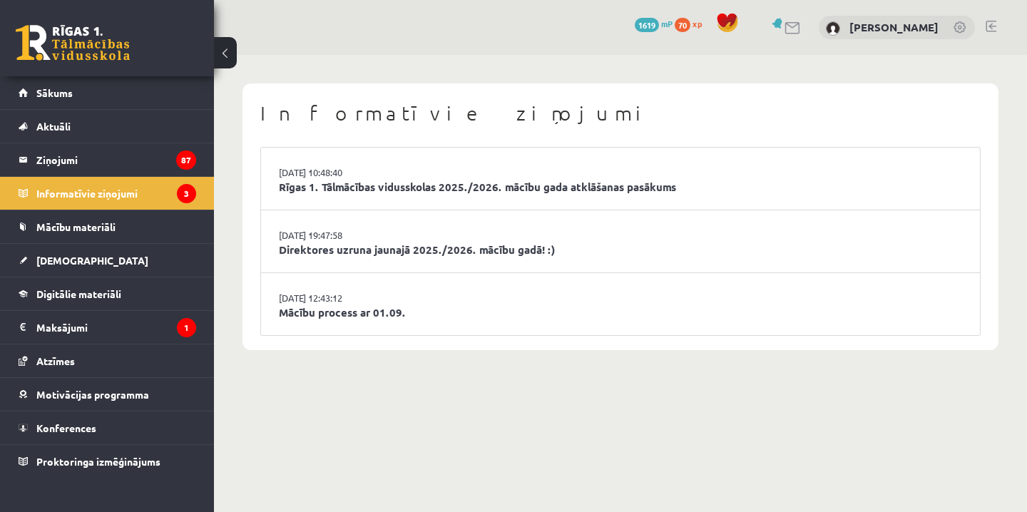
click at [327, 196] on li "02.09.2025 10:48:40 Rīgas 1. Tālmācības vidusskolas 2025./2026. mācību gada atk…" at bounding box center [620, 179] width 719 height 63
click at [386, 193] on link "Rīgas 1. Tālmācības vidusskolas 2025./2026. mācību gada atklāšanas pasākums" at bounding box center [620, 187] width 683 height 16
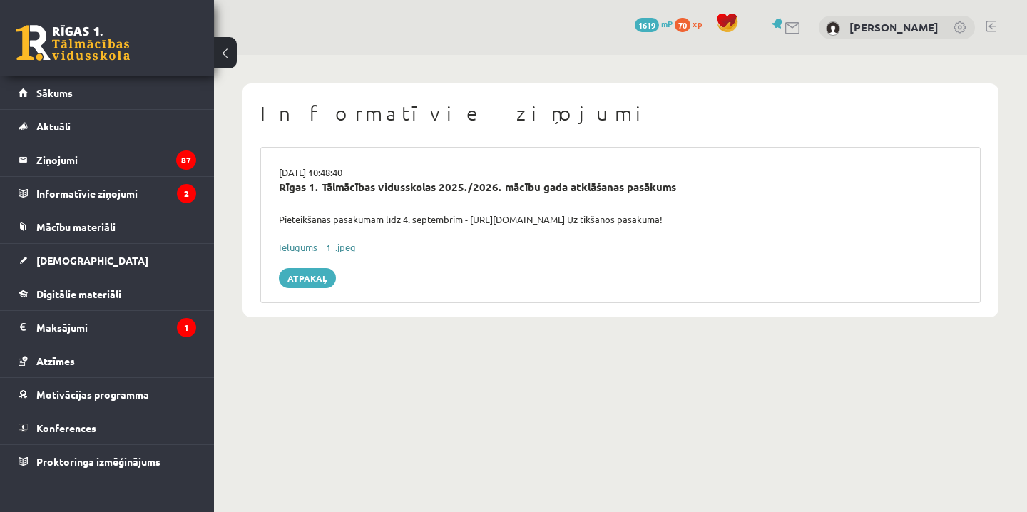
click at [310, 245] on link "Ielūgums__1_.jpeg" at bounding box center [317, 247] width 77 height 12
click at [128, 329] on legend "Maksājumi 1" at bounding box center [116, 327] width 160 height 33
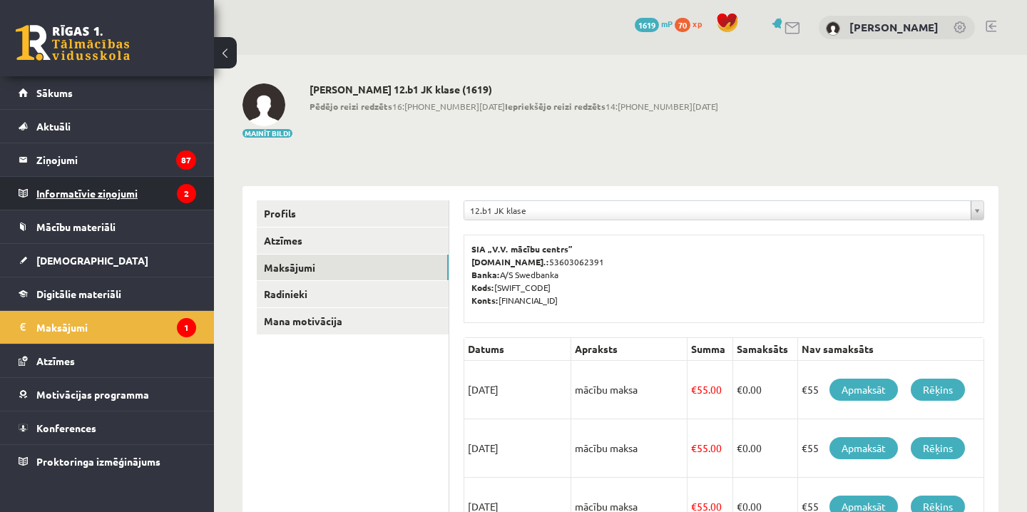
click at [131, 189] on legend "Informatīvie ziņojumi 2" at bounding box center [116, 193] width 160 height 33
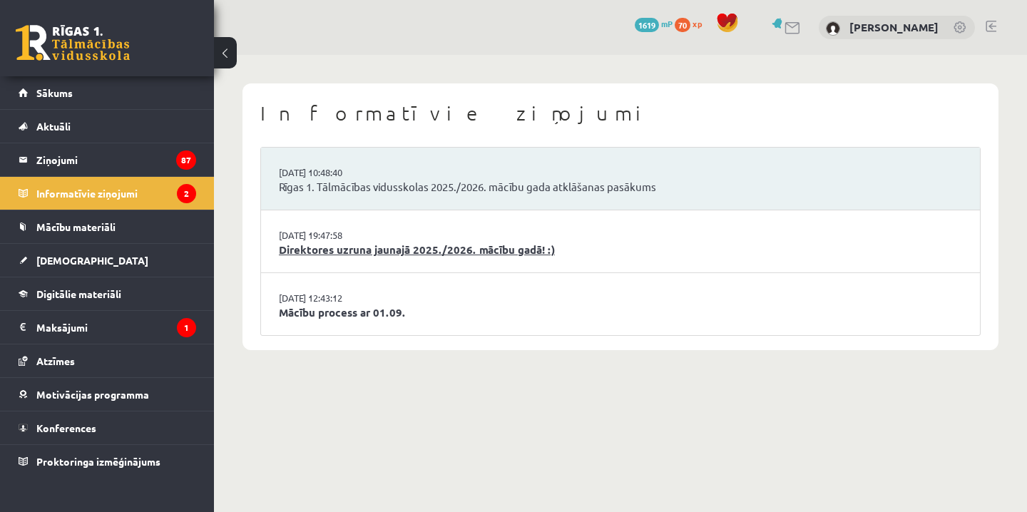
click at [331, 246] on link "Direktores uzruna jaunajā 2025./2026. mācību gadā! :)" at bounding box center [620, 250] width 683 height 16
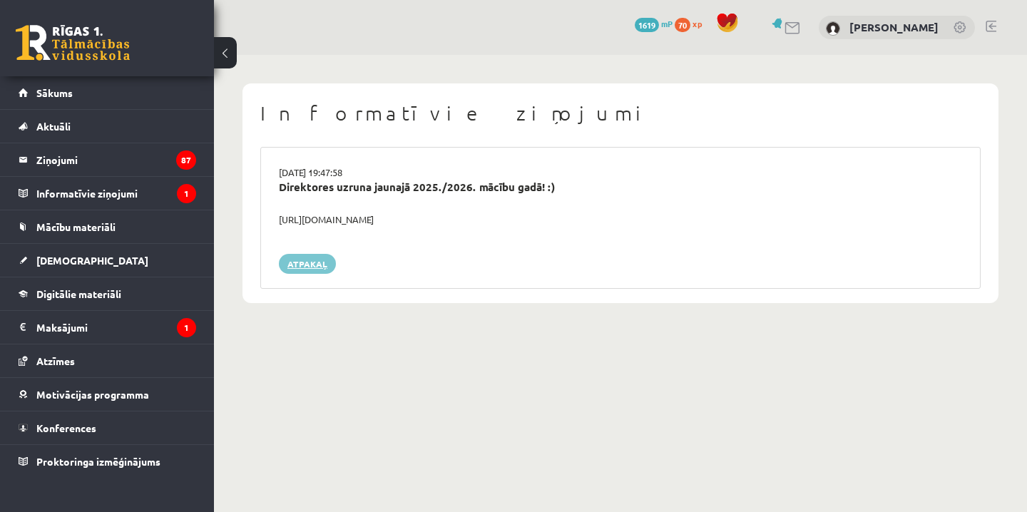
click at [314, 263] on link "Atpakaļ" at bounding box center [307, 264] width 57 height 20
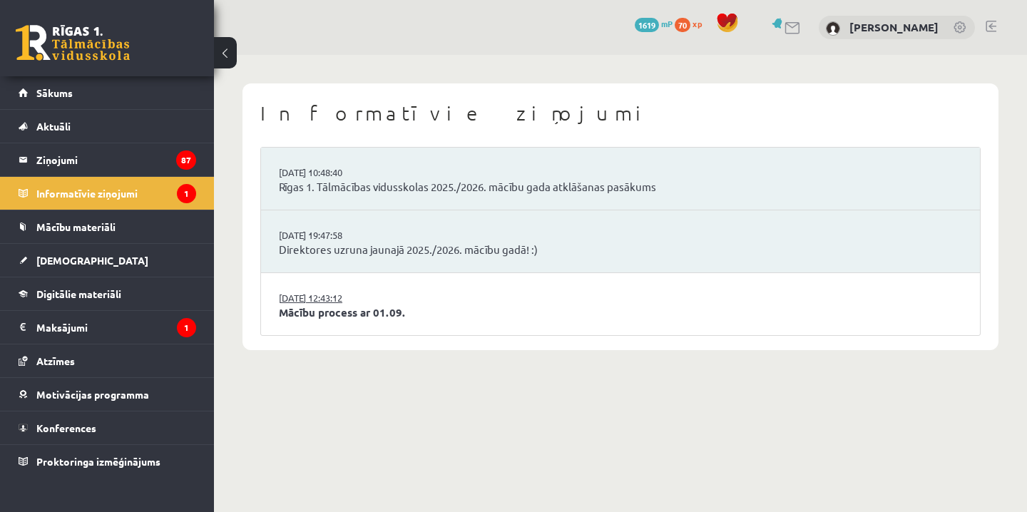
click at [333, 299] on link "[DATE] 12:43:12" at bounding box center [332, 298] width 107 height 14
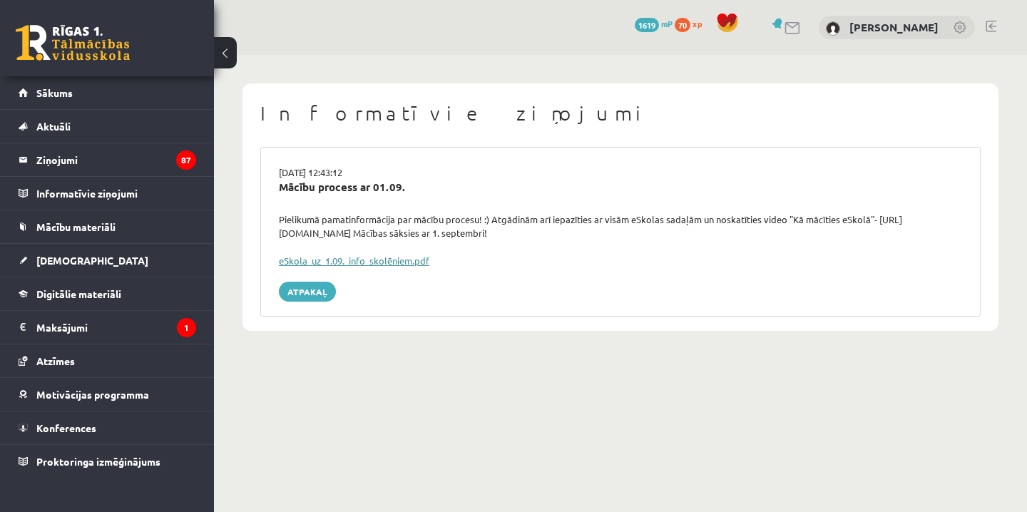
click at [319, 259] on link "eSkola_uz_1.09._info_skolēniem.pdf" at bounding box center [354, 261] width 150 height 12
click at [292, 296] on link "Atpakaļ" at bounding box center [307, 292] width 57 height 20
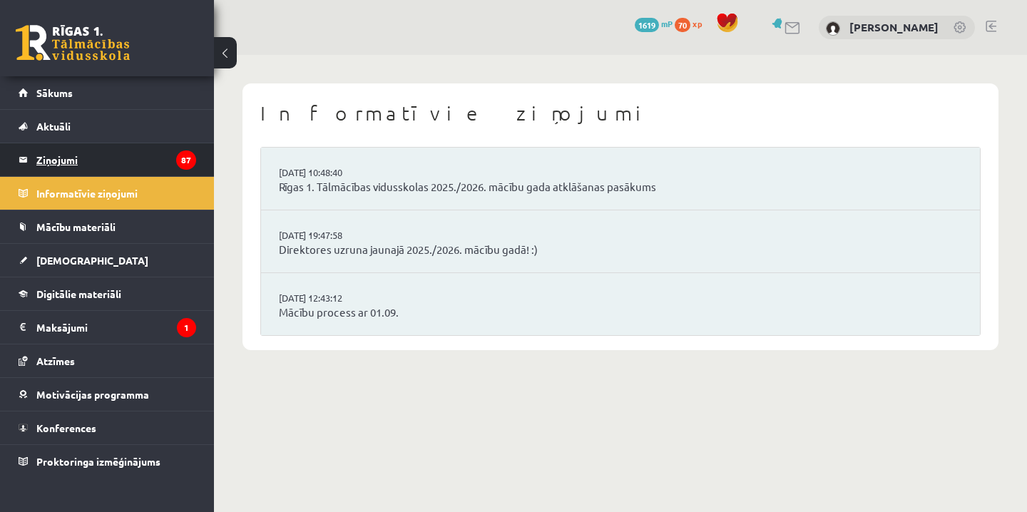
click at [187, 160] on icon "87" at bounding box center [186, 159] width 20 height 19
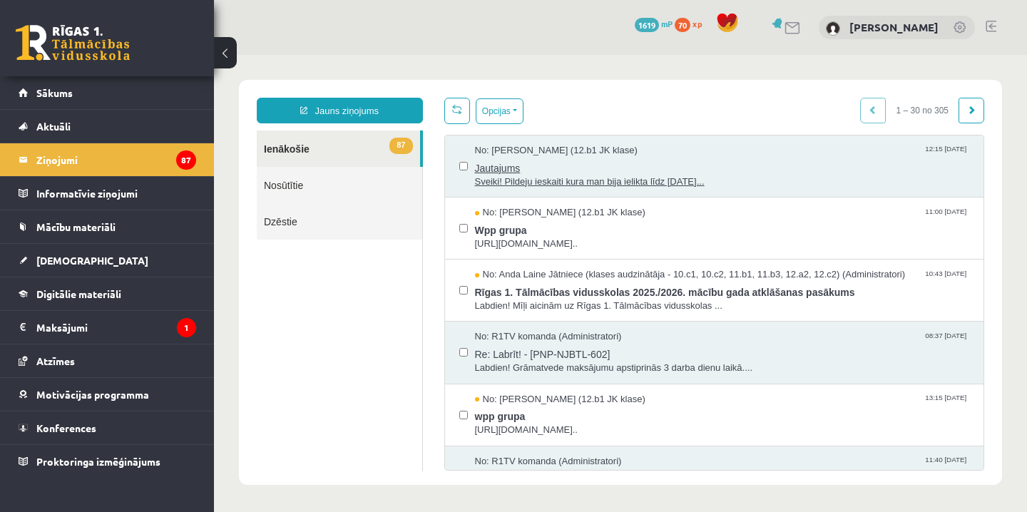
drag, startPoint x: 854, startPoint y: 157, endPoint x: 824, endPoint y: 157, distance: 29.9
click at [699, 163] on span "Jautajums" at bounding box center [722, 167] width 495 height 18
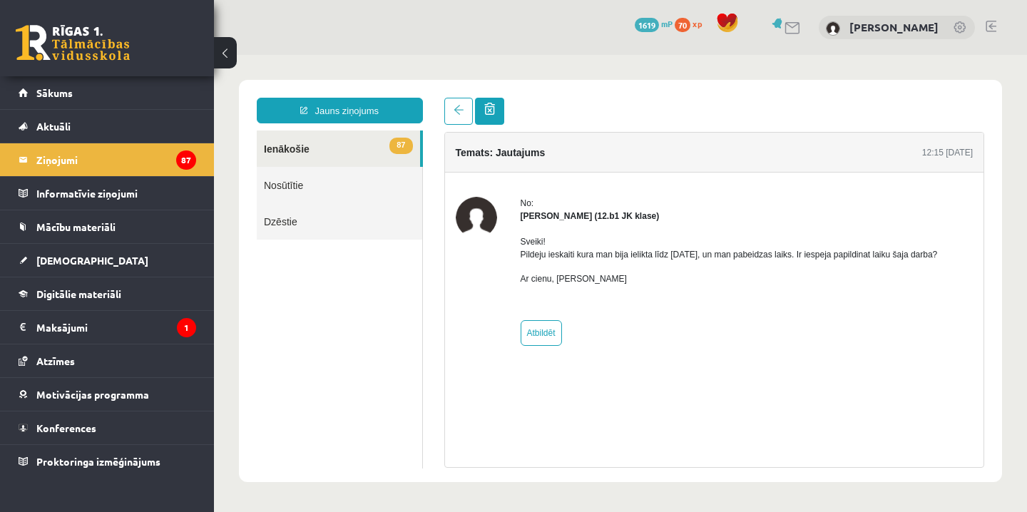
click at [498, 111] on link at bounding box center [489, 111] width 29 height 27
click at [490, 111] on span at bounding box center [489, 109] width 11 height 12
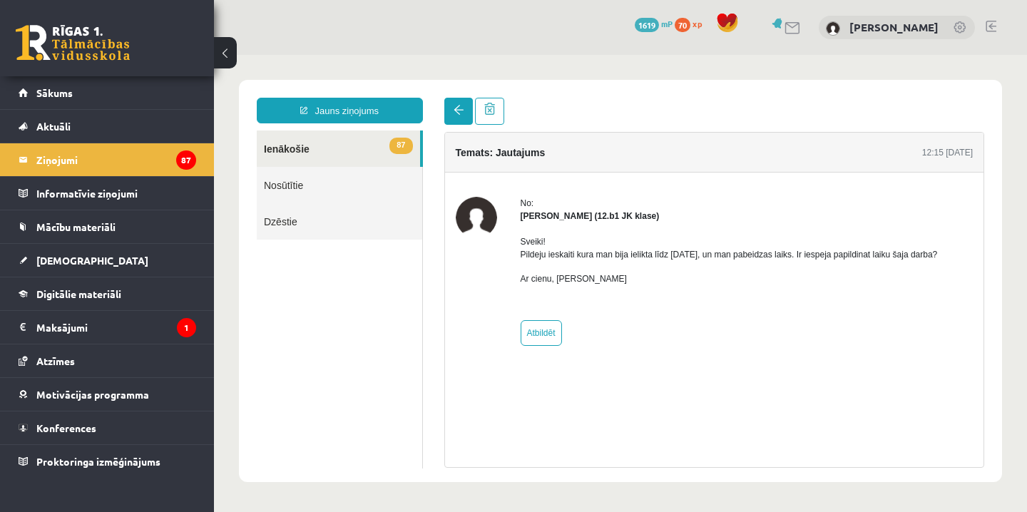
click at [458, 110] on span at bounding box center [459, 110] width 10 height 10
click at [392, 151] on span "87" at bounding box center [400, 146] width 23 height 16
click at [482, 118] on link at bounding box center [489, 111] width 29 height 27
click at [147, 103] on link "Sākums" at bounding box center [108, 92] width 178 height 33
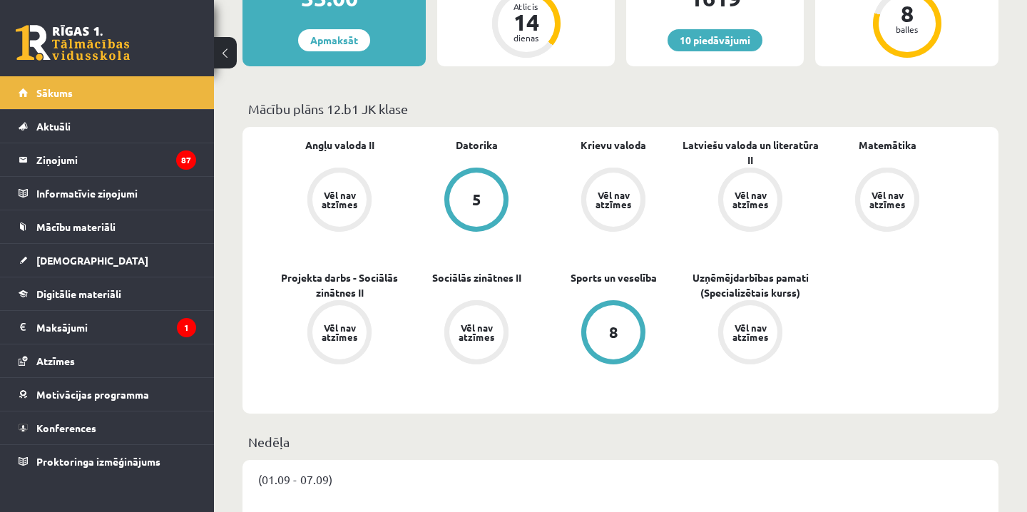
scroll to position [334, 0]
click at [145, 163] on legend "Ziņojumi 87" at bounding box center [116, 159] width 160 height 33
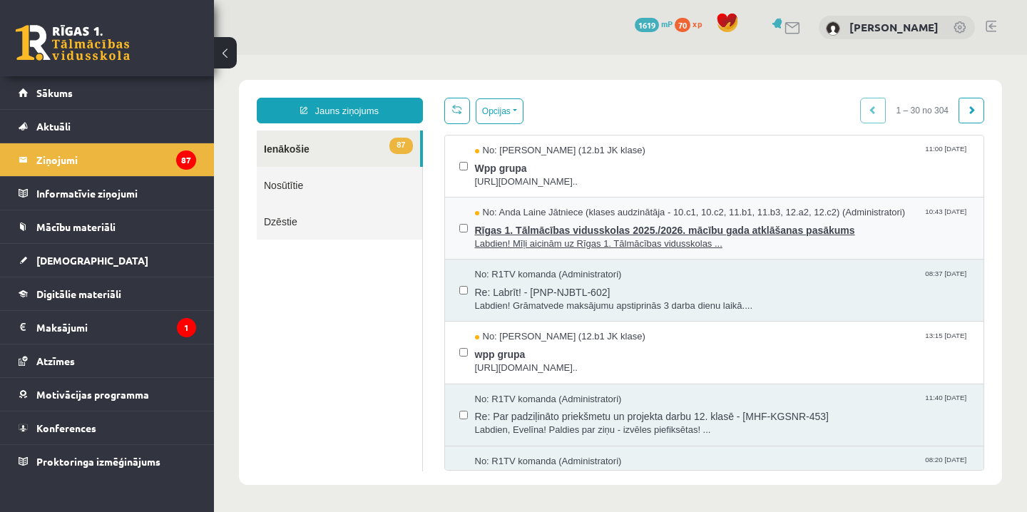
click at [553, 229] on span "Rīgas 1. Tālmācības vidusskolas 2025./2026. mācību gada atklāšanas pasākums" at bounding box center [722, 229] width 495 height 18
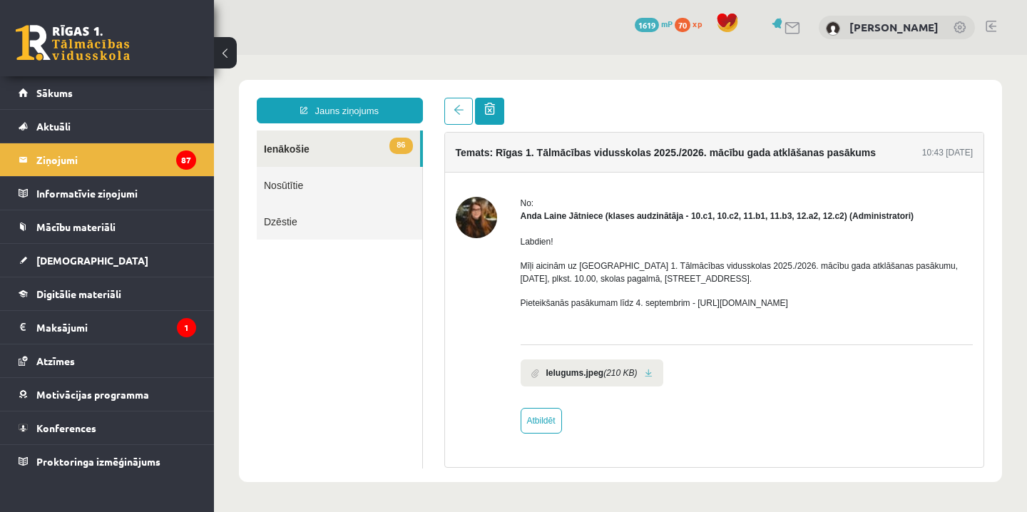
click at [493, 117] on link at bounding box center [489, 111] width 29 height 27
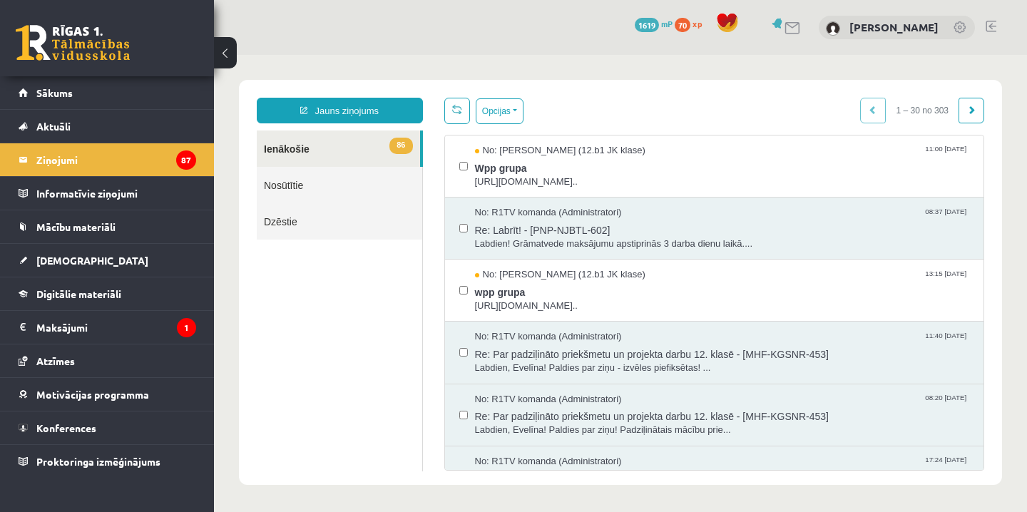
click at [493, 117] on button "Opcijas" at bounding box center [500, 111] width 48 height 26
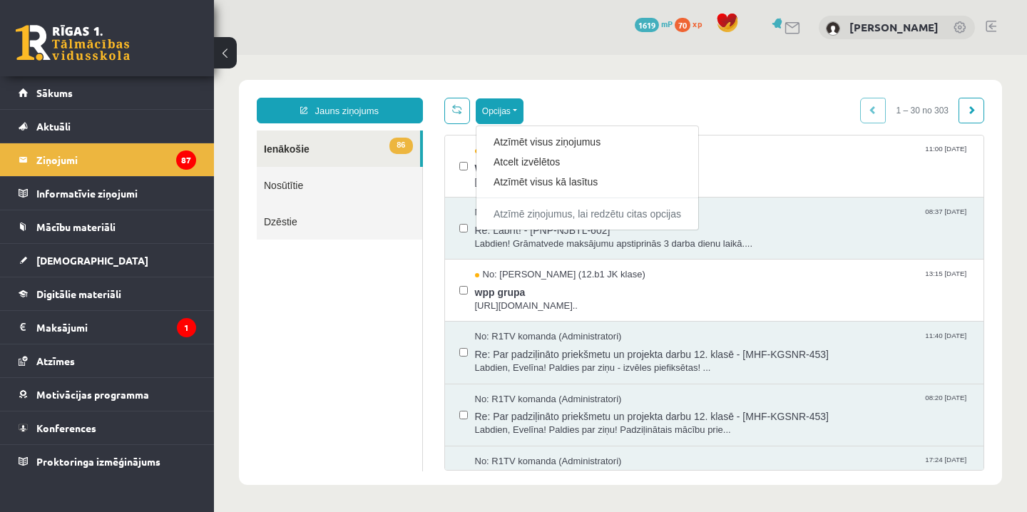
click at [605, 93] on div "**********" at bounding box center [620, 282] width 763 height 405
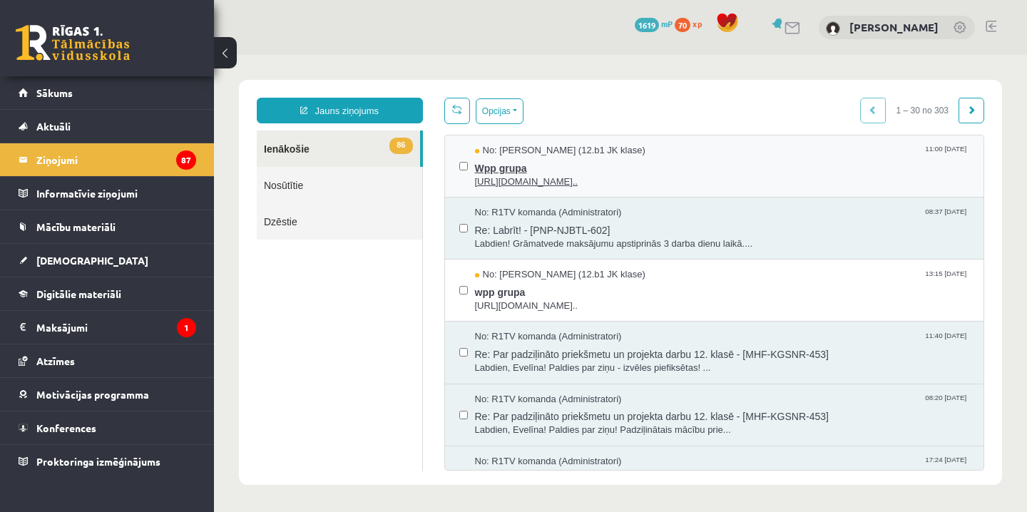
click at [531, 175] on span "[URL][DOMAIN_NAME].." at bounding box center [722, 182] width 495 height 14
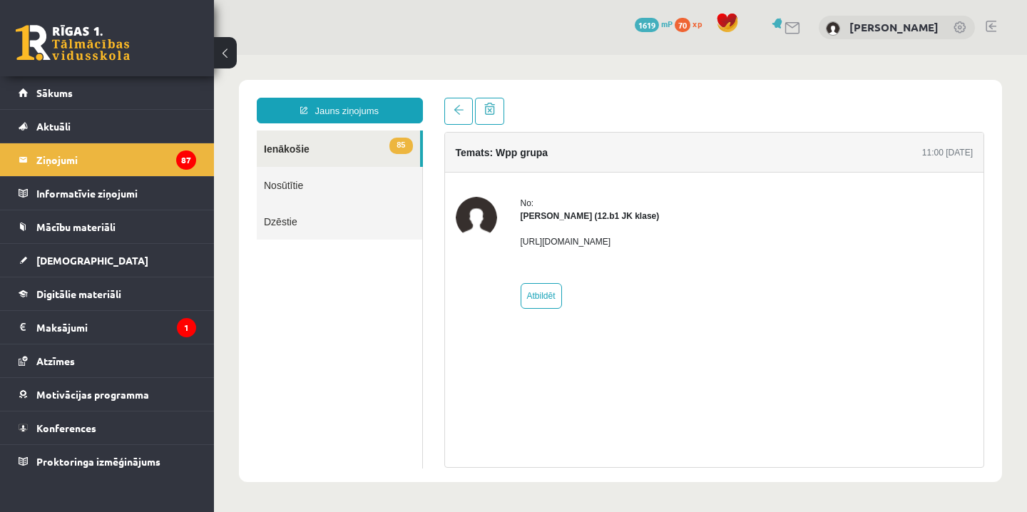
click at [562, 244] on p "[URL][DOMAIN_NAME]" at bounding box center [590, 241] width 139 height 13
click at [496, 116] on link at bounding box center [489, 111] width 29 height 27
click at [491, 108] on span at bounding box center [489, 109] width 11 height 12
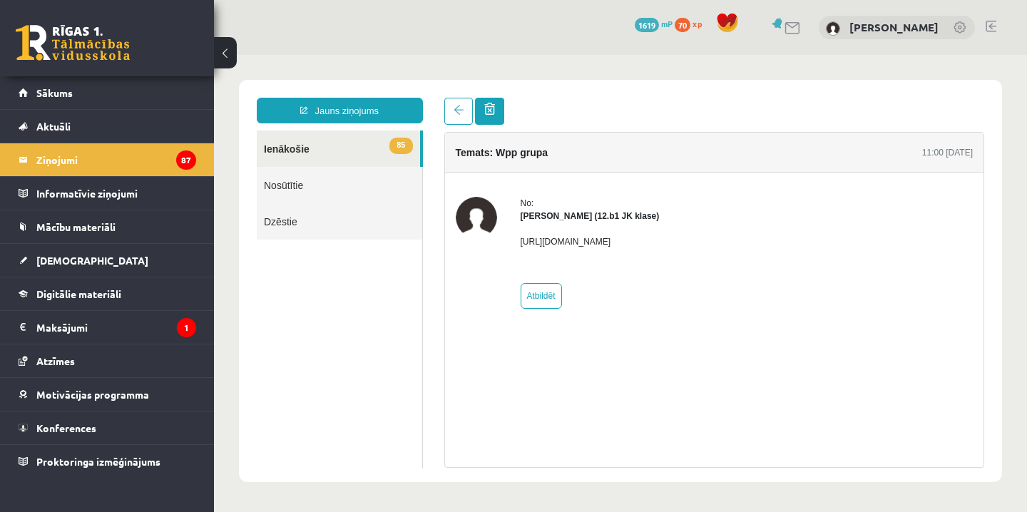
click at [491, 111] on span at bounding box center [489, 109] width 11 height 12
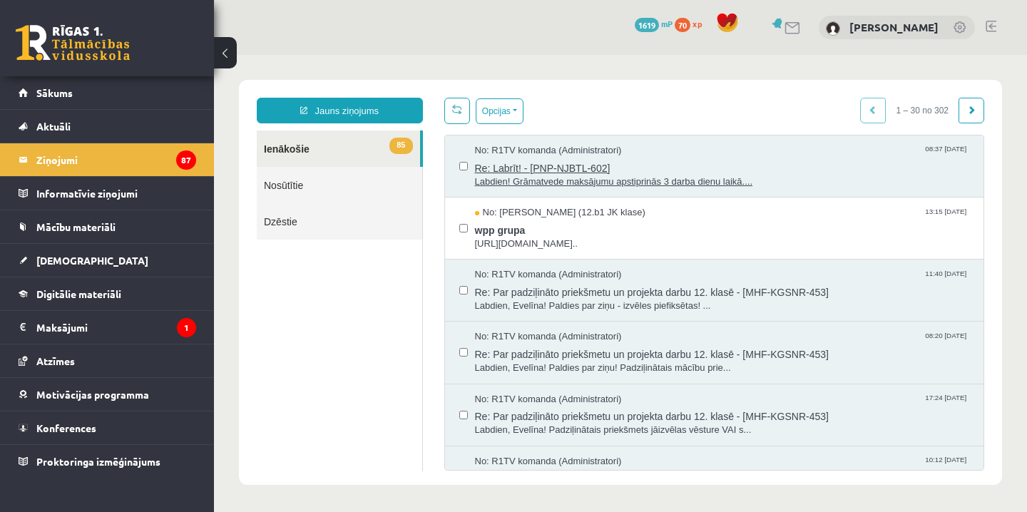
click at [493, 170] on span "Re: Labrīt! - [PNP-NJBTL-602]" at bounding box center [722, 167] width 495 height 18
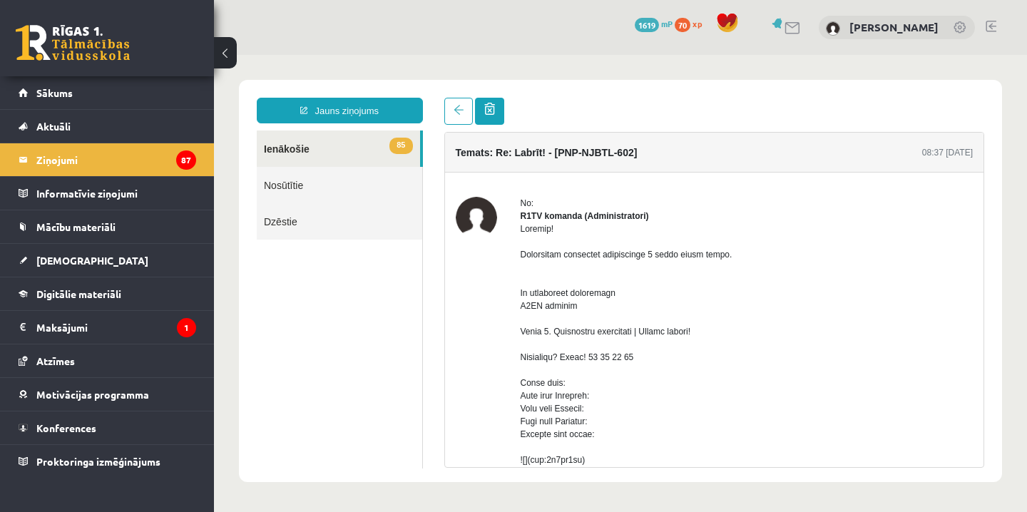
click at [485, 119] on link at bounding box center [489, 111] width 29 height 27
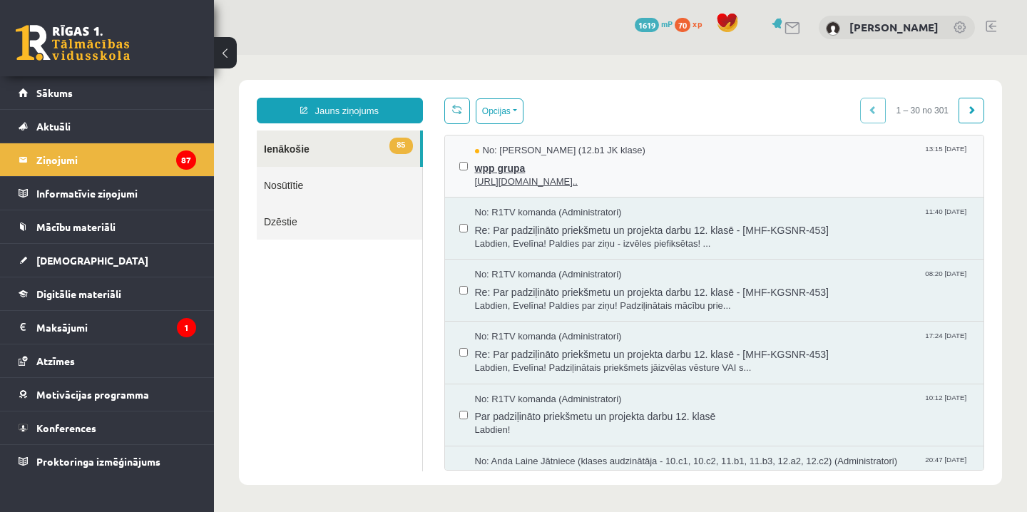
click at [490, 162] on span "wpp grupa" at bounding box center [722, 167] width 495 height 18
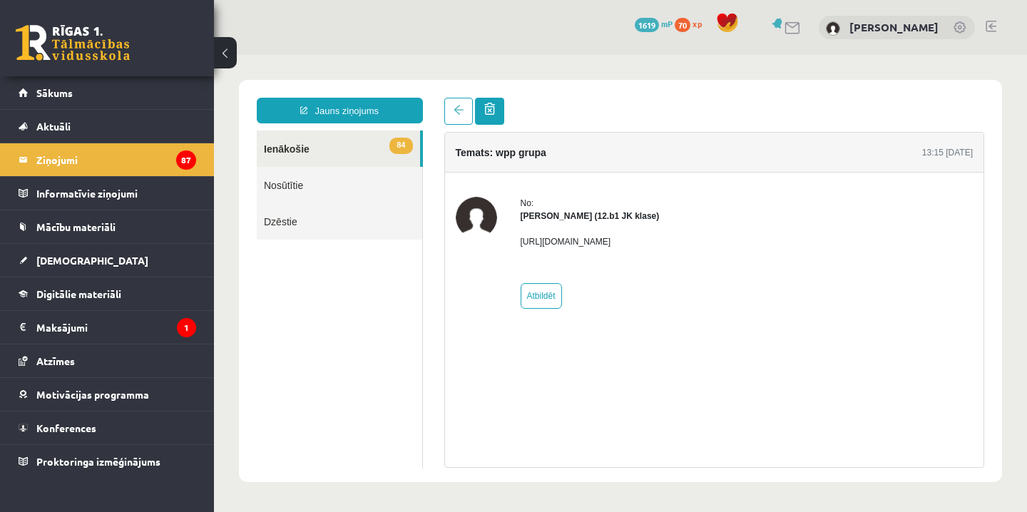
click at [488, 111] on span at bounding box center [489, 109] width 11 height 12
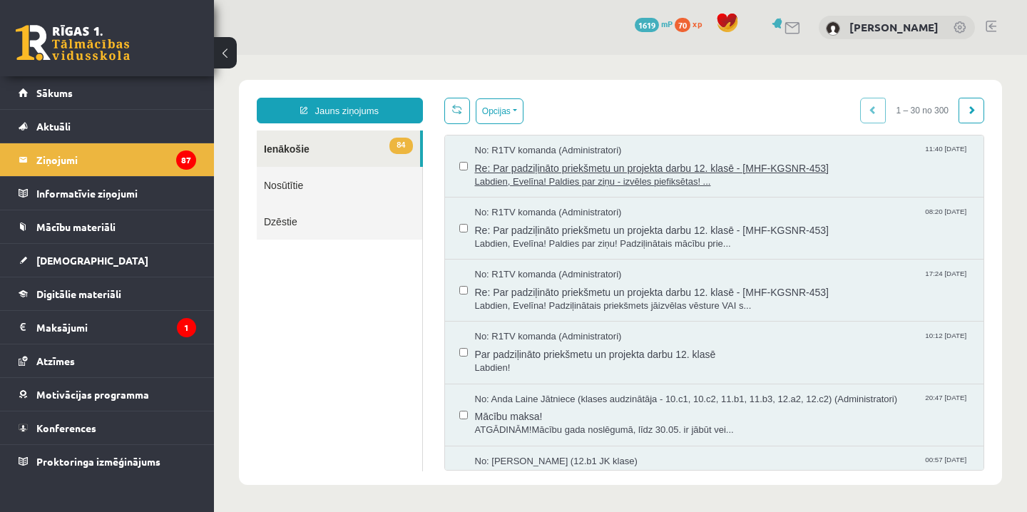
click at [512, 174] on span "Re: Par padziļināto priekšmetu un projekta darbu 12. klasē - [MHF-KGSNR-453]" at bounding box center [722, 167] width 495 height 18
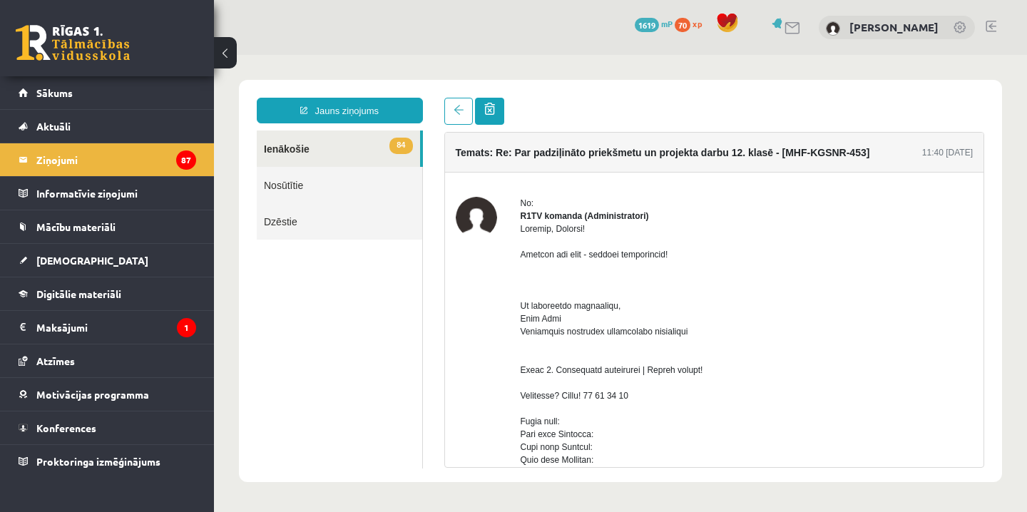
click at [495, 108] on link at bounding box center [489, 111] width 29 height 27
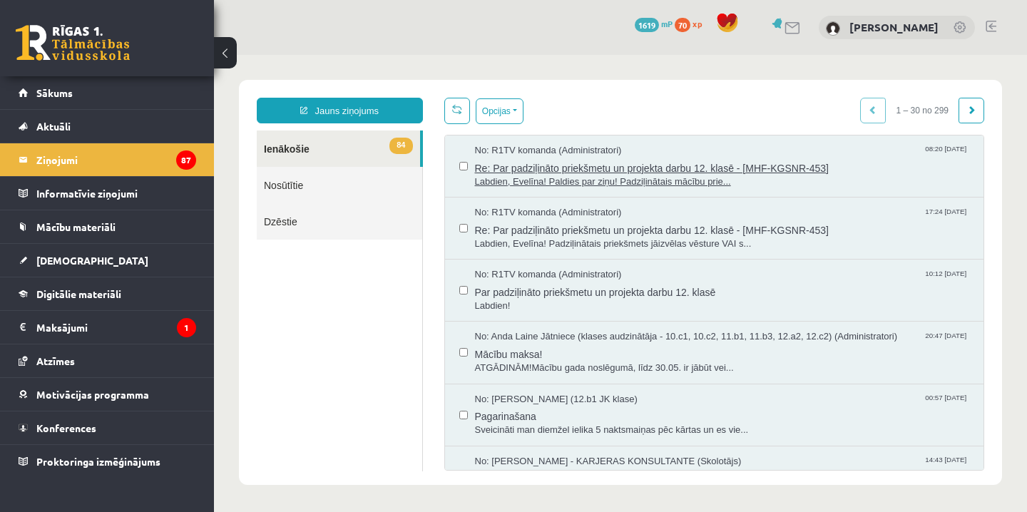
click at [498, 176] on span "Labdien, Evelīna! Paldies par ziņu! Padziļinātais mācību prie..." at bounding box center [722, 182] width 495 height 14
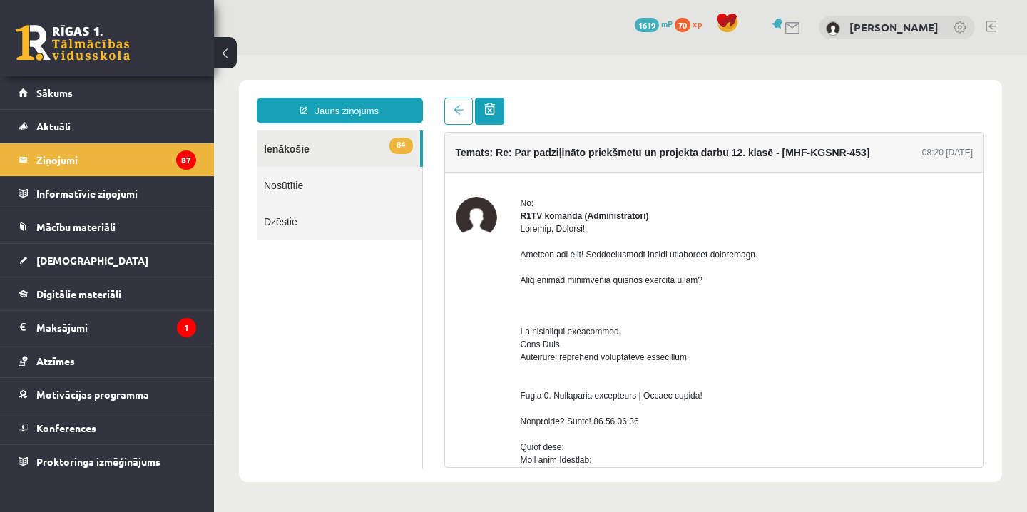
click at [490, 114] on span at bounding box center [489, 109] width 11 height 12
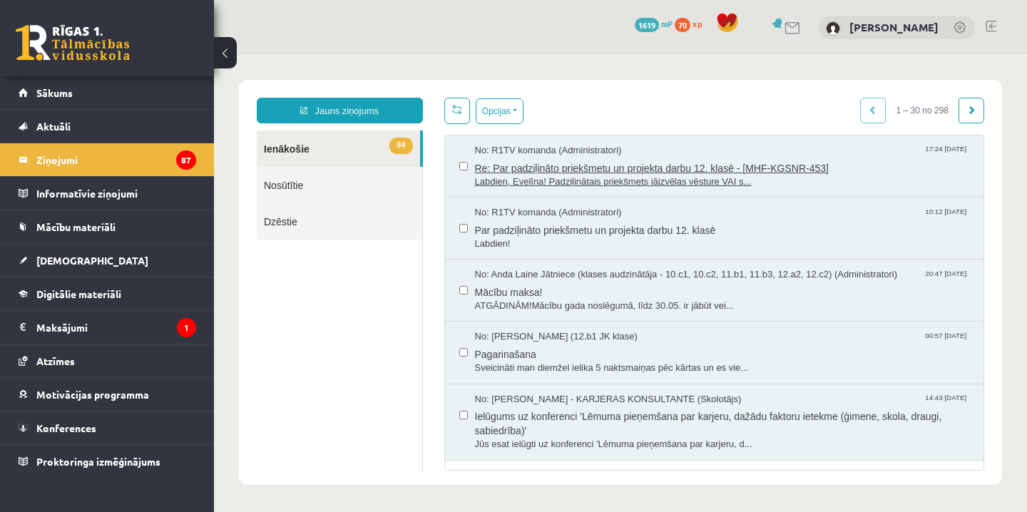
click at [494, 162] on span "Re: Par padziļināto priekšmetu un projekta darbu 12. klasē - [MHF-KGSNR-453]" at bounding box center [722, 167] width 495 height 18
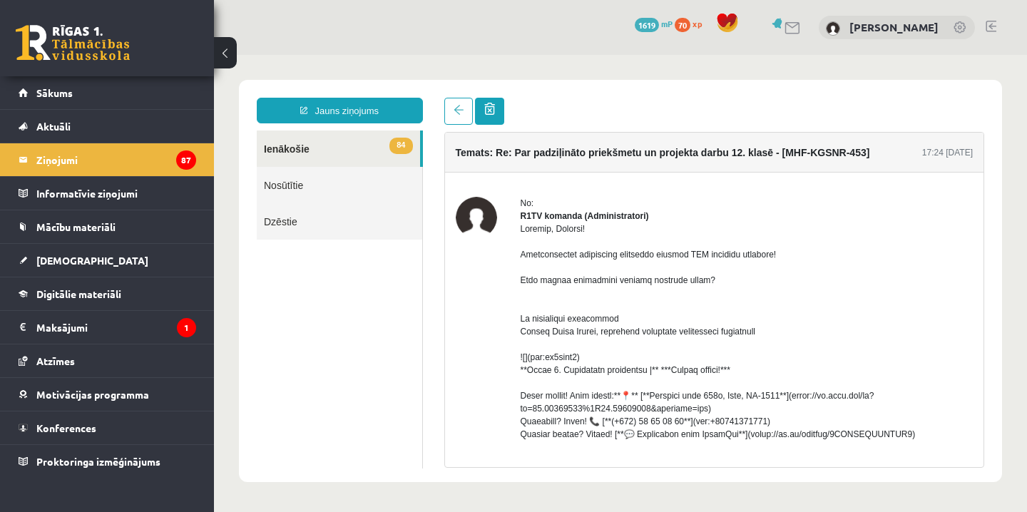
click at [493, 106] on span at bounding box center [489, 109] width 11 height 12
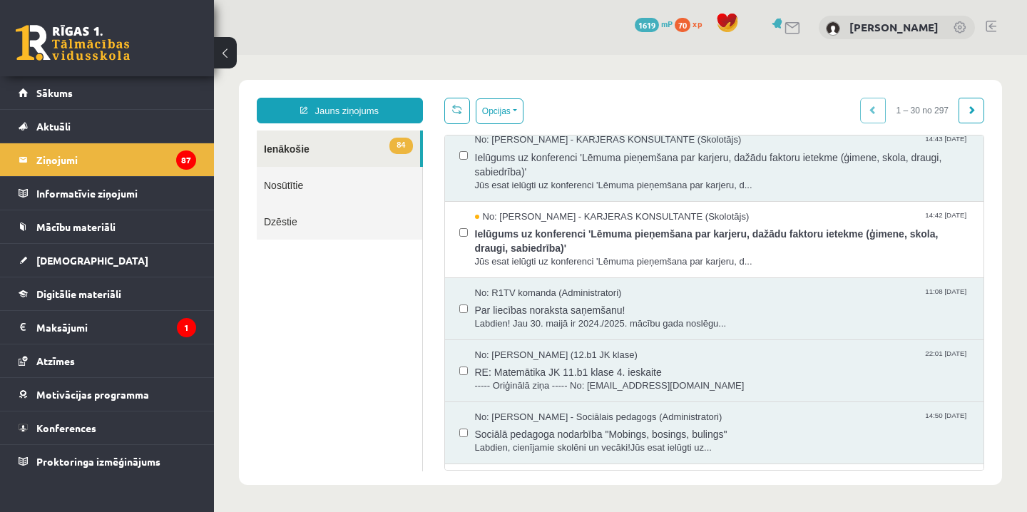
scroll to position [211, 0]
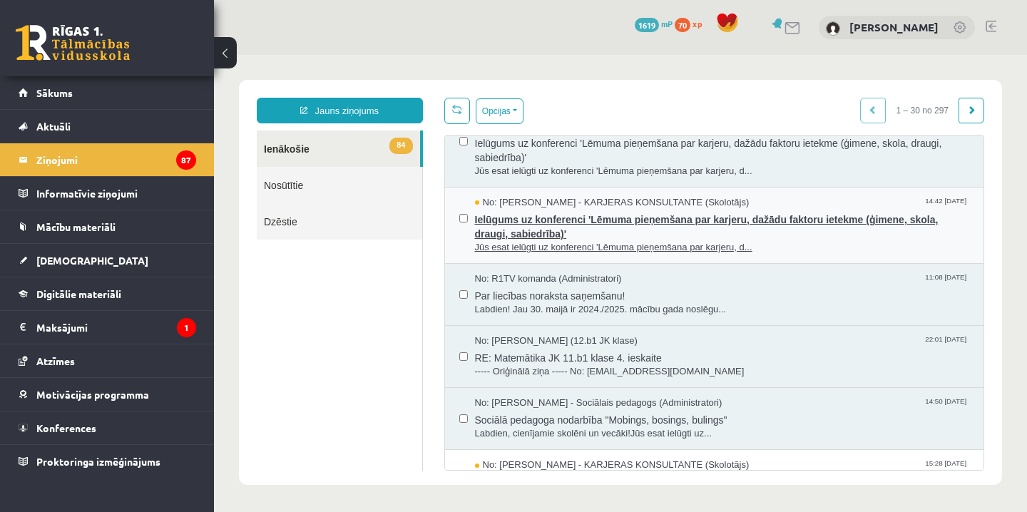
click at [516, 202] on span "No: Karīna Saveļjeva - KARJERAS KONSULTANTE (Skolotājs)" at bounding box center [612, 203] width 275 height 14
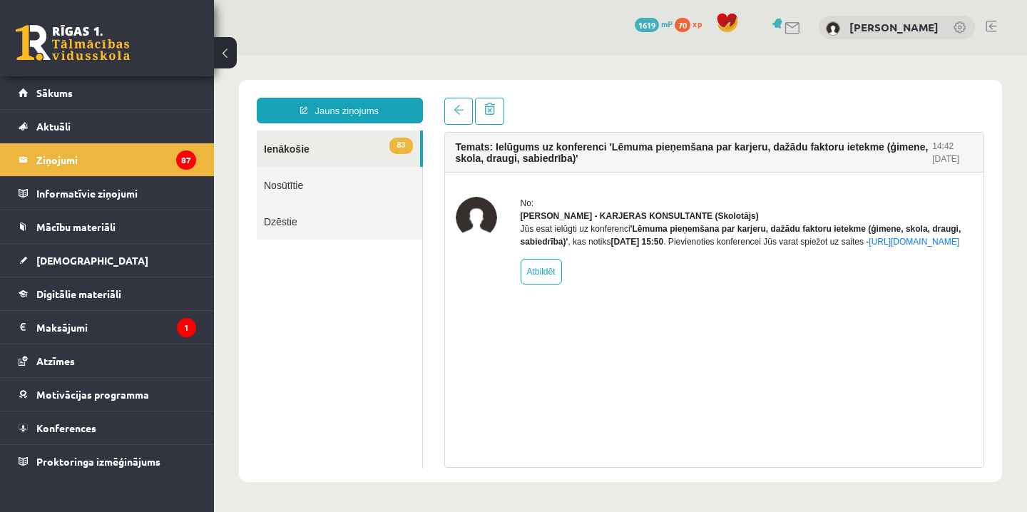
scroll to position [0, 0]
click at [497, 103] on link at bounding box center [489, 111] width 29 height 27
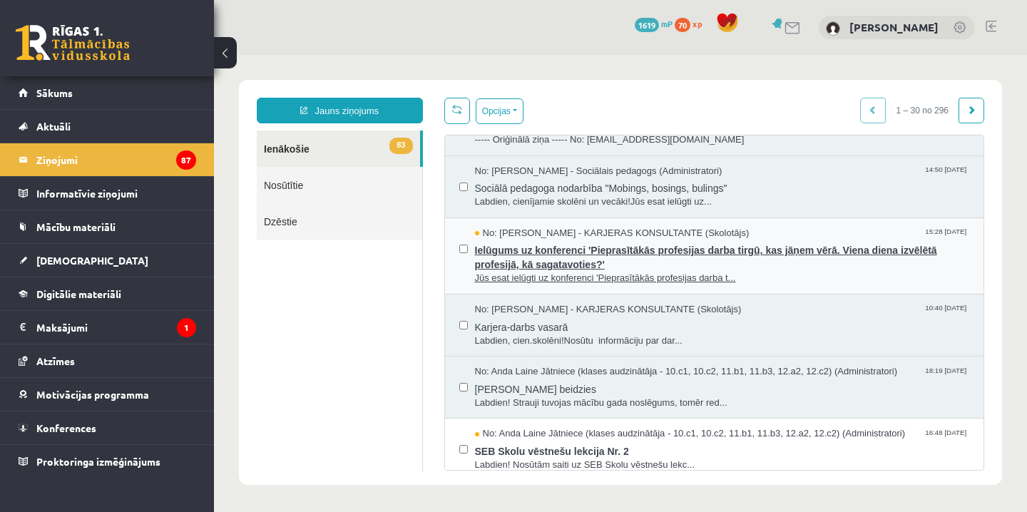
scroll to position [371, 0]
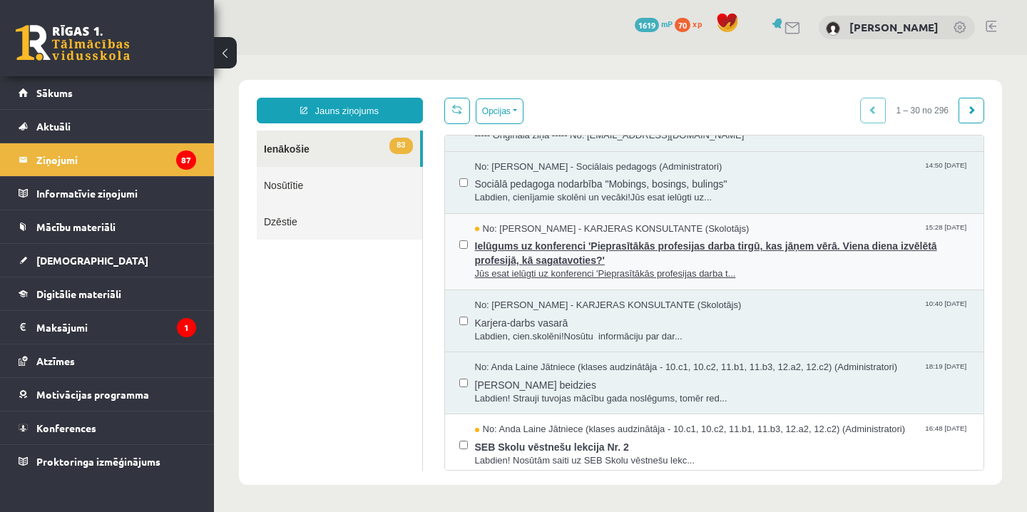
click at [501, 255] on span "Ielūgums uz konferenci 'Pieprasītākās profesijas darba tirgū, kas jāņem vērā. V…" at bounding box center [722, 251] width 495 height 32
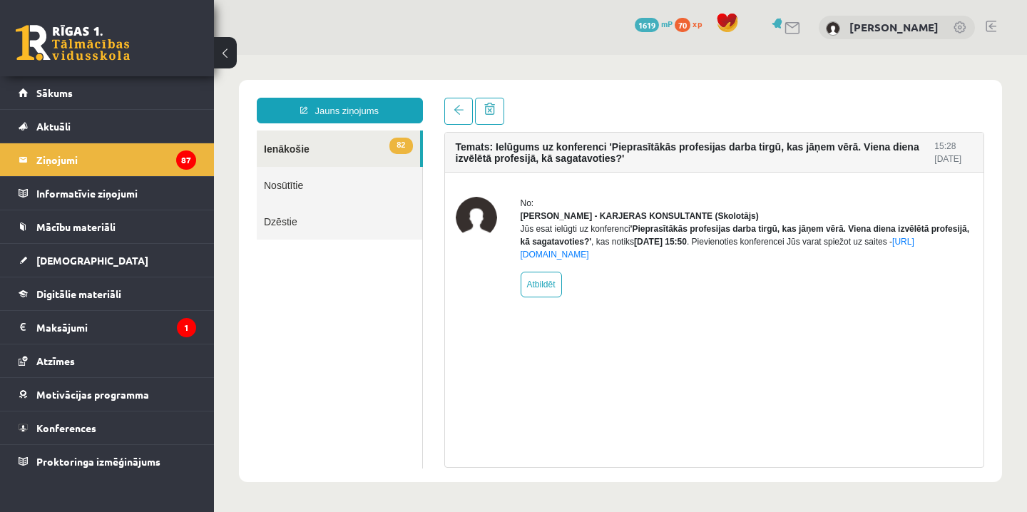
scroll to position [0, 0]
click at [493, 113] on span at bounding box center [489, 109] width 11 height 12
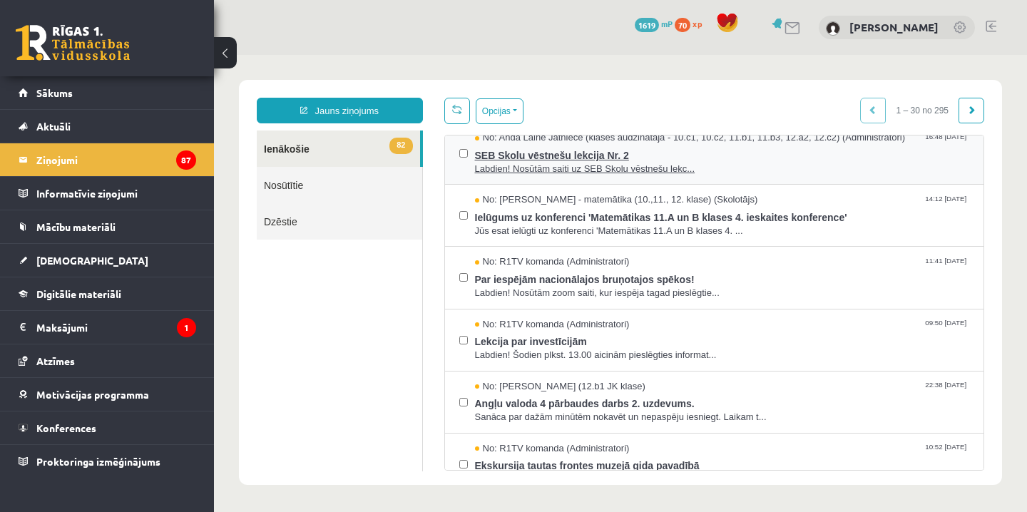
click at [529, 163] on span "Labdien! Nosūtām saiti uz SEB Skolu vēstnešu lekc..." at bounding box center [722, 170] width 495 height 14
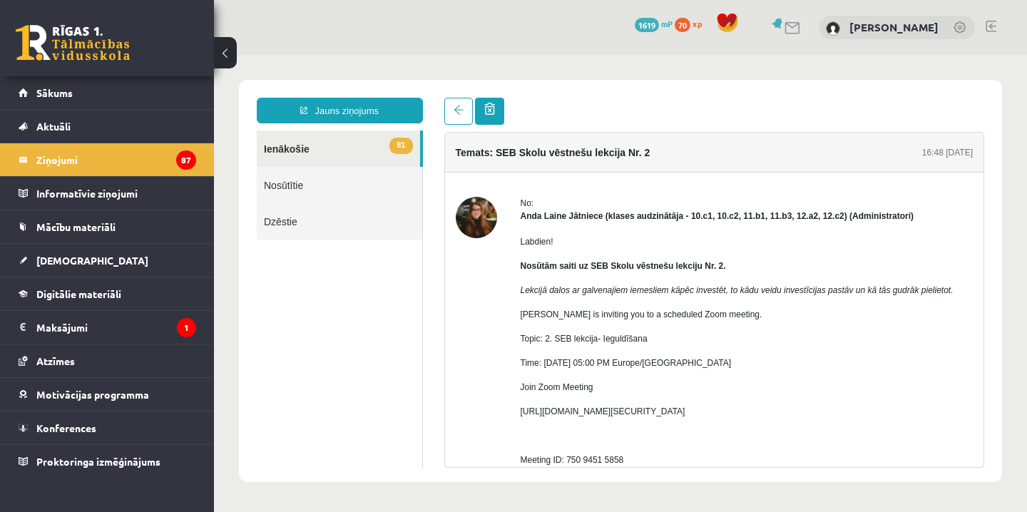
click at [494, 108] on span at bounding box center [489, 109] width 11 height 12
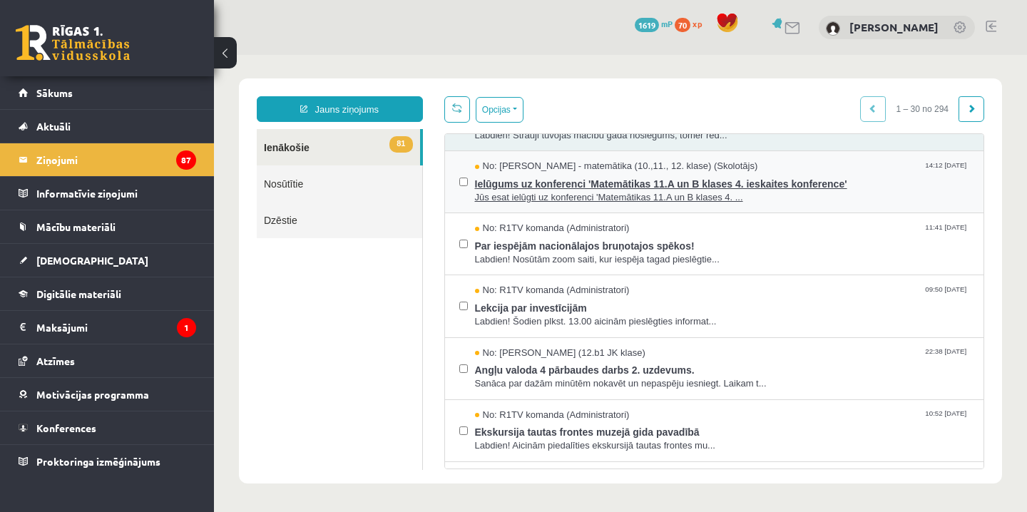
click at [541, 191] on span "Jūs esat ielūgti uz konferenci 'Matemātikas 11.A un B klases 4. ..." at bounding box center [722, 198] width 495 height 14
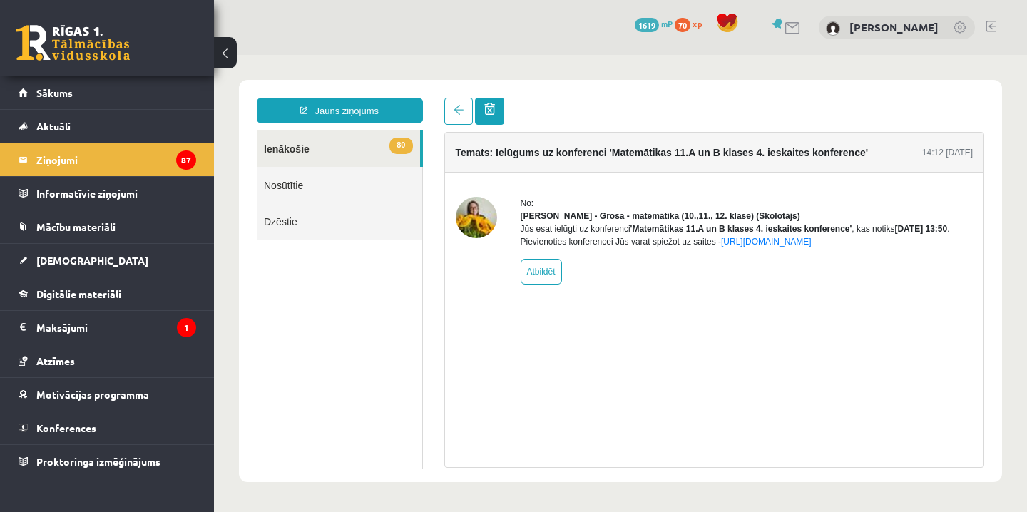
click at [496, 107] on link at bounding box center [489, 111] width 29 height 27
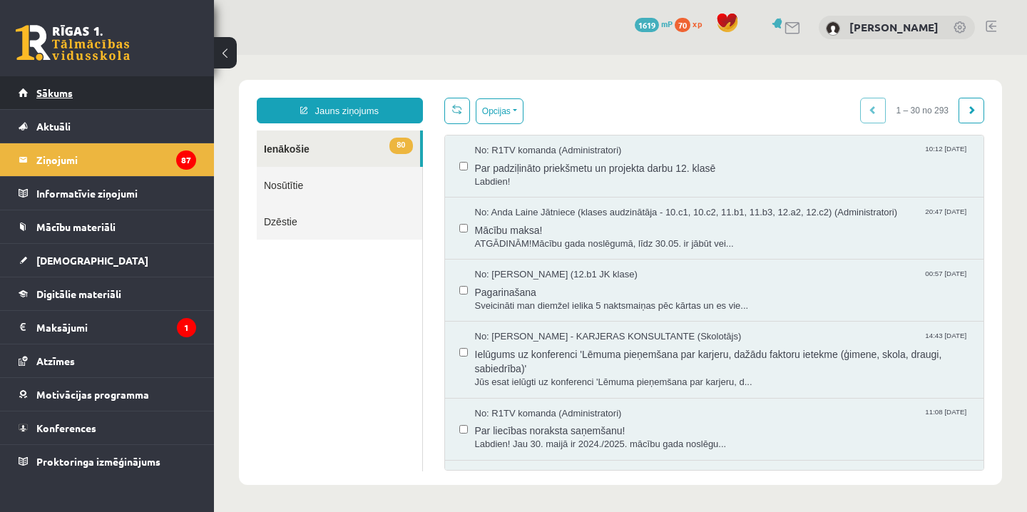
click at [150, 98] on link "Sākums" at bounding box center [108, 92] width 178 height 33
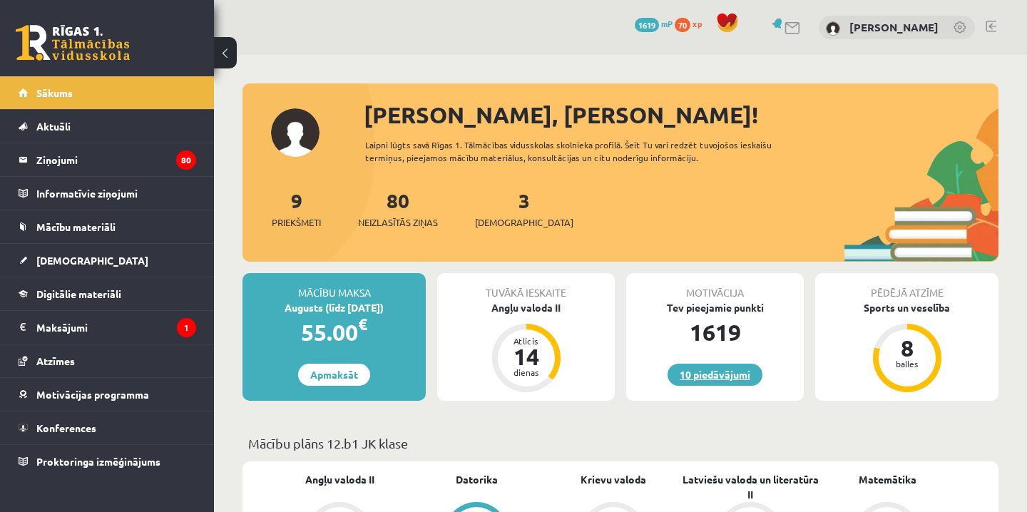
click at [698, 368] on link "10 piedāvājumi" at bounding box center [714, 375] width 95 height 22
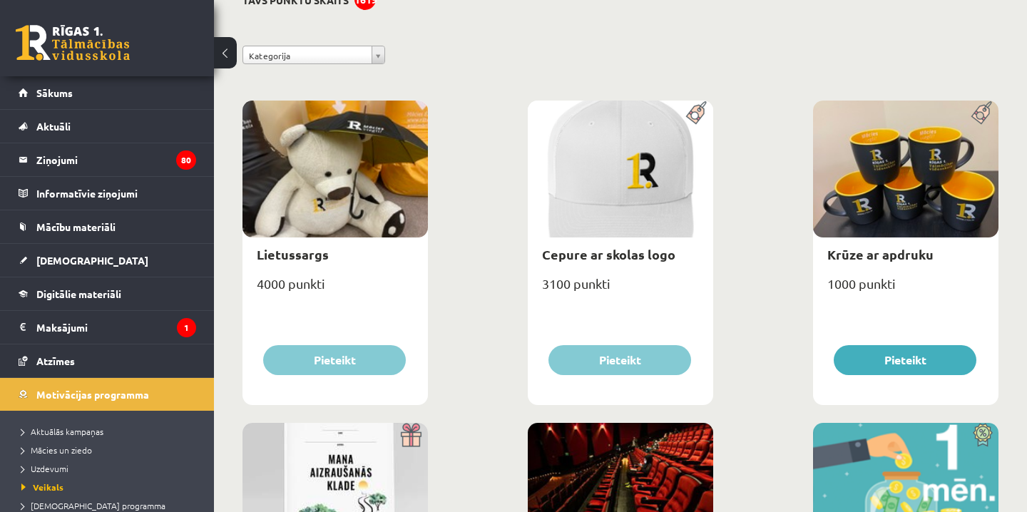
scroll to position [135, 0]
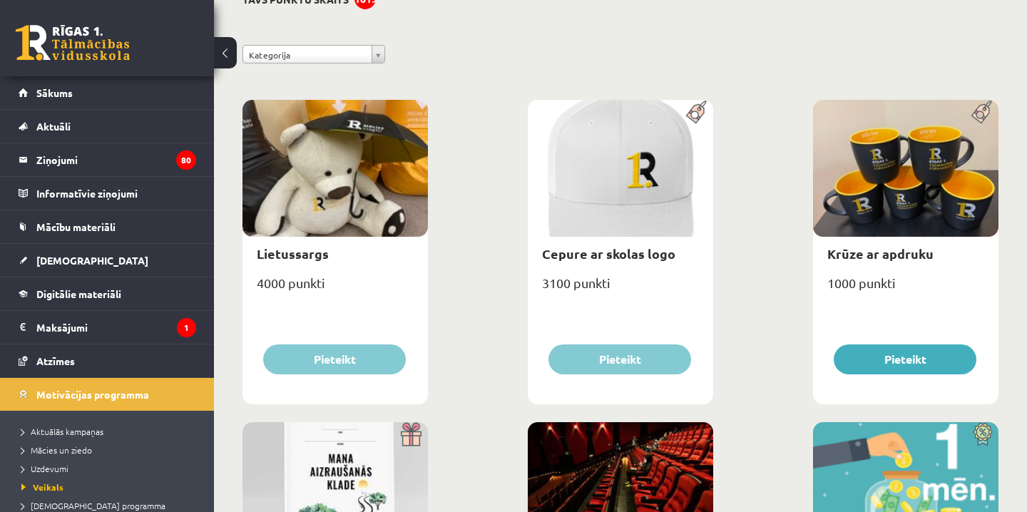
click at [882, 365] on button "Pieteikt" at bounding box center [905, 359] width 143 height 30
type input "*"
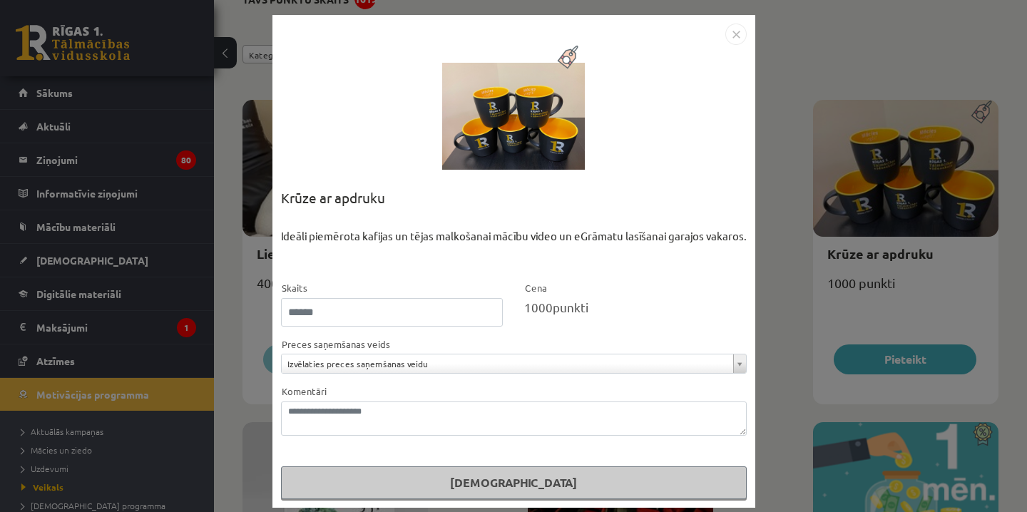
click at [739, 31] on img "Close" at bounding box center [735, 34] width 21 height 21
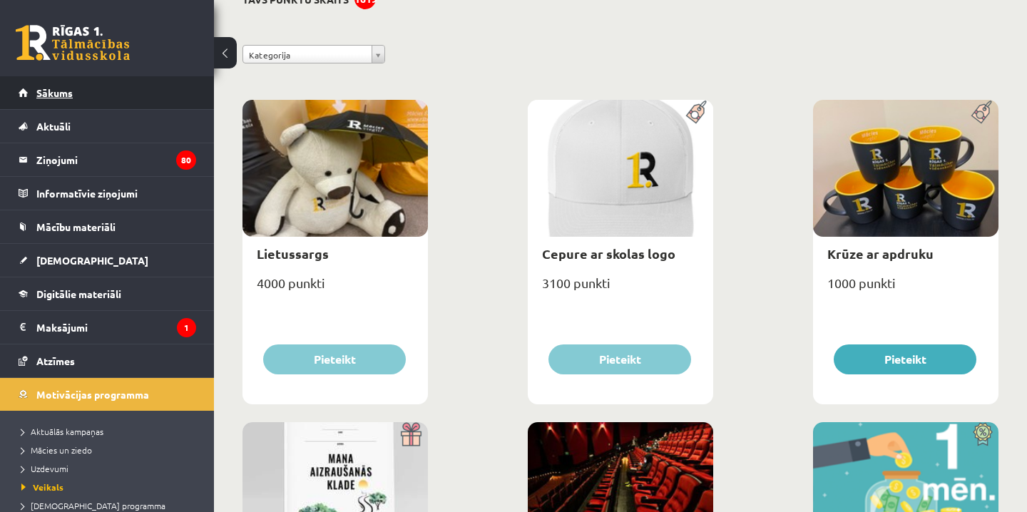
click at [169, 96] on link "Sākums" at bounding box center [108, 92] width 178 height 33
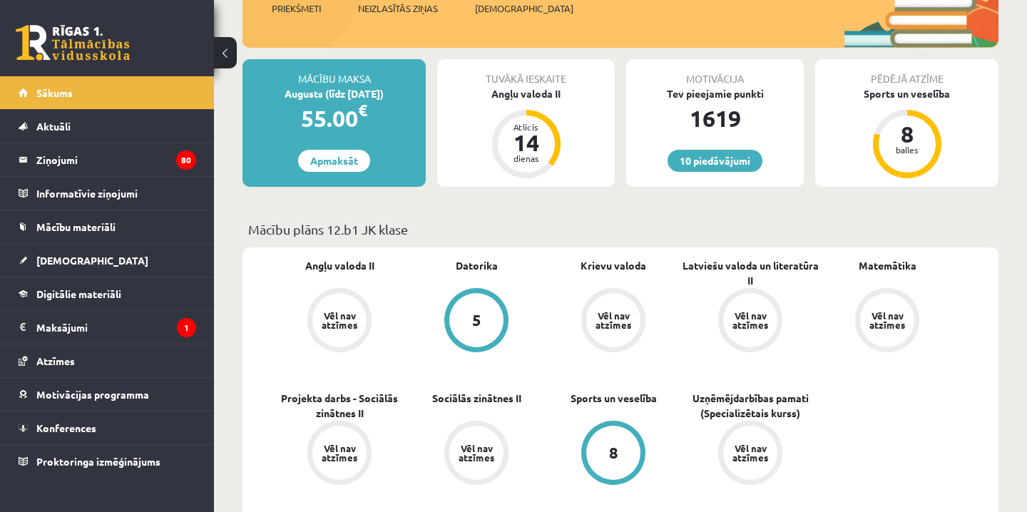
scroll to position [212, 0]
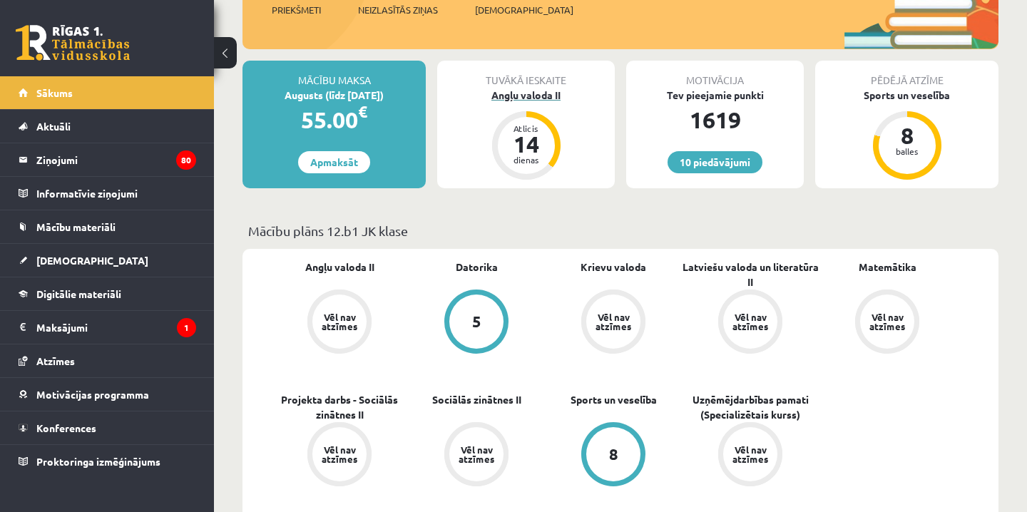
click at [506, 88] on div "Angļu valoda II" at bounding box center [526, 95] width 178 height 15
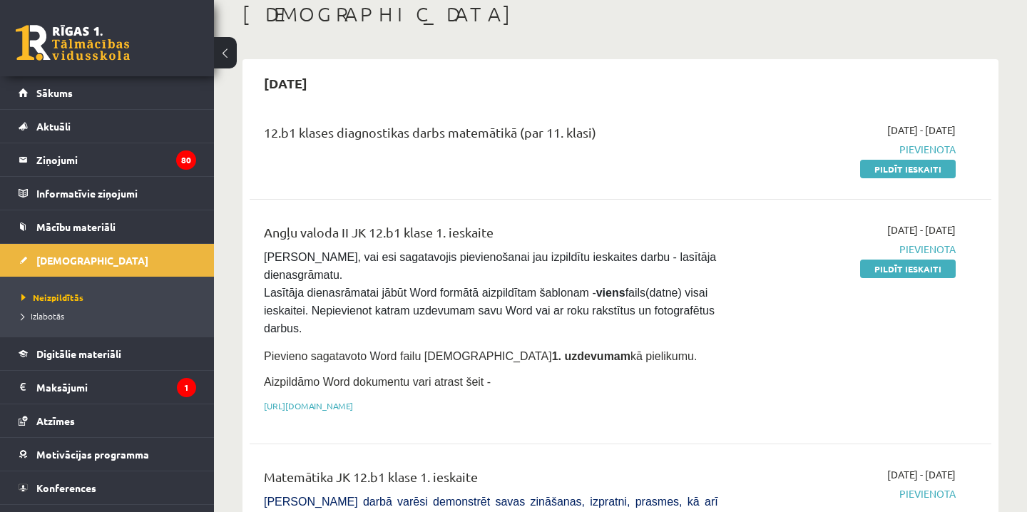
scroll to position [64, 0]
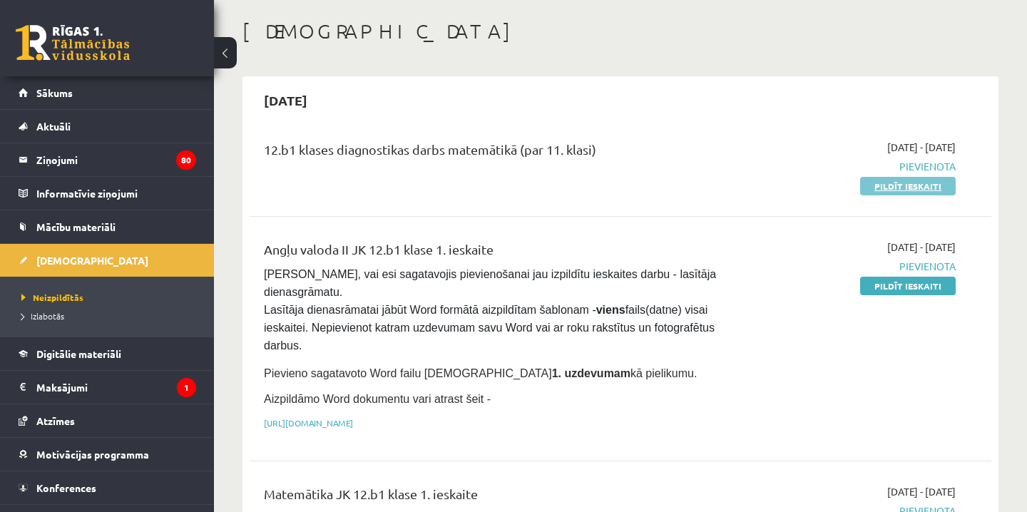
click at [881, 185] on link "Pildīt ieskaiti" at bounding box center [908, 186] width 96 height 19
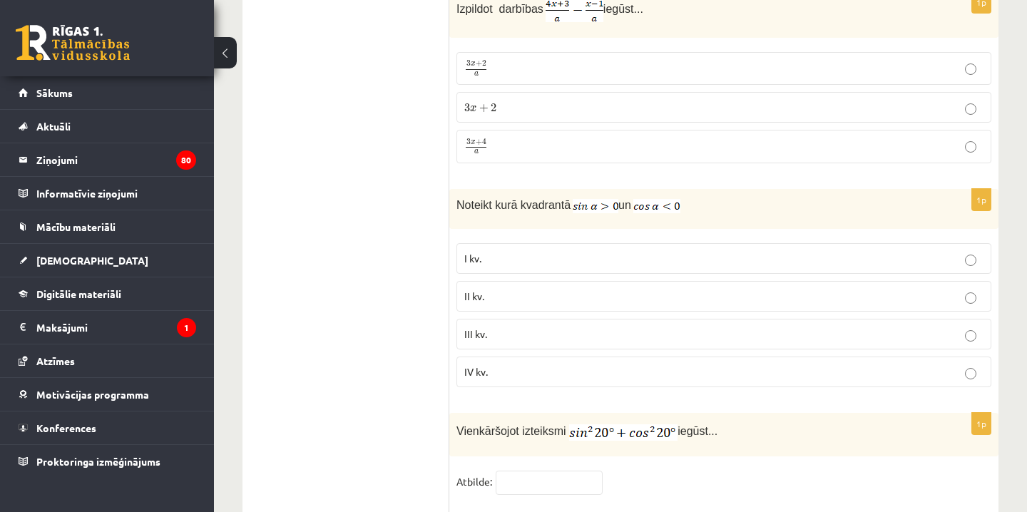
scroll to position [7031, 0]
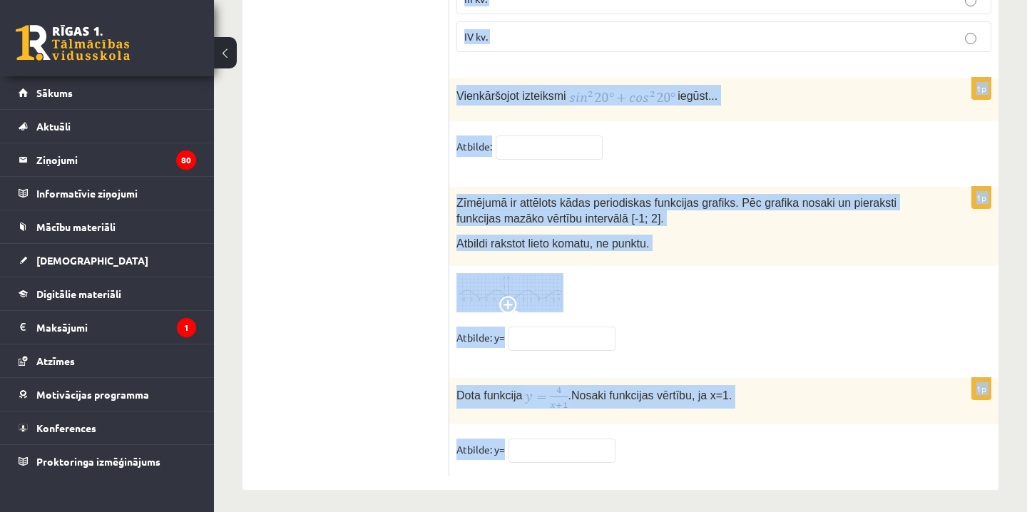
drag, startPoint x: 459, startPoint y: 101, endPoint x: 521, endPoint y: 442, distance: 347.0
copy form "sin135° vērtība ir ... 1 2 1 2 √ 2 2 2 2 − √ 3 2 − 3 2 − 1 2 − 1 2 1p Izteiksmi…"
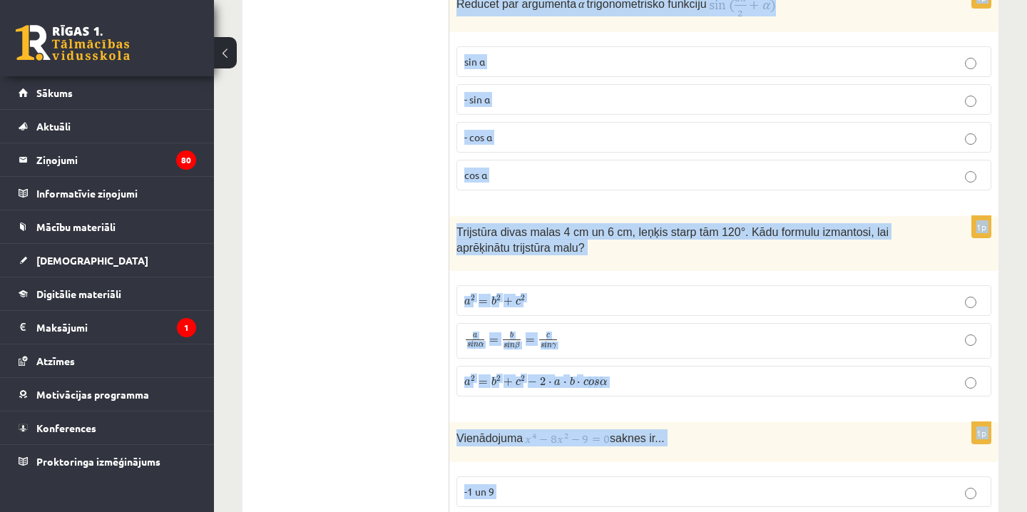
scroll to position [2285, 0]
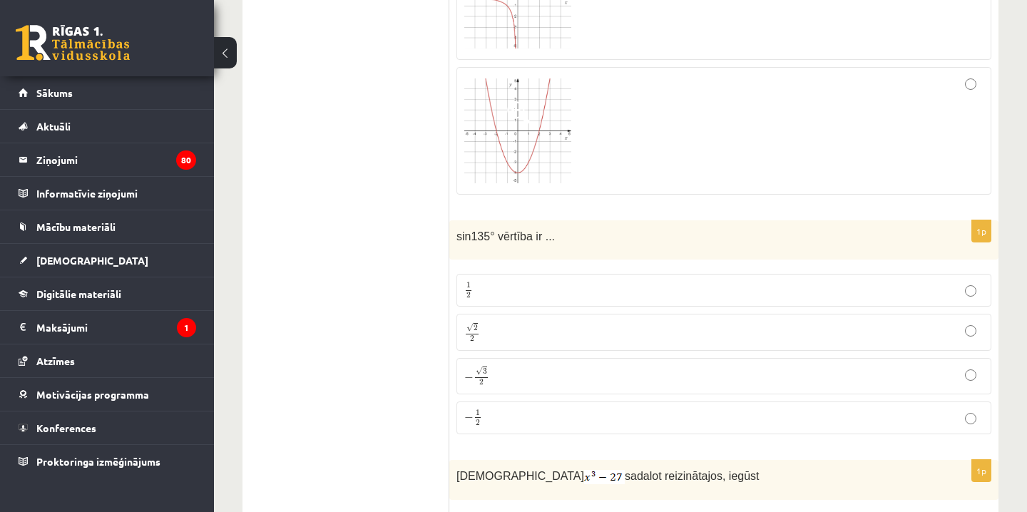
scroll to position [531, 0]
click at [522, 329] on p "√ 2 2 2 2" at bounding box center [723, 330] width 519 height 21
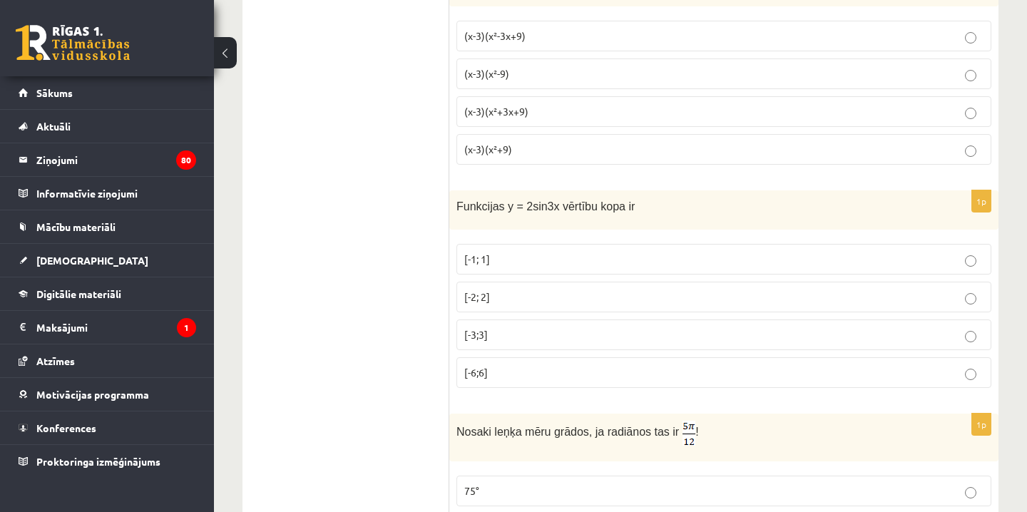
scroll to position [1037, 0]
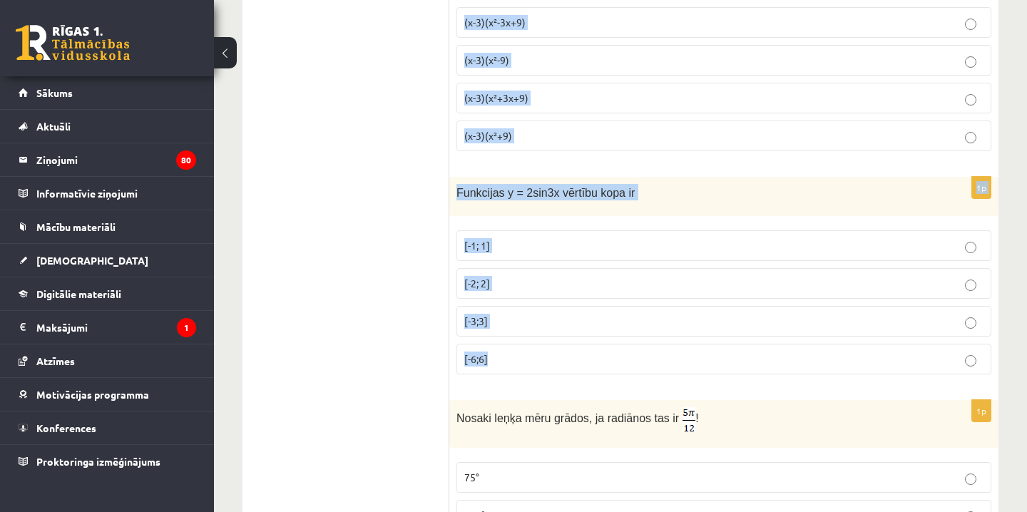
drag, startPoint x: 456, startPoint y: 221, endPoint x: 581, endPoint y: 366, distance: 191.6
copy form "Izteiksmi sadalot reizinātajos, iegūst (x-3)(x²-3x+9) (x-3)(x²-9) (x-3)(x²+3x+9…"
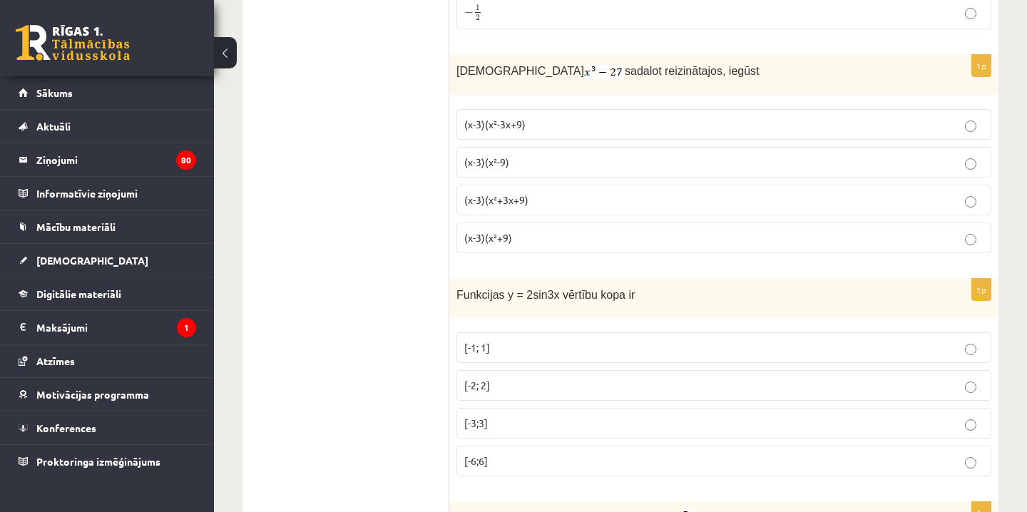
scroll to position [914, 0]
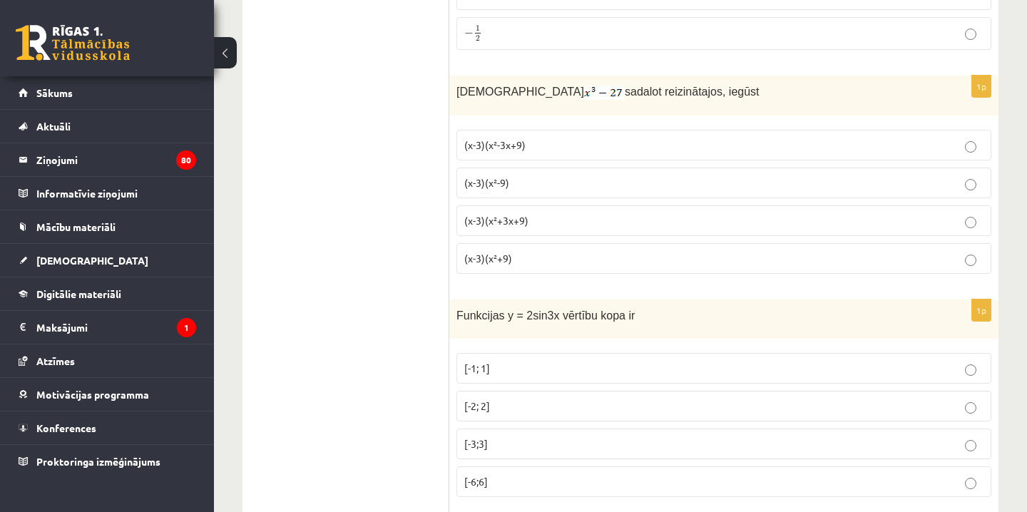
click at [513, 221] on span "(x-3)(x²+3x+9)" at bounding box center [496, 220] width 64 height 13
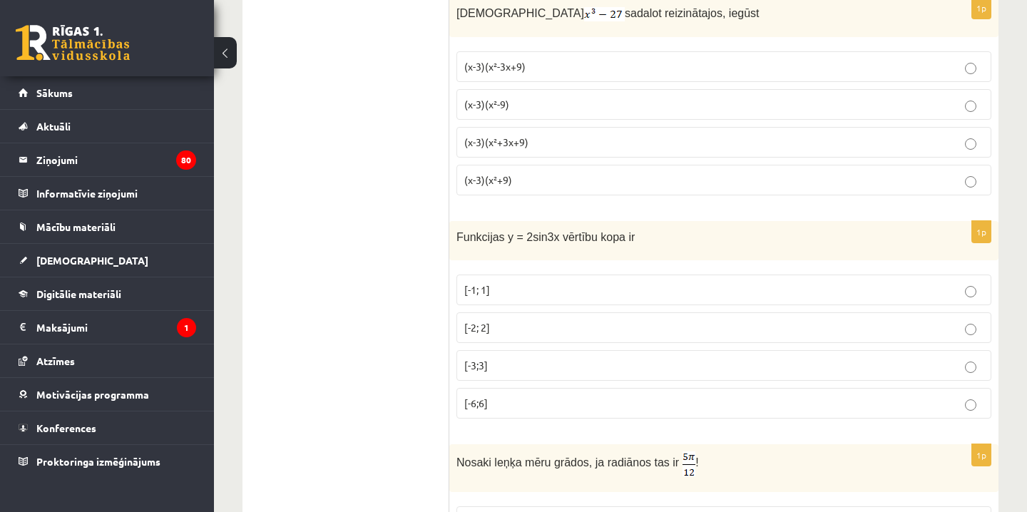
scroll to position [994, 0]
click at [498, 322] on p "[-2; 2]" at bounding box center [723, 326] width 519 height 15
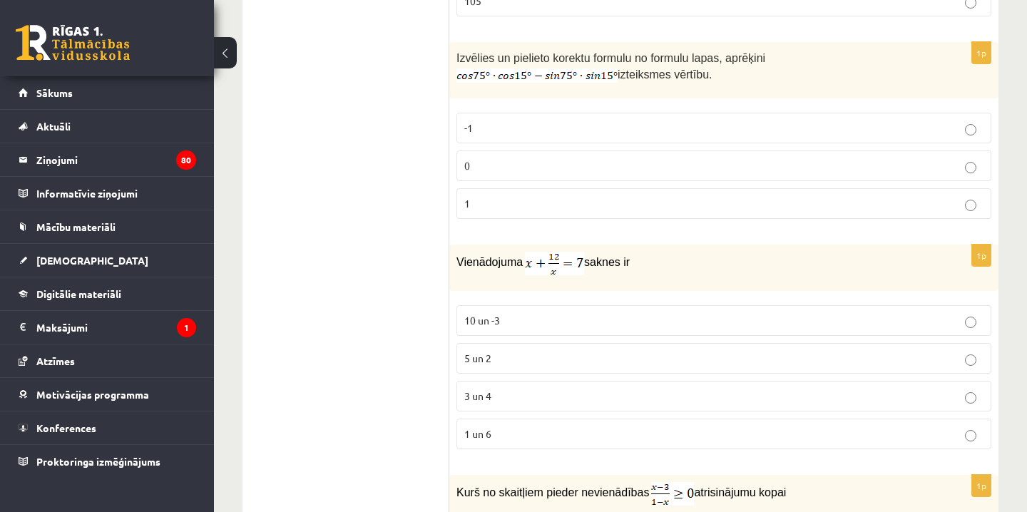
scroll to position [1635, 0]
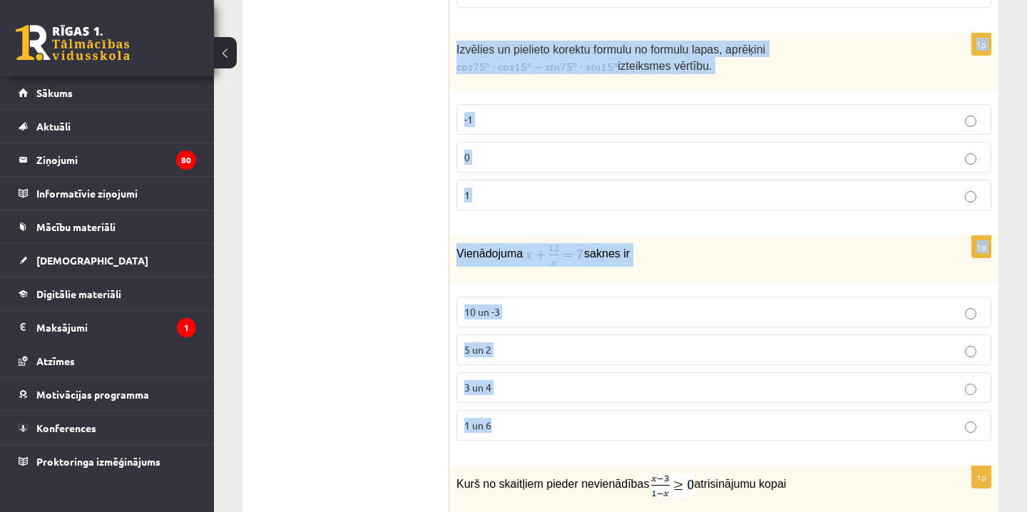
drag, startPoint x: 456, startPoint y: 190, endPoint x: 583, endPoint y: 435, distance: 275.9
copy form "Nosaki leņķa mēru grādos, ja radiānos tas ir ! 75° 432° 150° 105° 1p Izvēlies u…"
click at [466, 439] on fieldset "10 un -3 5 un 2 3 un 4 1 un 6" at bounding box center [723, 367] width 535 height 155
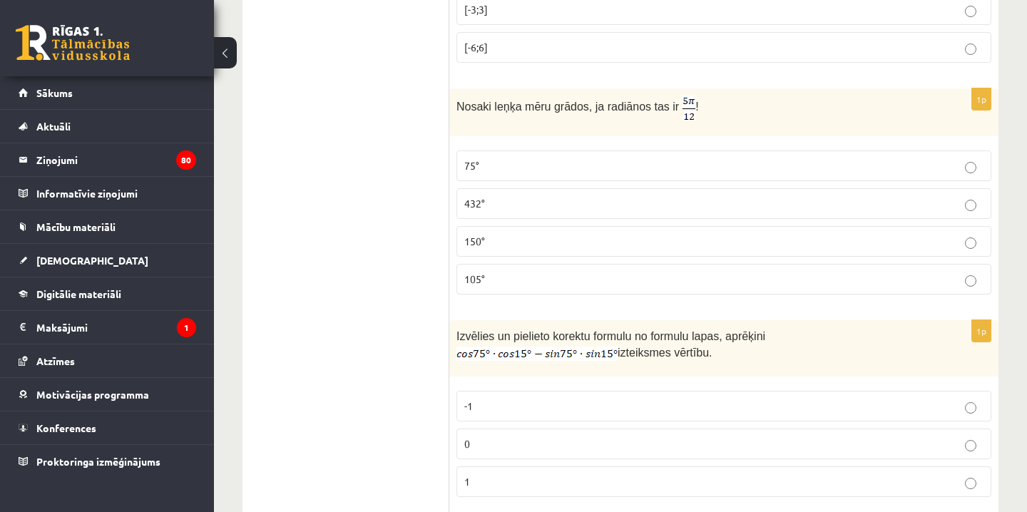
scroll to position [1357, 0]
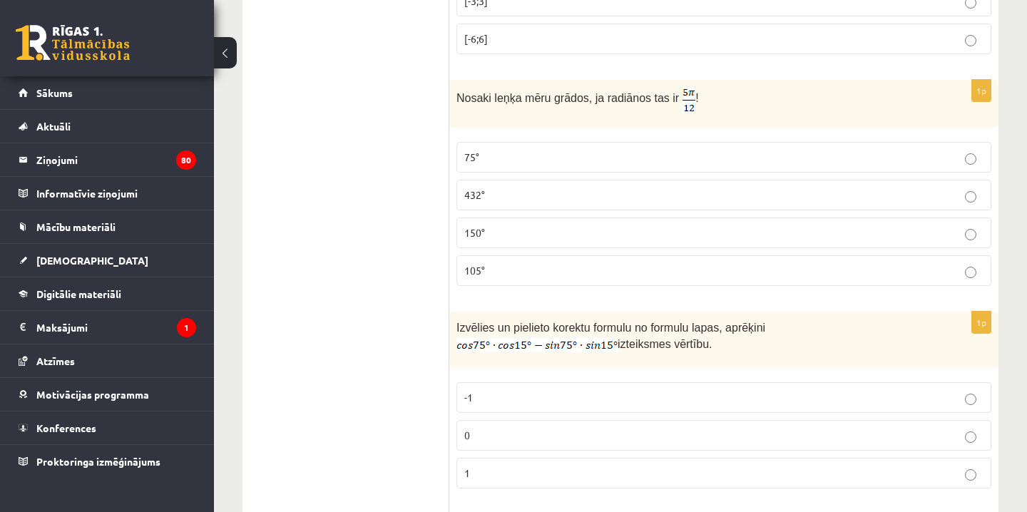
click at [533, 233] on p "150°" at bounding box center [723, 232] width 519 height 15
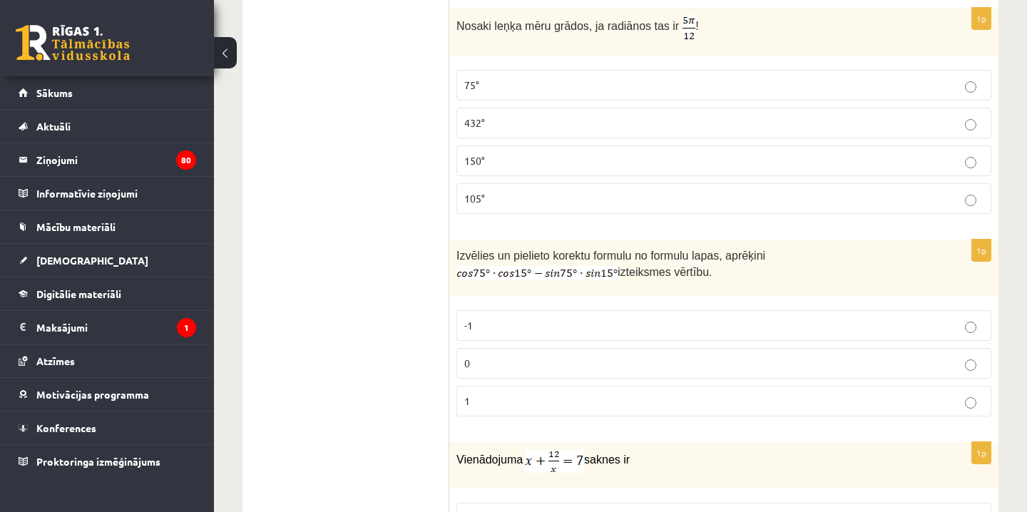
scroll to position [1430, 0]
click at [514, 402] on p "1" at bounding box center [723, 400] width 519 height 15
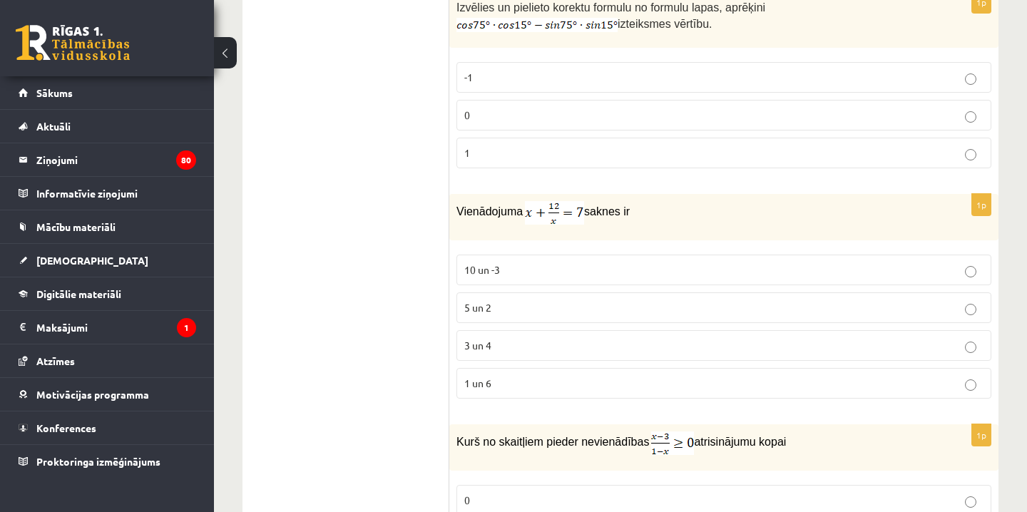
scroll to position [1686, 0]
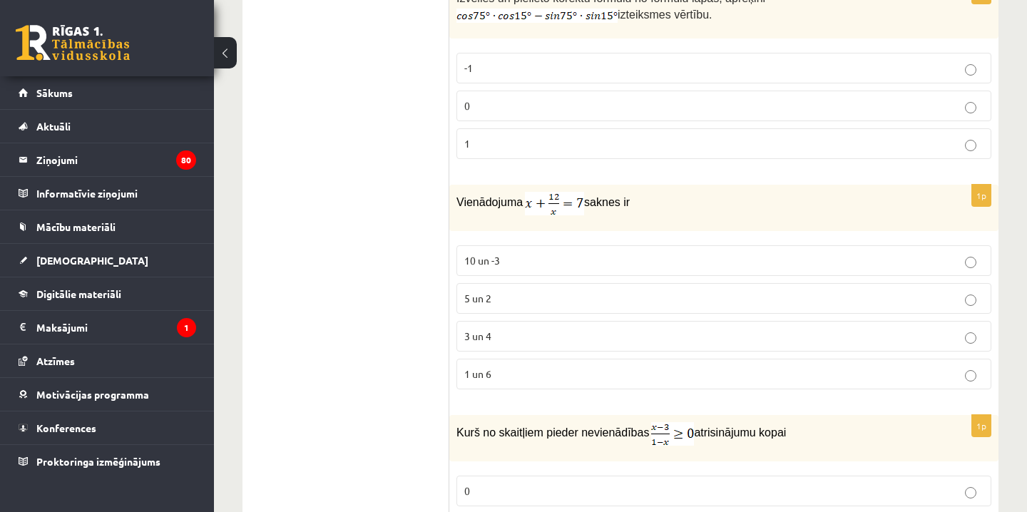
click at [498, 293] on p "5 un 2" at bounding box center [723, 298] width 519 height 15
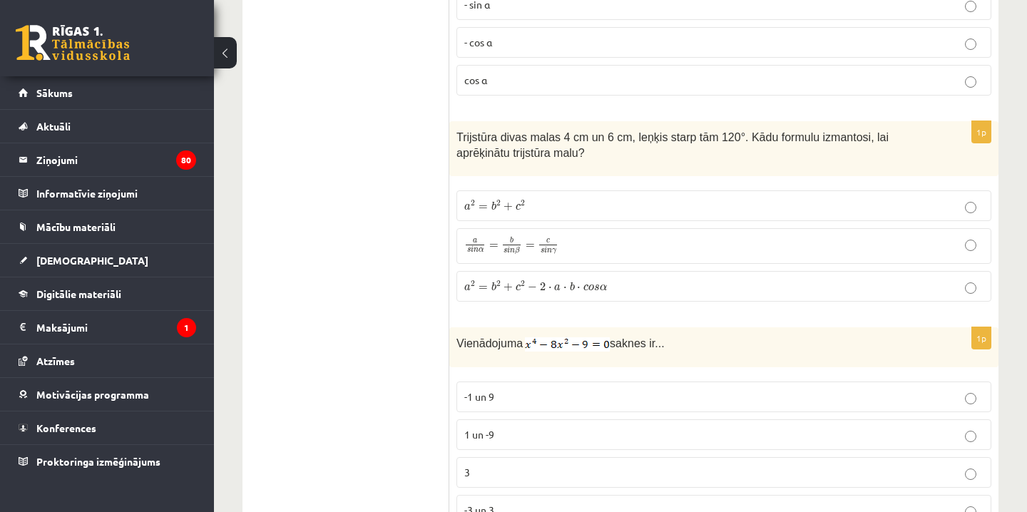
scroll to position [2470, 0]
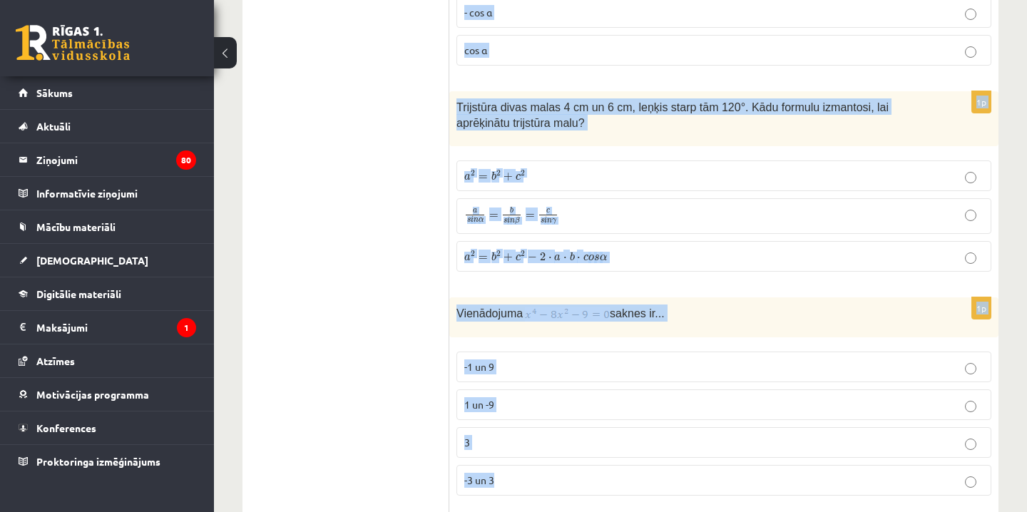
drag, startPoint x: 456, startPoint y: 300, endPoint x: 588, endPoint y: 501, distance: 239.9
copy form "Kurš no skaitļiem pieder nevienādības atrisinājumu kopai 0 2 4 6 1p Reducēt par…"
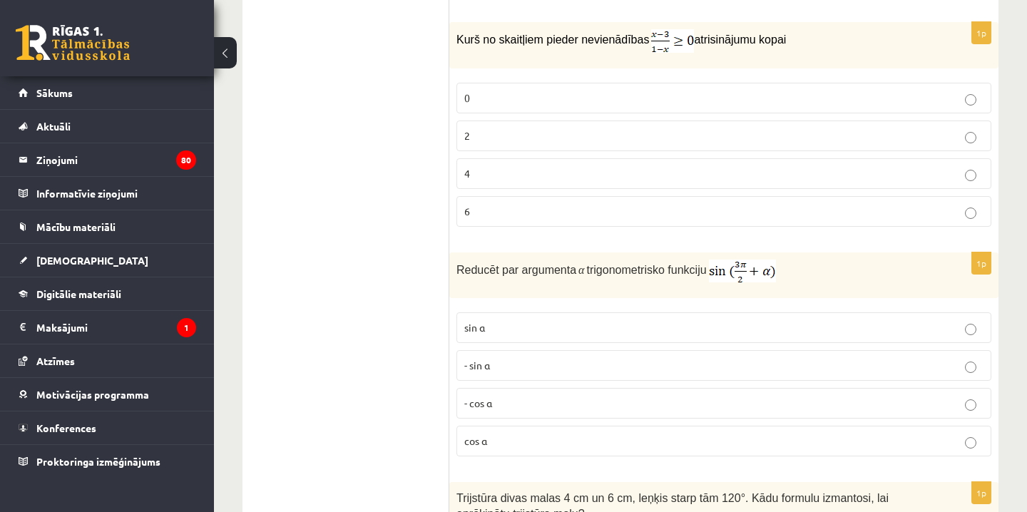
scroll to position [2081, 0]
click at [620, 168] on p "4" at bounding box center [723, 171] width 519 height 15
click at [528, 362] on p "- sin ⁡α" at bounding box center [723, 363] width 519 height 15
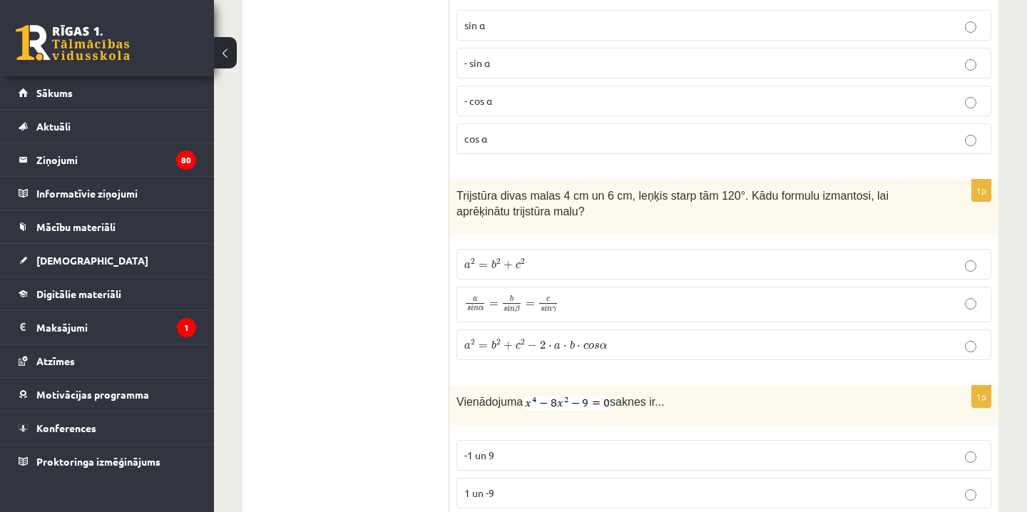
scroll to position [2396, 0]
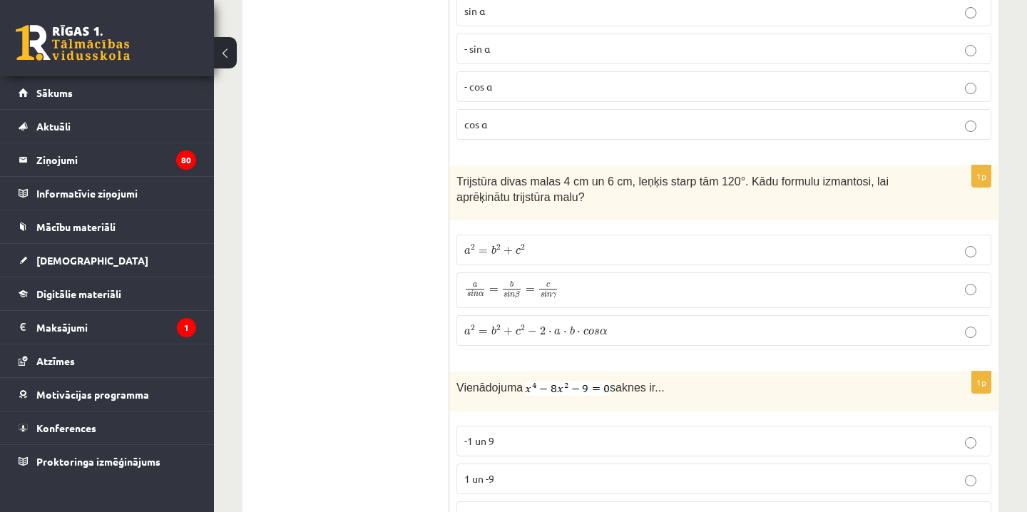
click at [588, 331] on span "o" at bounding box center [591, 332] width 6 height 6
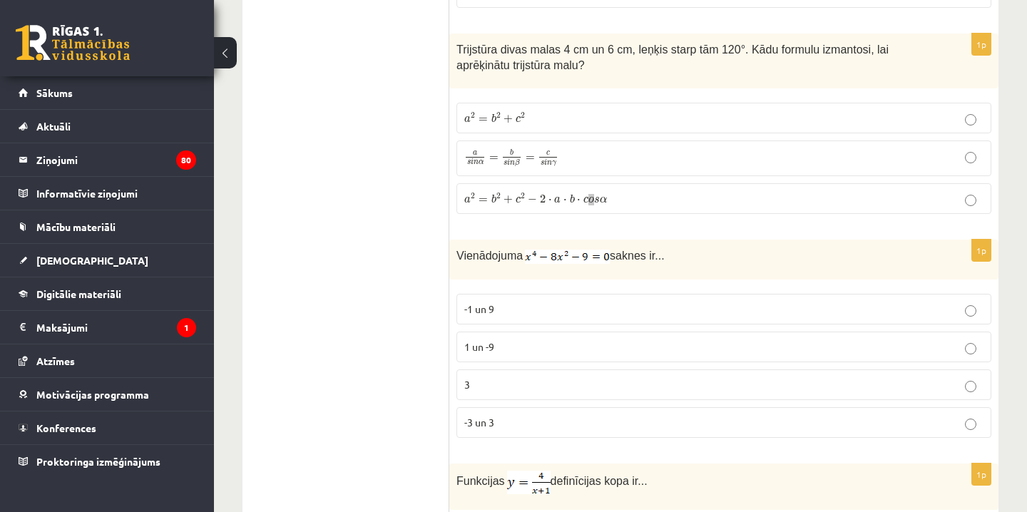
scroll to position [2529, 0]
click at [475, 419] on span "-3 un 3" at bounding box center [479, 420] width 30 height 13
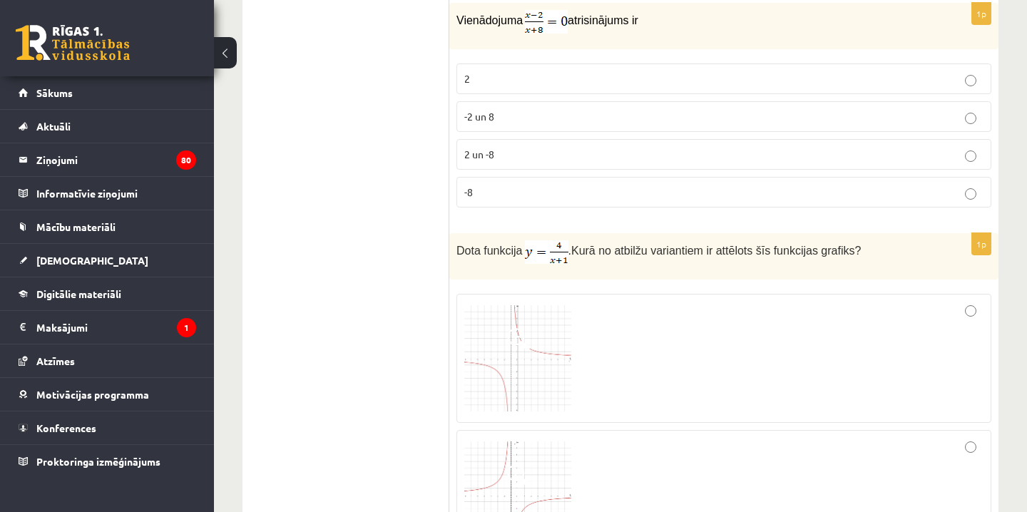
scroll to position [3737, 0]
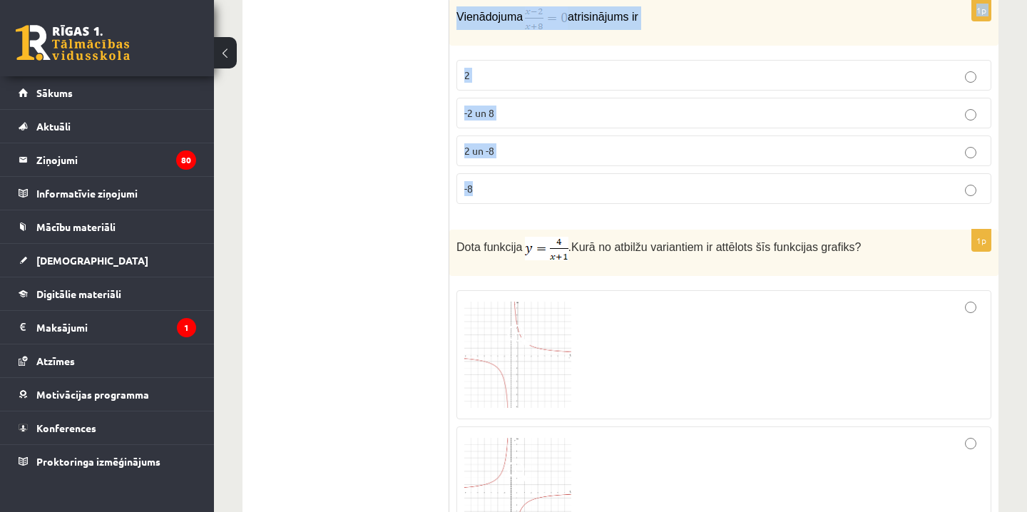
drag, startPoint x: 458, startPoint y: 264, endPoint x: 581, endPoint y: 195, distance: 140.5
click at [581, 195] on form "1p Kura no attēlotajām funkcijām ir pāra? 1p sin135° vērtība ir ... 1 2 1 2 √ 2…" at bounding box center [723, 144] width 521 height 7251
copy form "Funkcijas definīcijas kopa ir... D(y)=(-∞;1)∪(1;+∞) D(y)=(-∞;0)∪(0;+∞) D(y)=(-∞…"
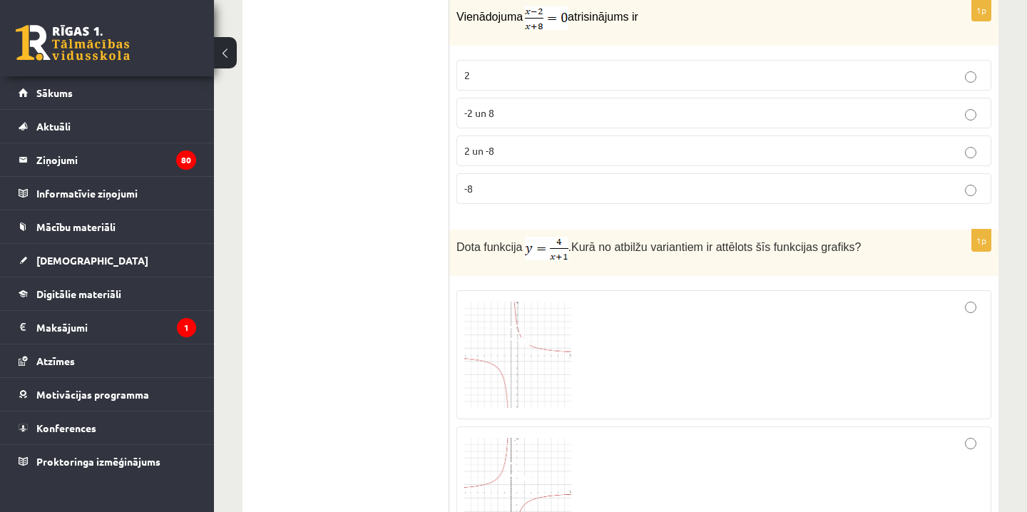
click at [609, 208] on div "1p Vienādojuma atrisinājums ir 2 -2 un 8 2 un -8 -8" at bounding box center [723, 107] width 549 height 216
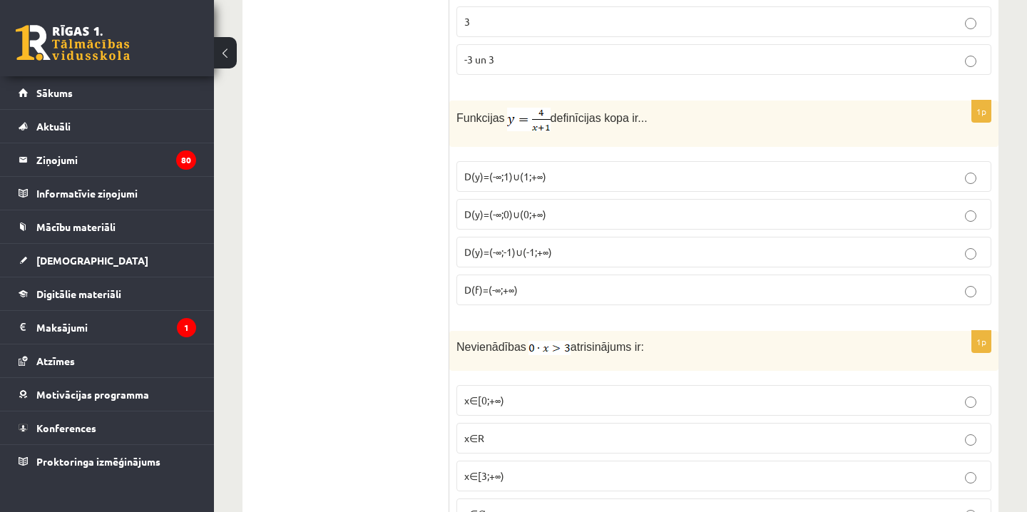
scroll to position [2891, 0]
click at [570, 168] on p "D(y)=(-∞;1)∪(1;+∞)" at bounding box center [723, 175] width 519 height 15
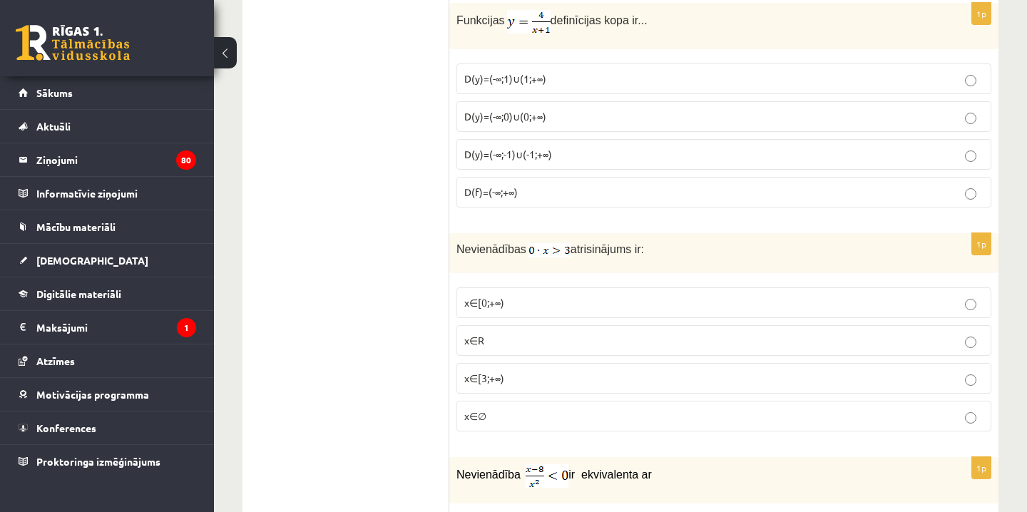
scroll to position [2990, 0]
click at [503, 332] on p "x∈R" at bounding box center [723, 339] width 519 height 15
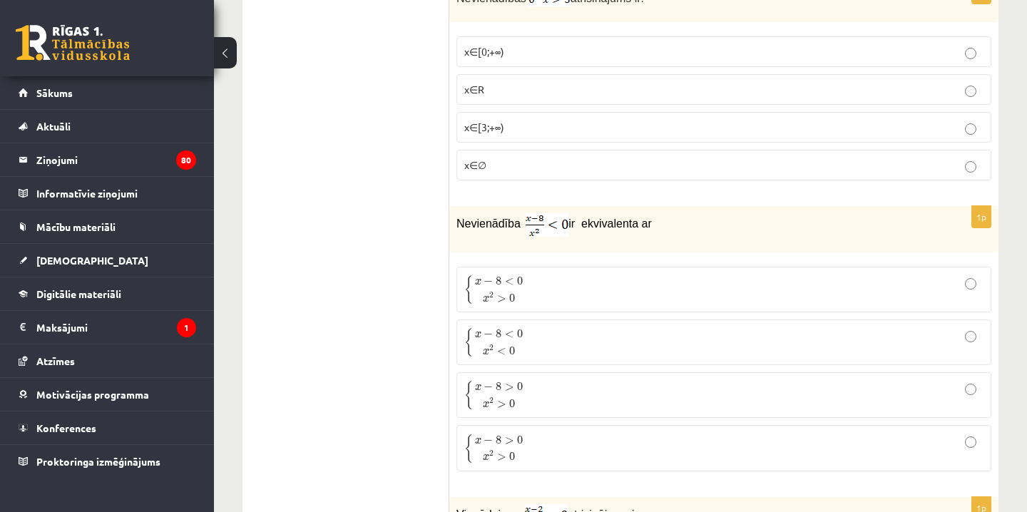
scroll to position [3247, 0]
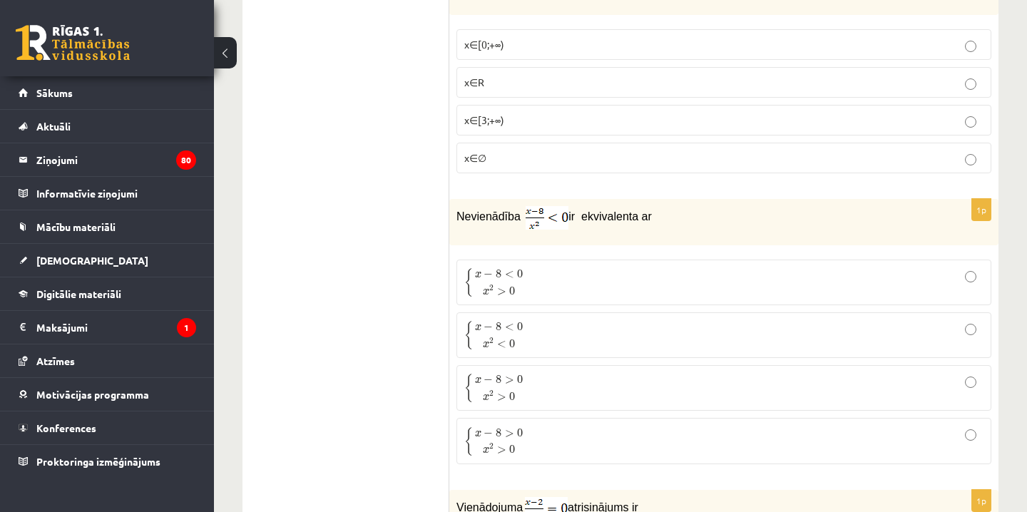
click at [526, 387] on span "{ x − 8 > 0 x 2 > 0" at bounding box center [495, 388] width 62 height 29
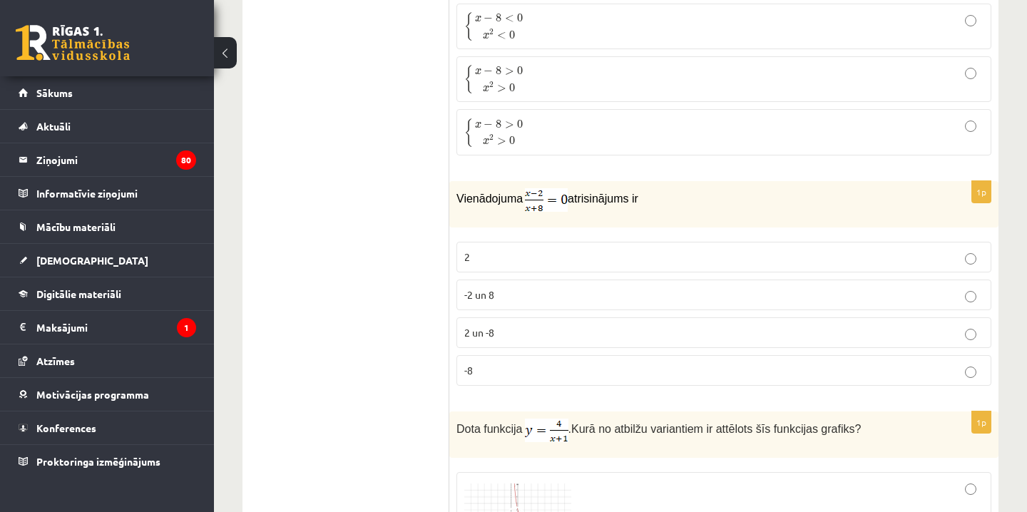
scroll to position [3560, 0]
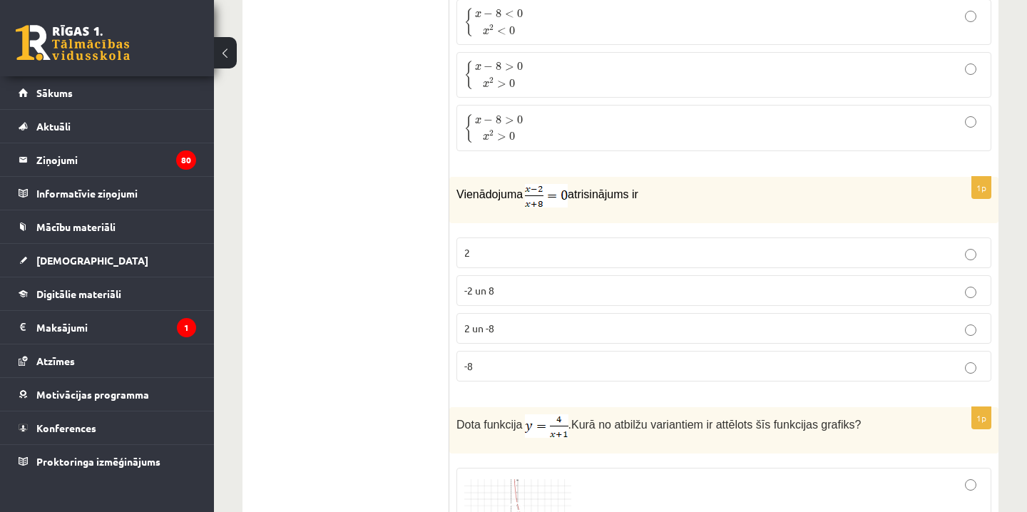
click at [517, 325] on p "2 un -8" at bounding box center [723, 328] width 519 height 15
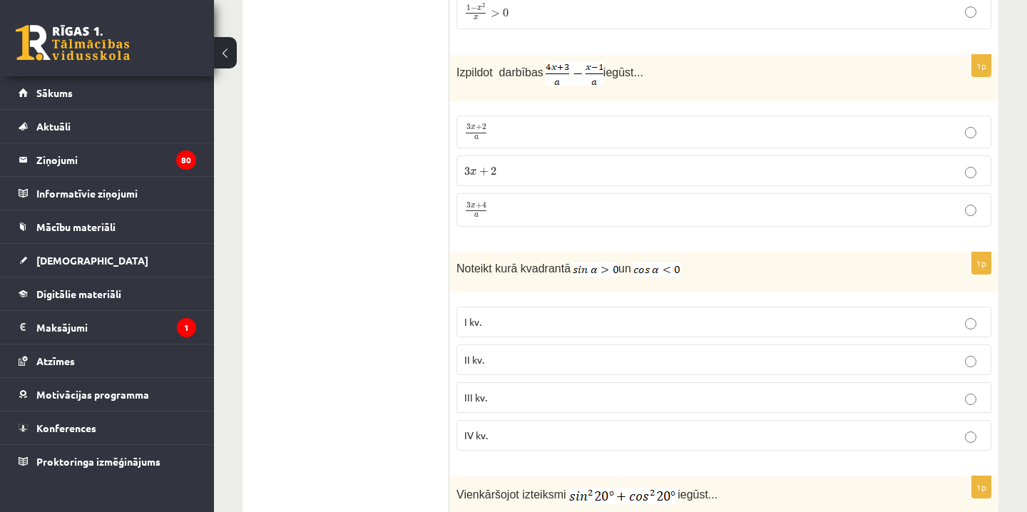
scroll to position [6701, 0]
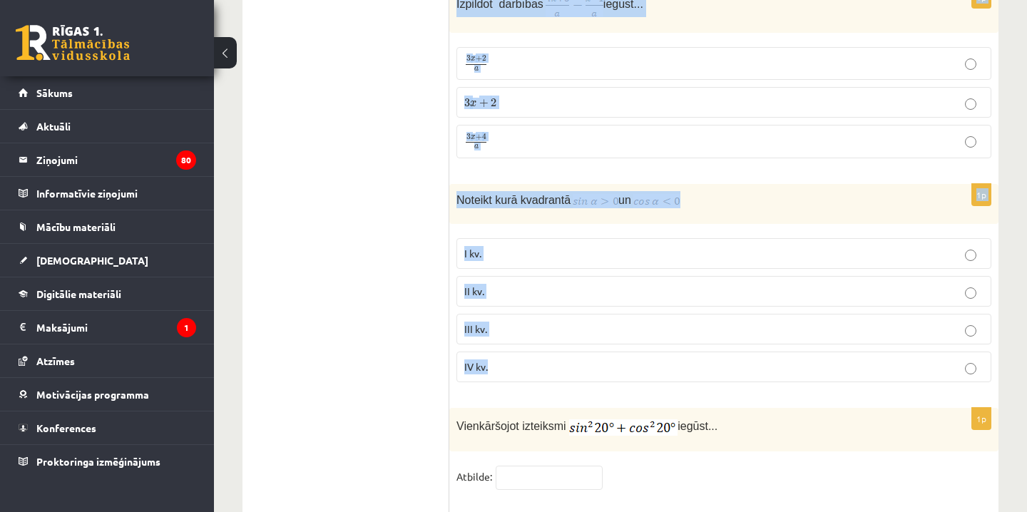
drag, startPoint x: 451, startPoint y: 56, endPoint x: 559, endPoint y: 377, distance: 338.5
copy form "Izsaki 140° lielu leņķi radiānos! 8 π 9 8 π 9 7 π 9 7 π 9 14 π 9 14 π 9 9 π 7 9…"
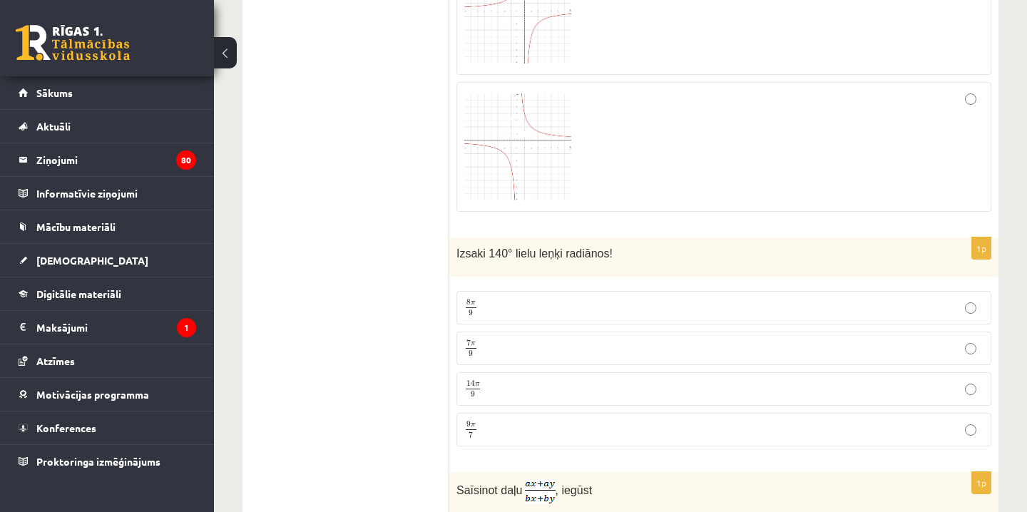
scroll to position [4366, 0]
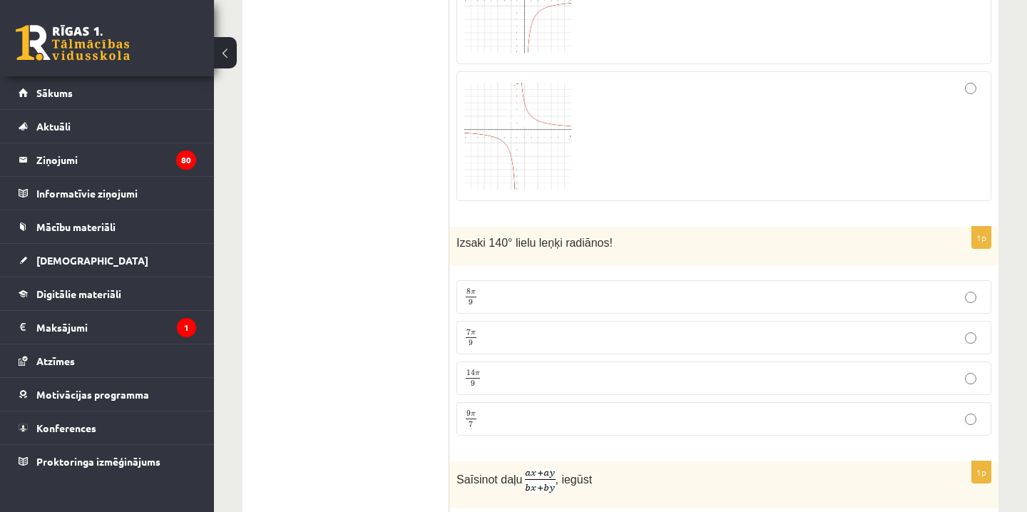
click at [488, 332] on p "7 π 9 7 π 9" at bounding box center [723, 338] width 519 height 18
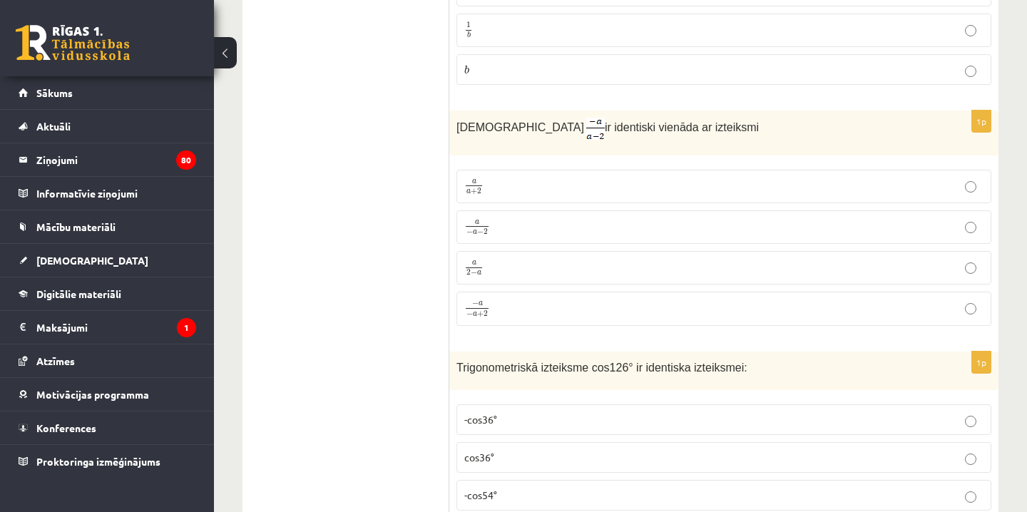
scroll to position [4946, 0]
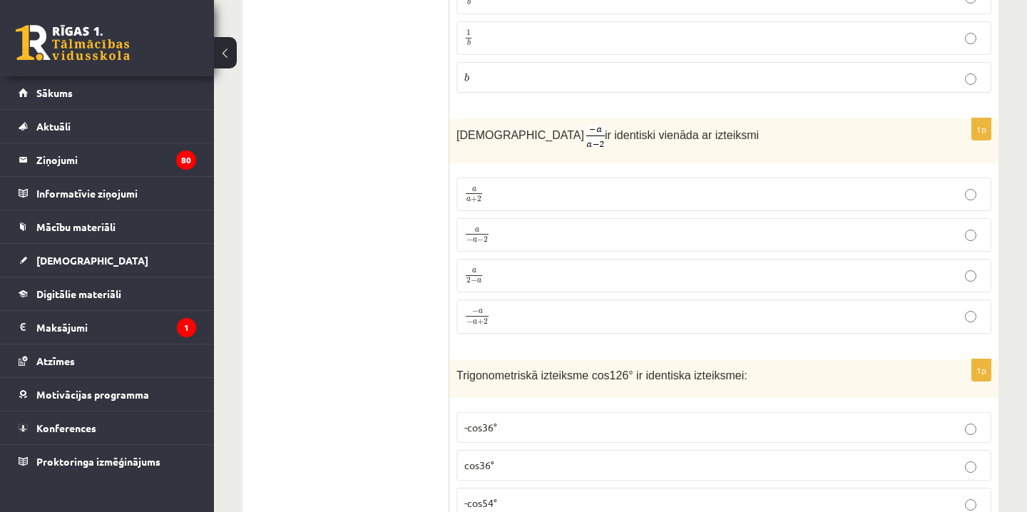
click at [503, 312] on p "− a − a + 2 − a − a + 2" at bounding box center [723, 316] width 519 height 19
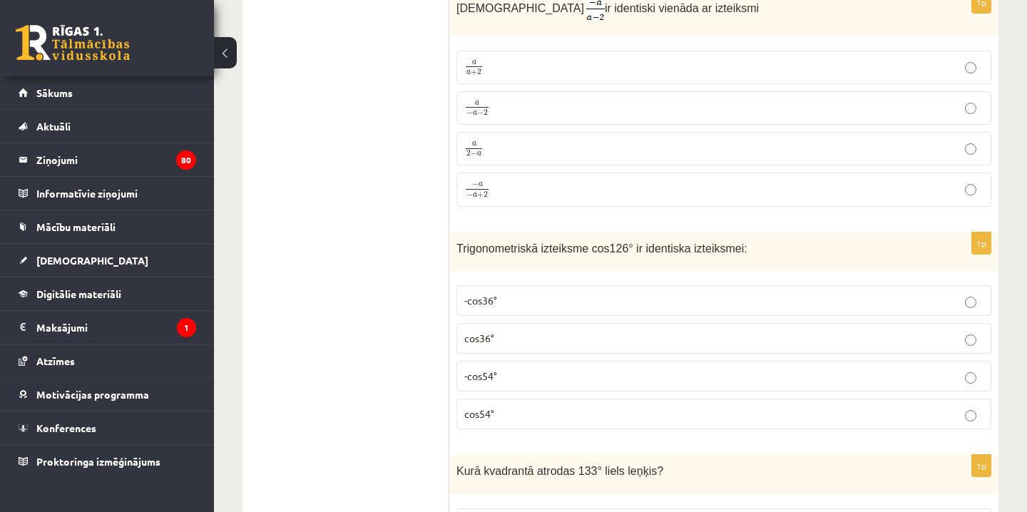
scroll to position [5097, 0]
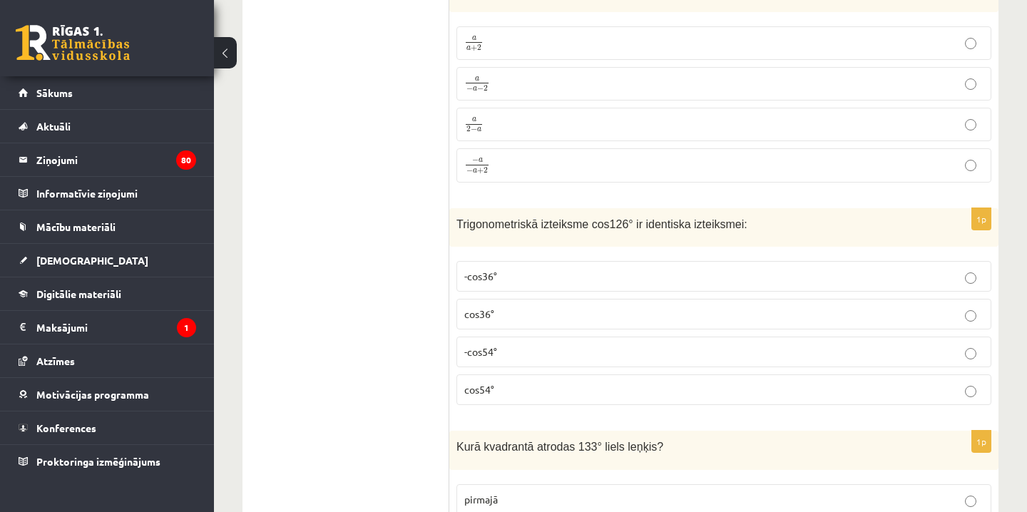
click at [504, 347] on p "-cos54°" at bounding box center [723, 351] width 519 height 15
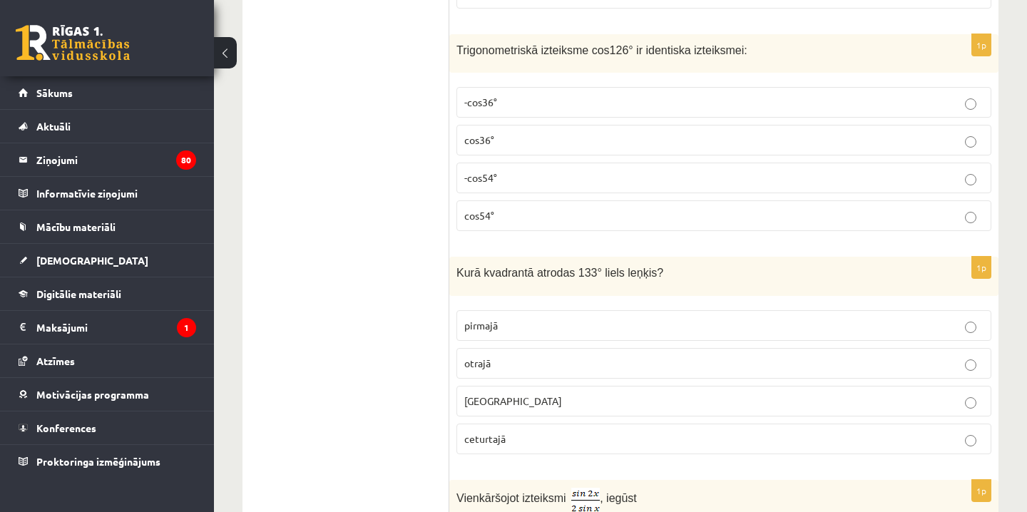
scroll to position [5276, 0]
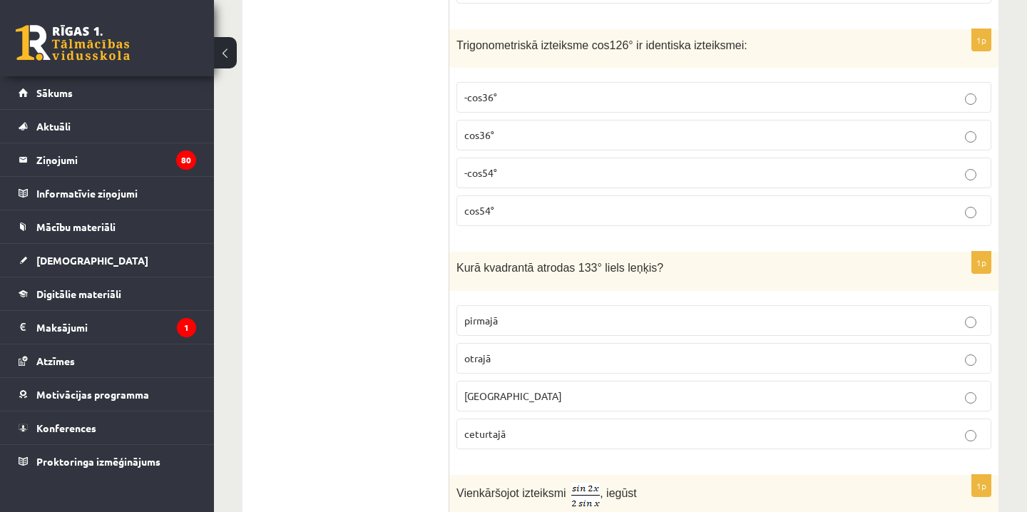
click at [491, 351] on p "otrajā" at bounding box center [723, 358] width 519 height 15
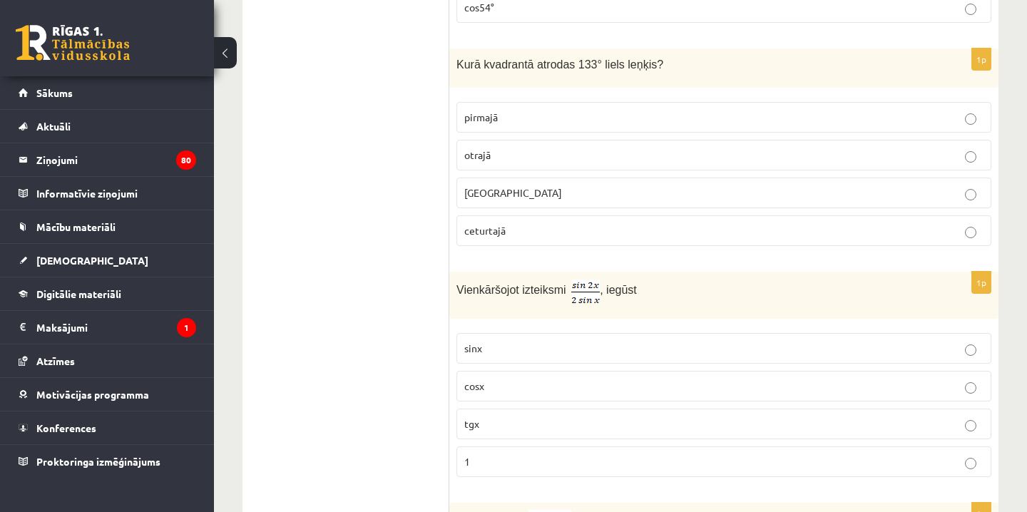
scroll to position [5480, 0]
click at [504, 421] on p "tgx" at bounding box center [723, 423] width 519 height 15
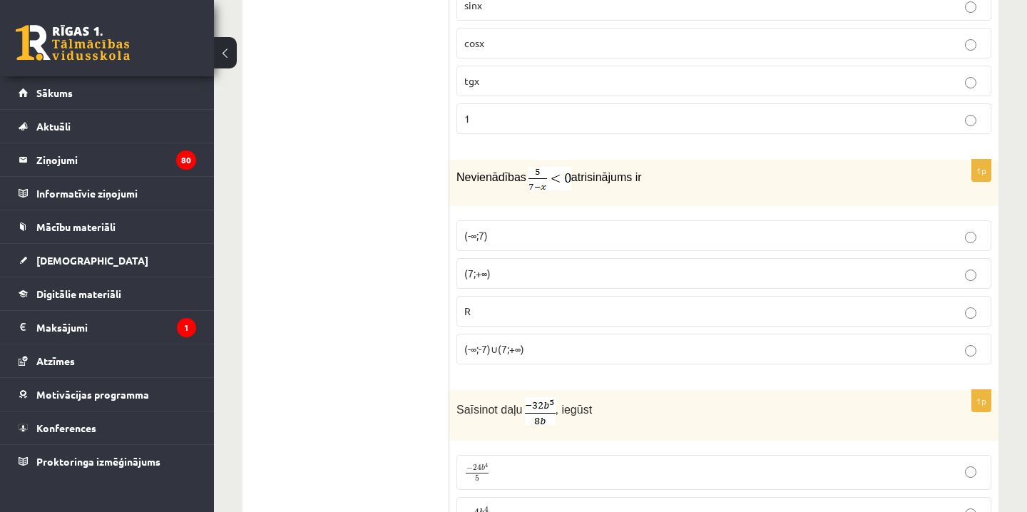
scroll to position [5824, 0]
click at [503, 344] on span "(-∞;-7)∪(7;+∞)" at bounding box center [494, 347] width 60 height 13
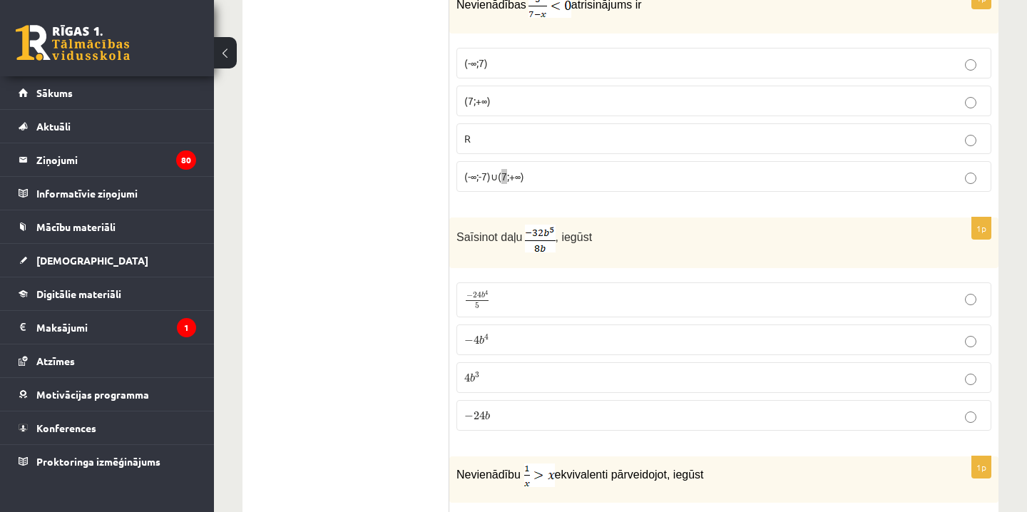
scroll to position [5995, 0]
click at [514, 337] on p "− 4 b 4 − 4 b 4" at bounding box center [723, 339] width 519 height 15
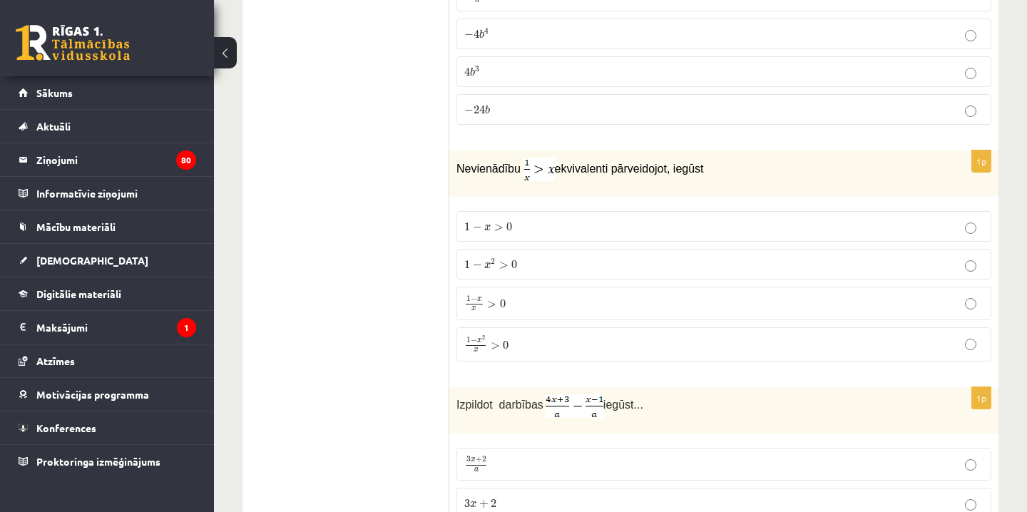
scroll to position [6301, 0]
click at [533, 334] on p "1 − x 2 x > 0 1 − x 2 x > 0" at bounding box center [723, 343] width 519 height 19
click at [546, 300] on p "1 − x x > 0 1 − x x > 0" at bounding box center [723, 302] width 519 height 17
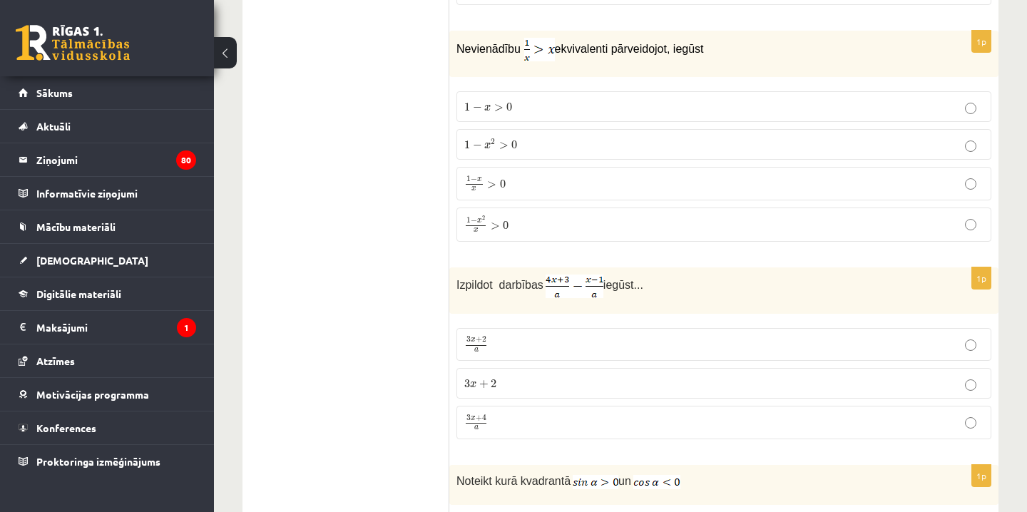
scroll to position [6425, 0]
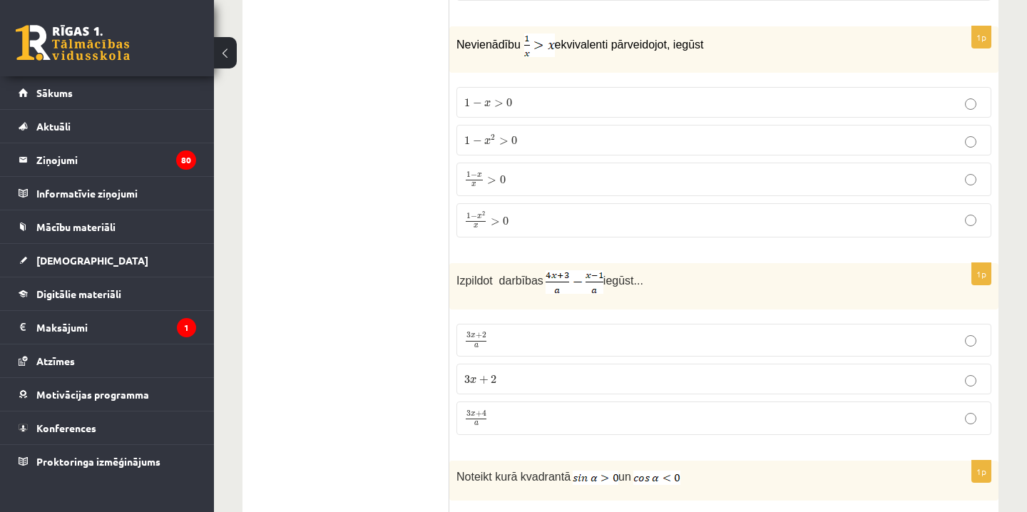
click at [506, 332] on p "3 x + 2 a 3 x + 2 a" at bounding box center [723, 340] width 519 height 17
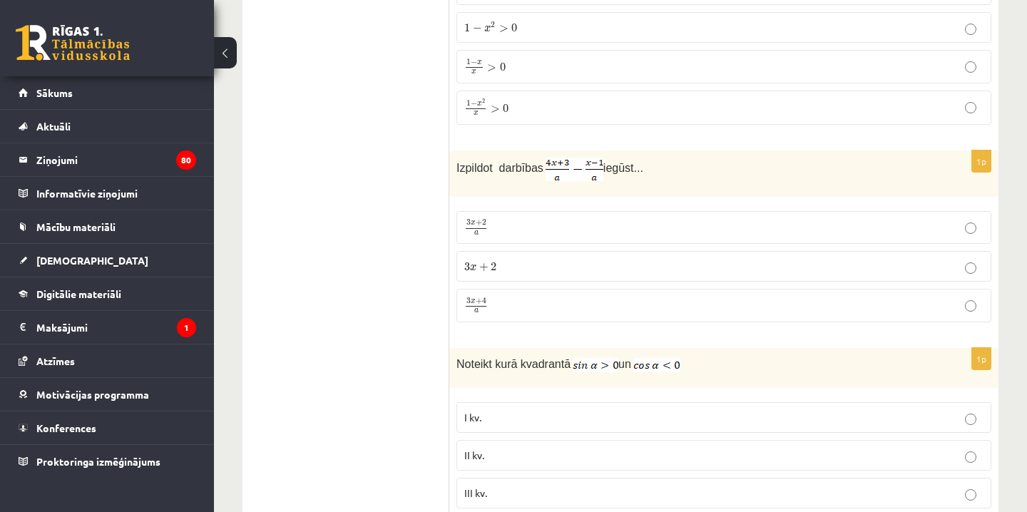
scroll to position [6540, 0]
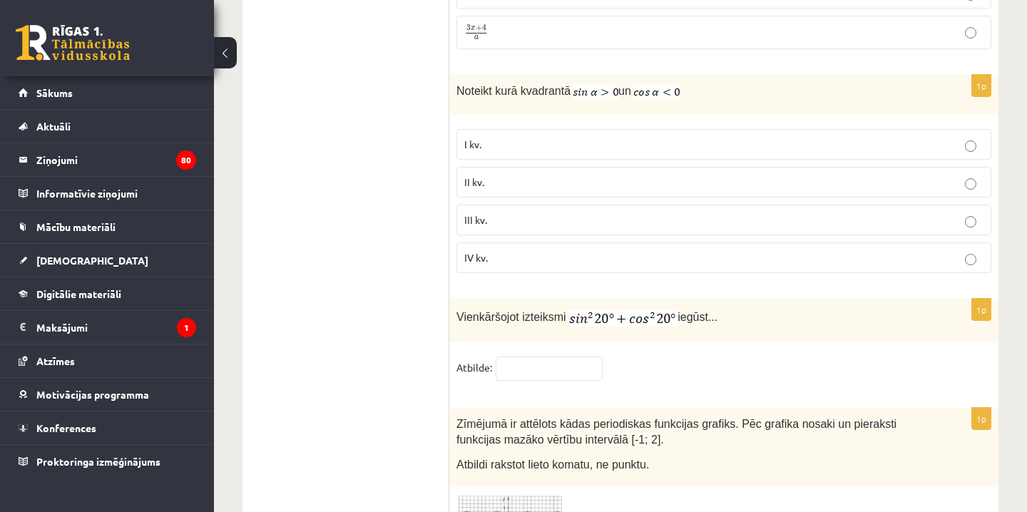
scroll to position [6805, 0]
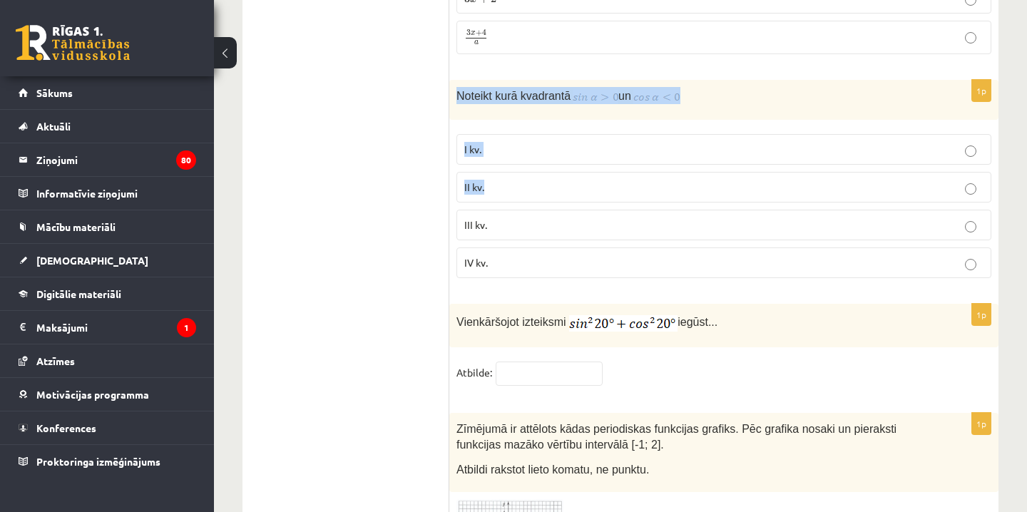
drag, startPoint x: 455, startPoint y: 86, endPoint x: 519, endPoint y: 195, distance: 126.6
click at [519, 195] on div "1p Noteikt kurā kvadrantā un I kv. II kv. III kv. IV kv." at bounding box center [723, 185] width 549 height 210
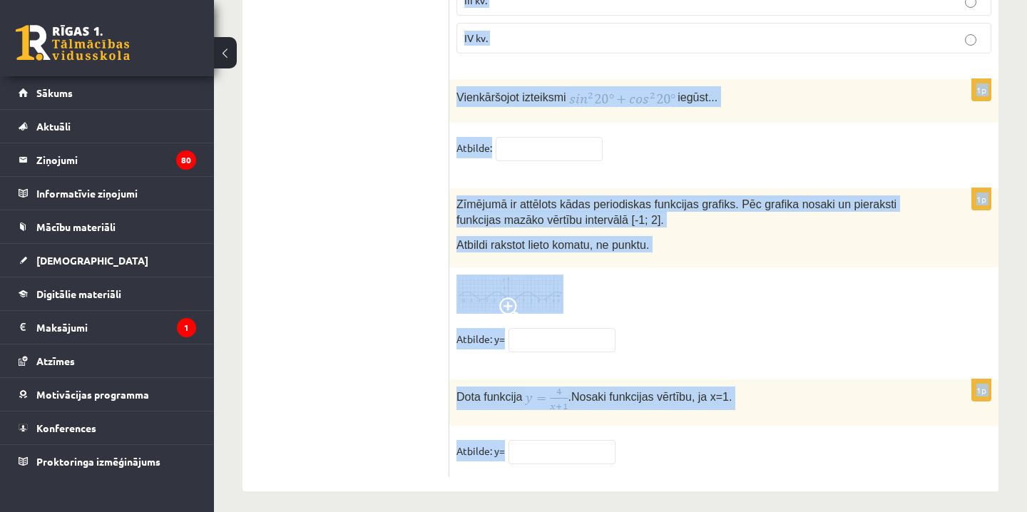
scroll to position [7031, 0]
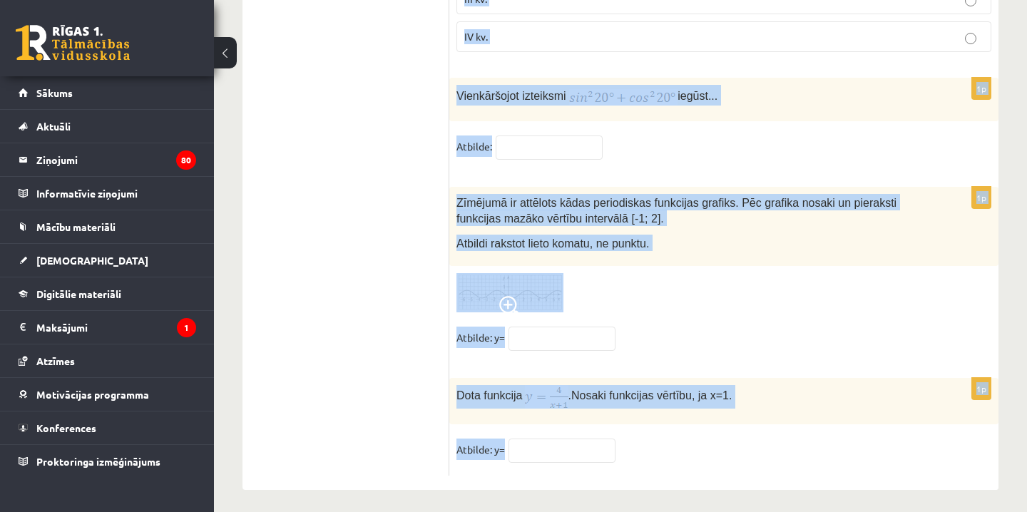
drag, startPoint x: 456, startPoint y: 86, endPoint x: 570, endPoint y: 449, distance: 380.2
copy form "Noteikt kurā kvadrantā un I kv. II kv. III kv. IV kv. 1p Vienkāršojot izteiksmi…"
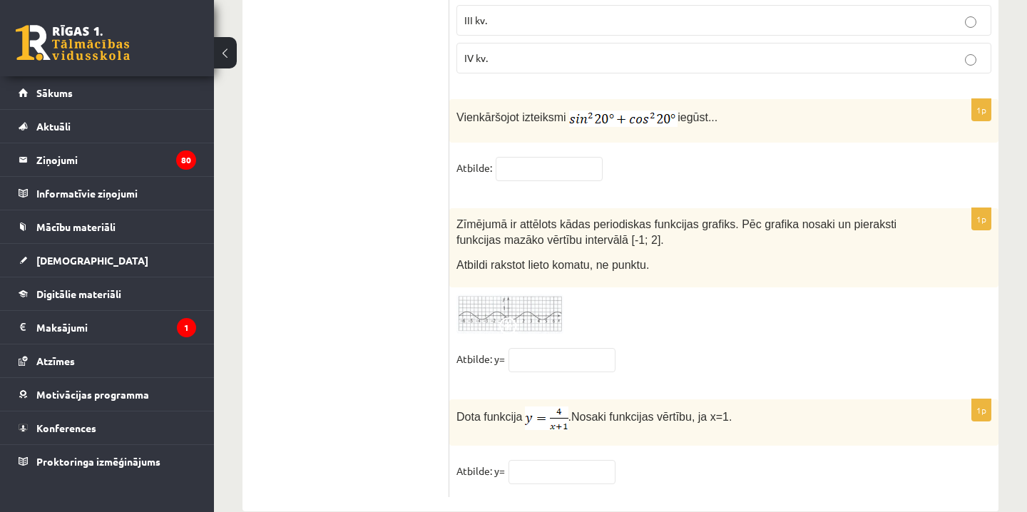
scroll to position [7012, 0]
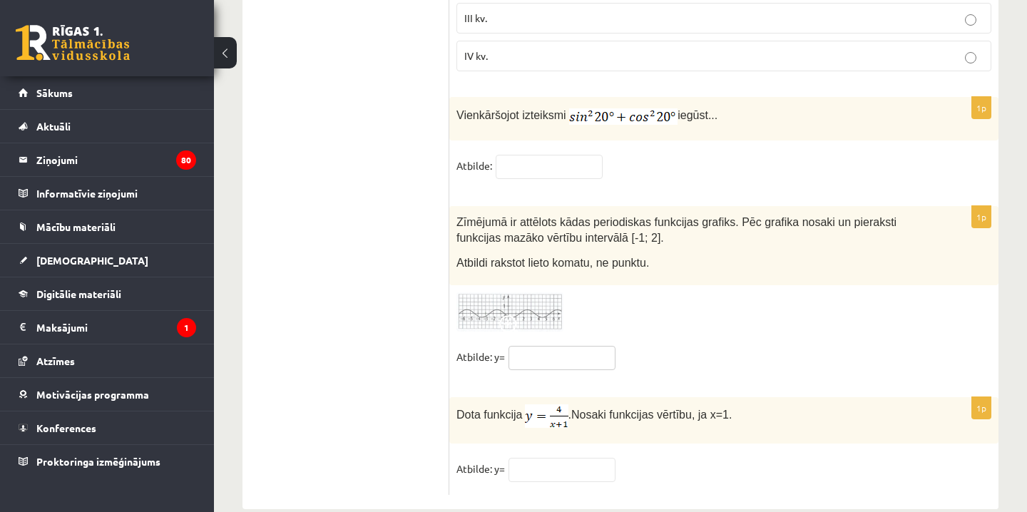
click at [543, 349] on input "text" at bounding box center [561, 358] width 107 height 24
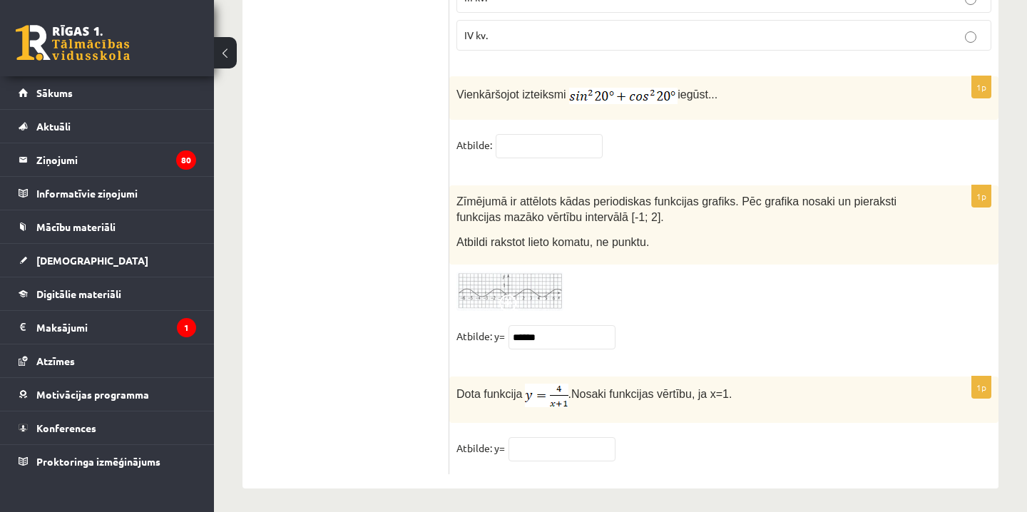
scroll to position [7031, 0]
type input "******"
click at [547, 440] on input "text" at bounding box center [561, 451] width 107 height 24
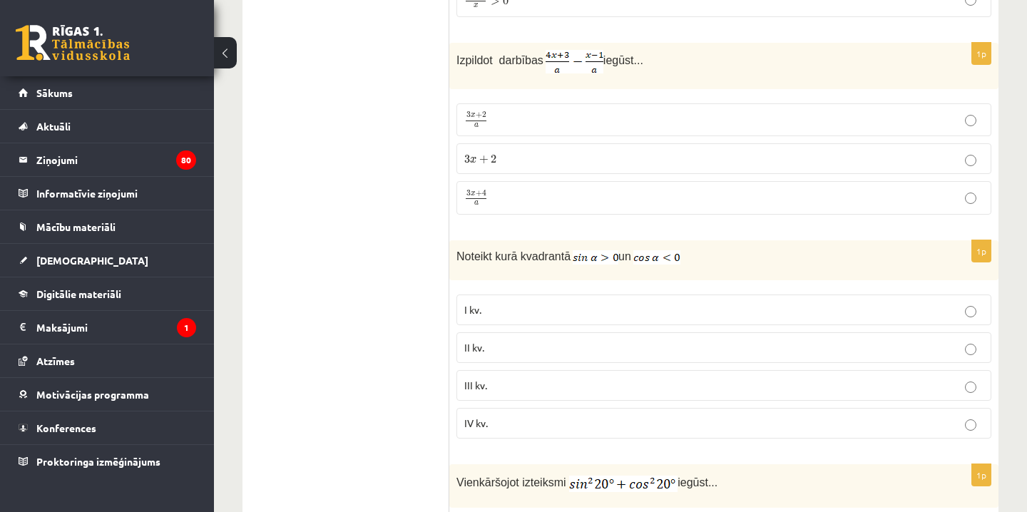
scroll to position [6646, 0]
type input "*"
click at [588, 339] on p "II kv." at bounding box center [723, 346] width 519 height 15
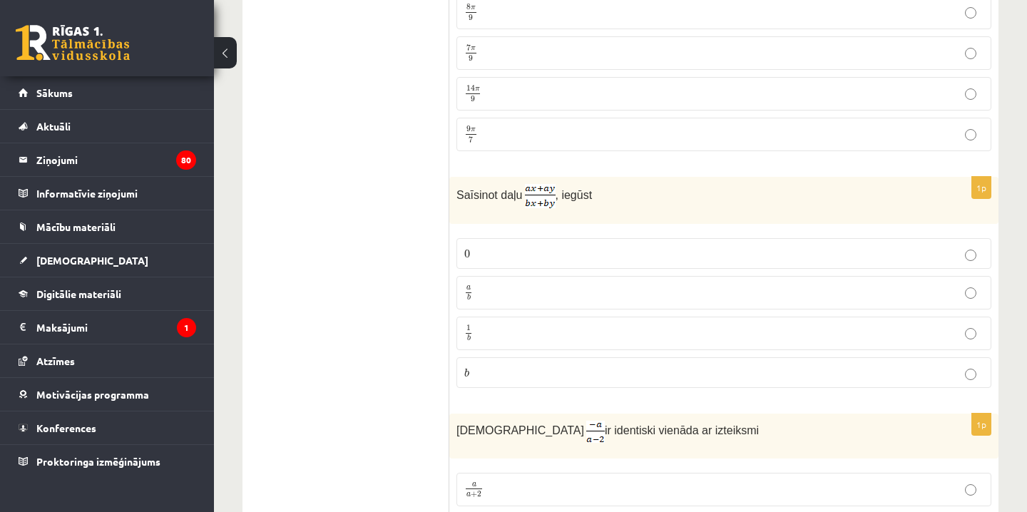
scroll to position [4650, 0]
click at [599, 329] on p "1 b 1 b" at bounding box center [723, 334] width 519 height 18
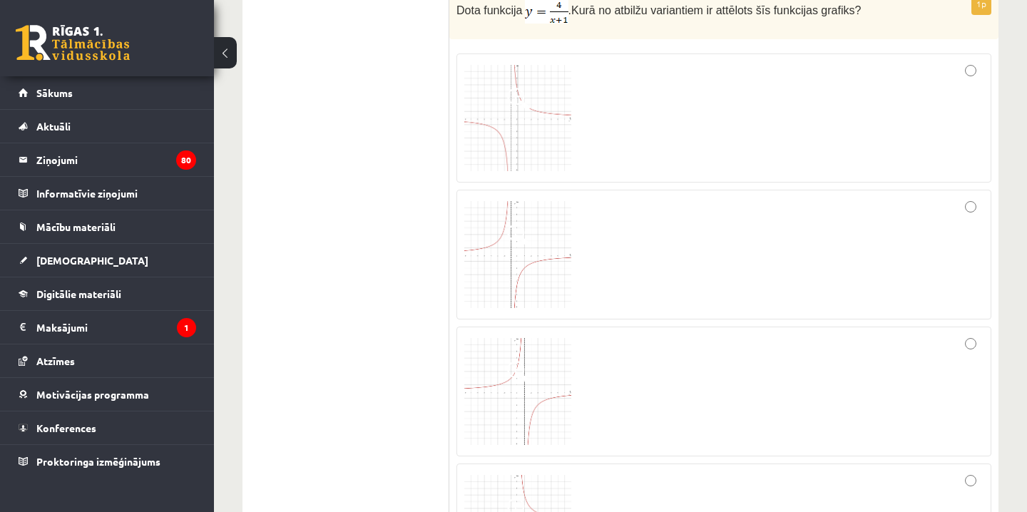
scroll to position [3980, 0]
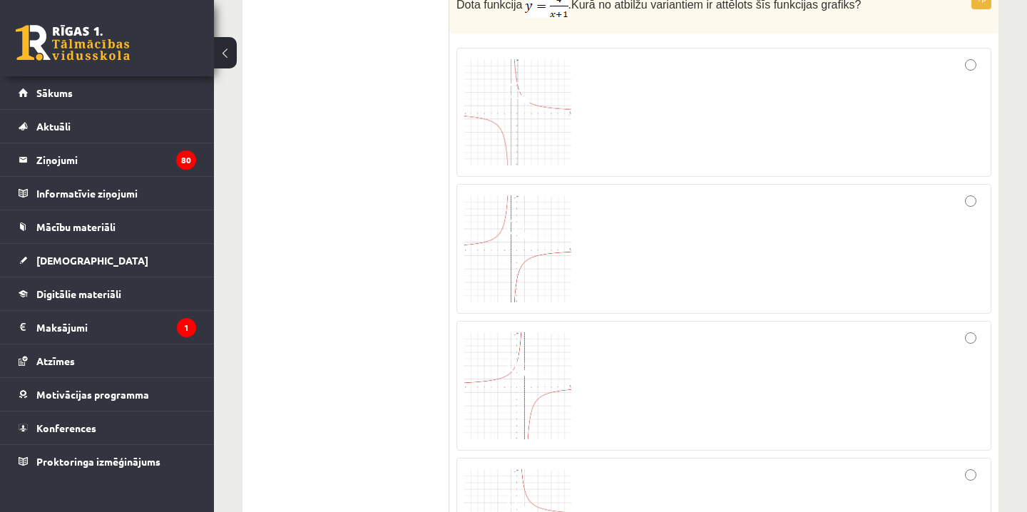
click at [520, 381] on img at bounding box center [517, 385] width 107 height 107
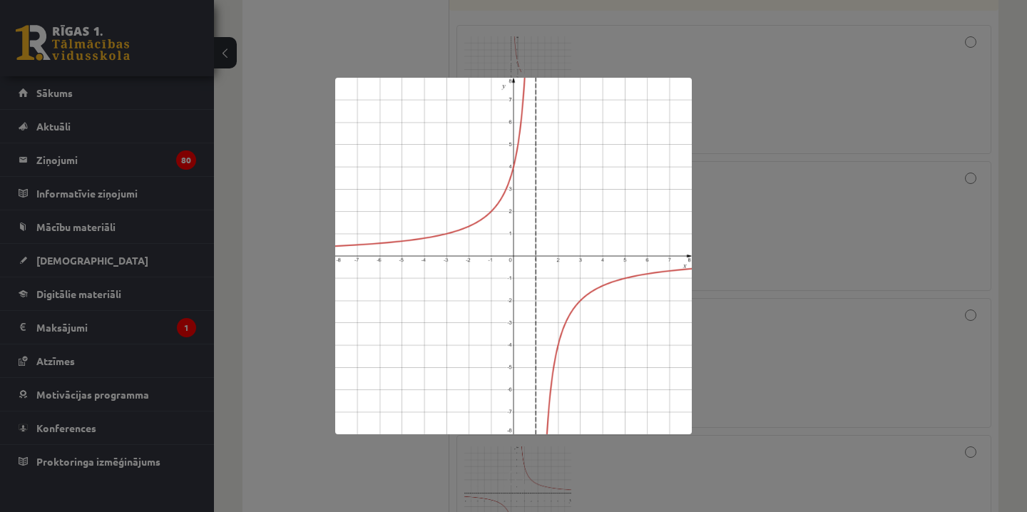
scroll to position [4007, 0]
click at [816, 359] on div at bounding box center [513, 256] width 1027 height 512
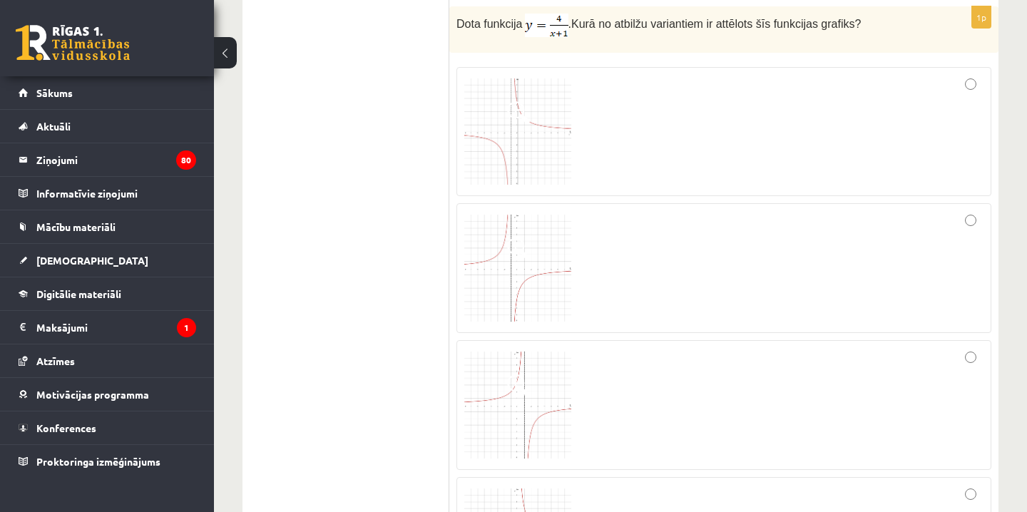
scroll to position [3957, 0]
click at [978, 86] on div at bounding box center [723, 135] width 519 height 114
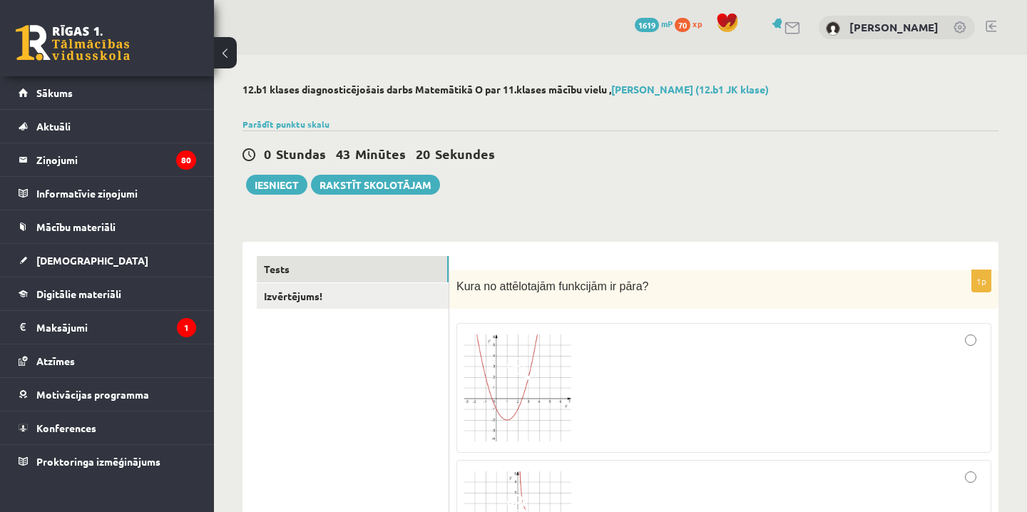
scroll to position [0, 0]
click at [307, 292] on link "Izvērtējums!" at bounding box center [353, 296] width 192 height 26
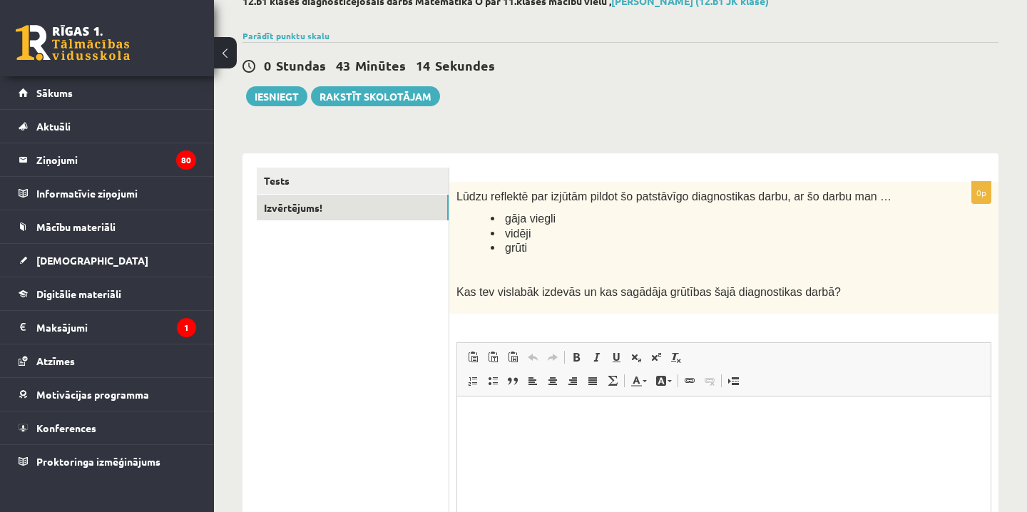
scroll to position [90, 0]
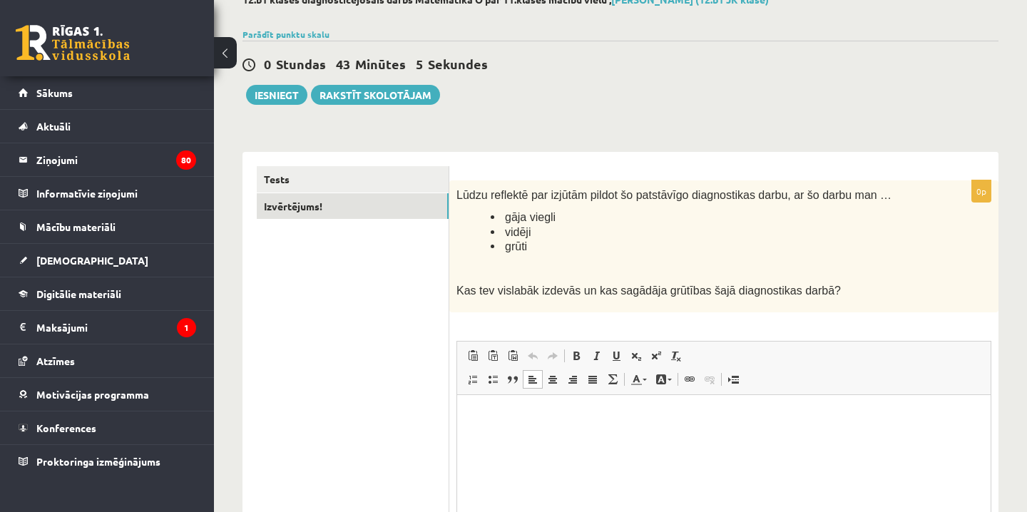
click at [489, 438] on html at bounding box center [723, 415] width 533 height 43
click at [294, 95] on button "Iesniegt" at bounding box center [276, 95] width 61 height 20
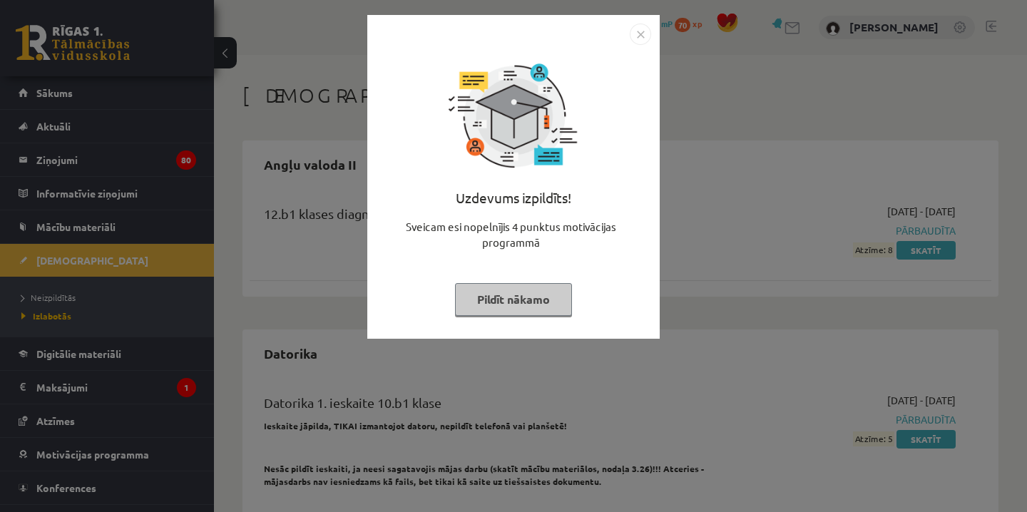
click at [530, 307] on button "Pildīt nākamo" at bounding box center [513, 299] width 117 height 33
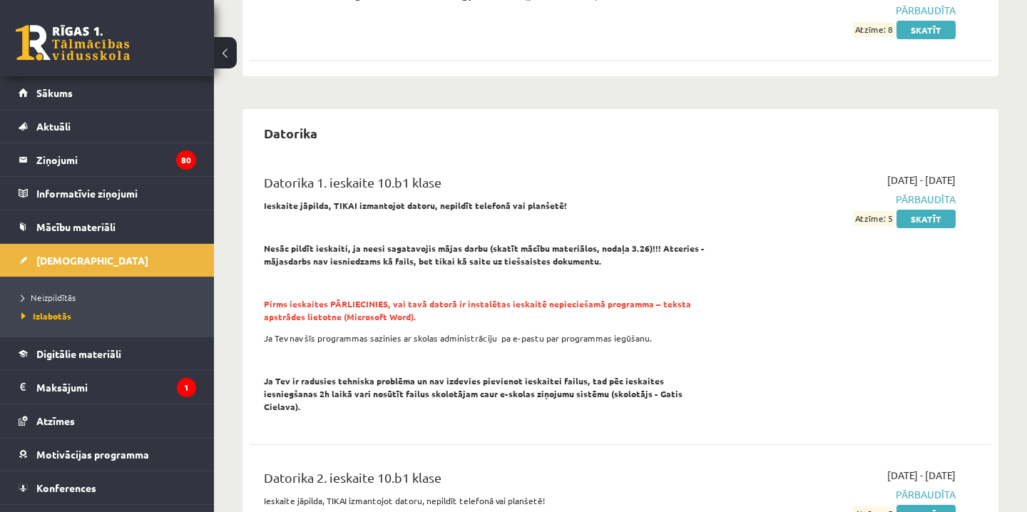
scroll to position [221, 0]
click at [180, 91] on link "Sākums" at bounding box center [108, 92] width 178 height 33
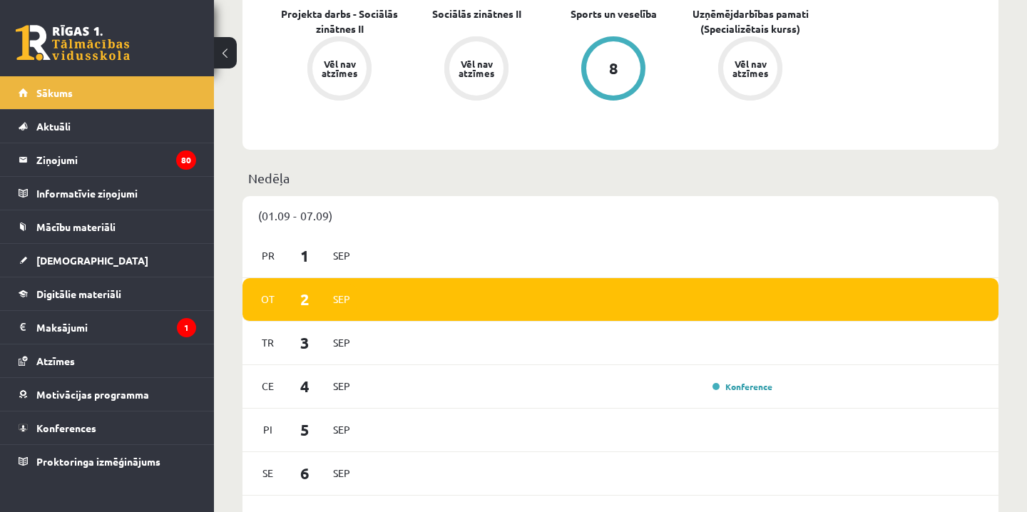
scroll to position [560, 0]
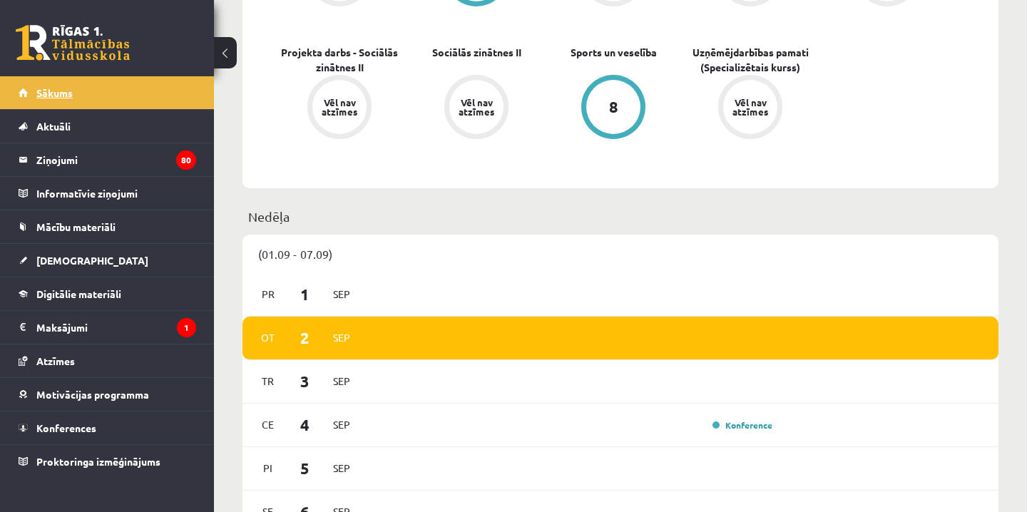
click at [138, 97] on link "Sākums" at bounding box center [108, 92] width 178 height 33
